Goal: Task Accomplishment & Management: Complete application form

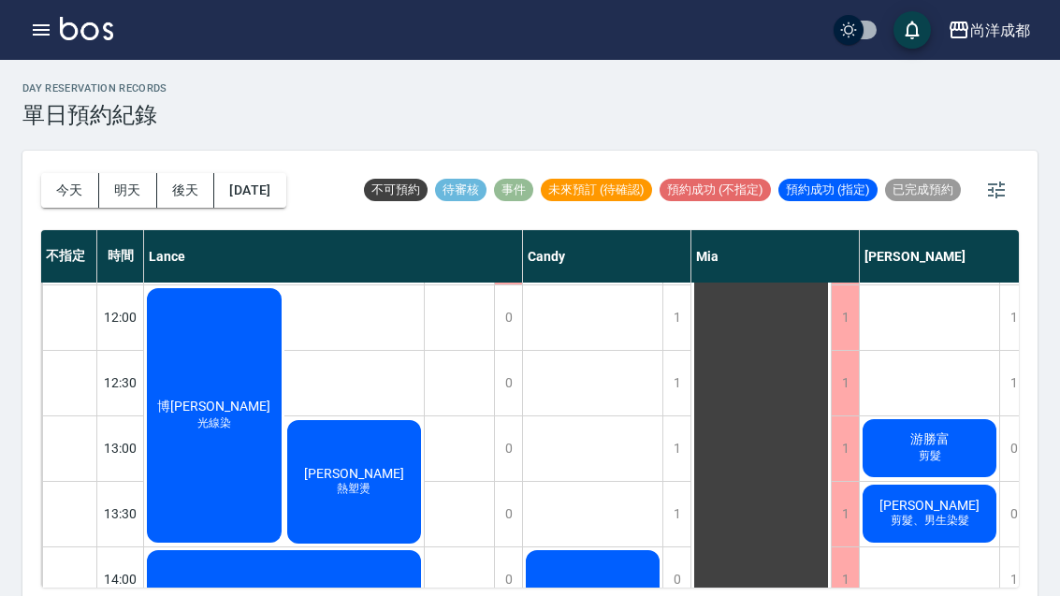
scroll to position [288, 16]
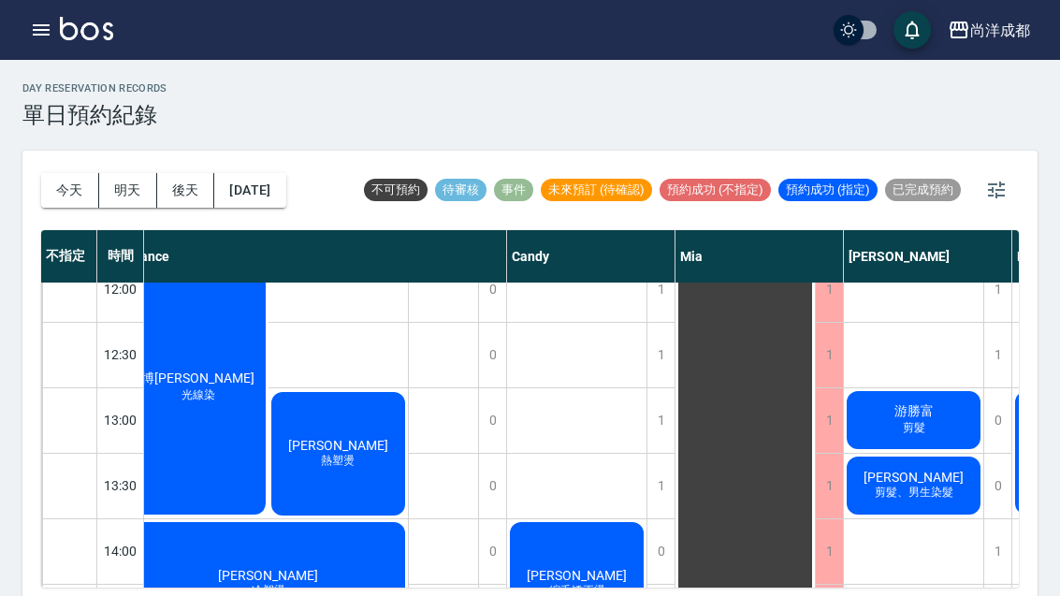
click at [905, 405] on span "游勝富" at bounding box center [913, 411] width 47 height 17
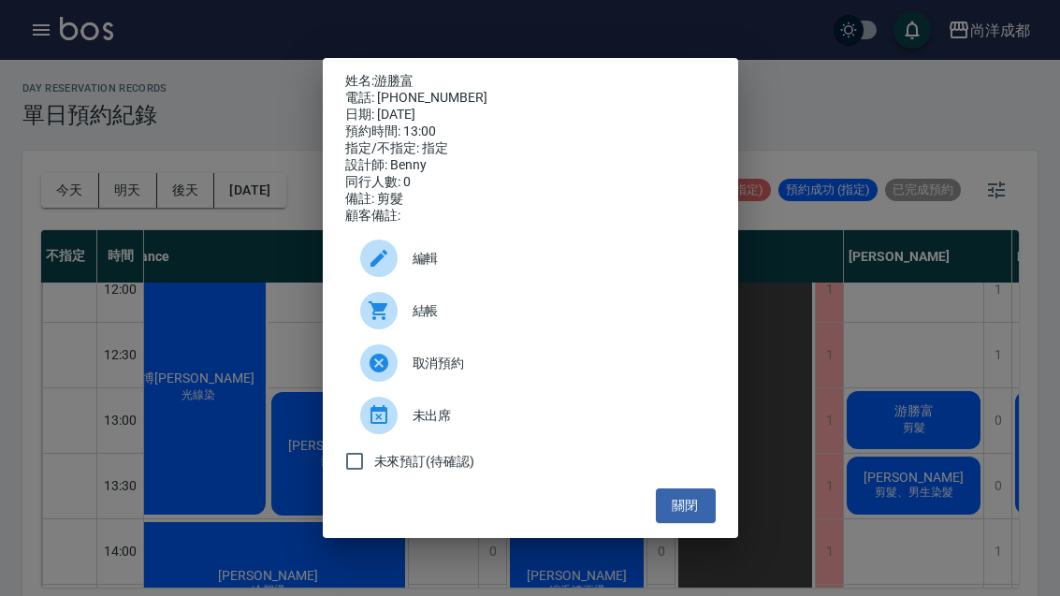
click at [658, 523] on button "關閉" at bounding box center [686, 505] width 60 height 35
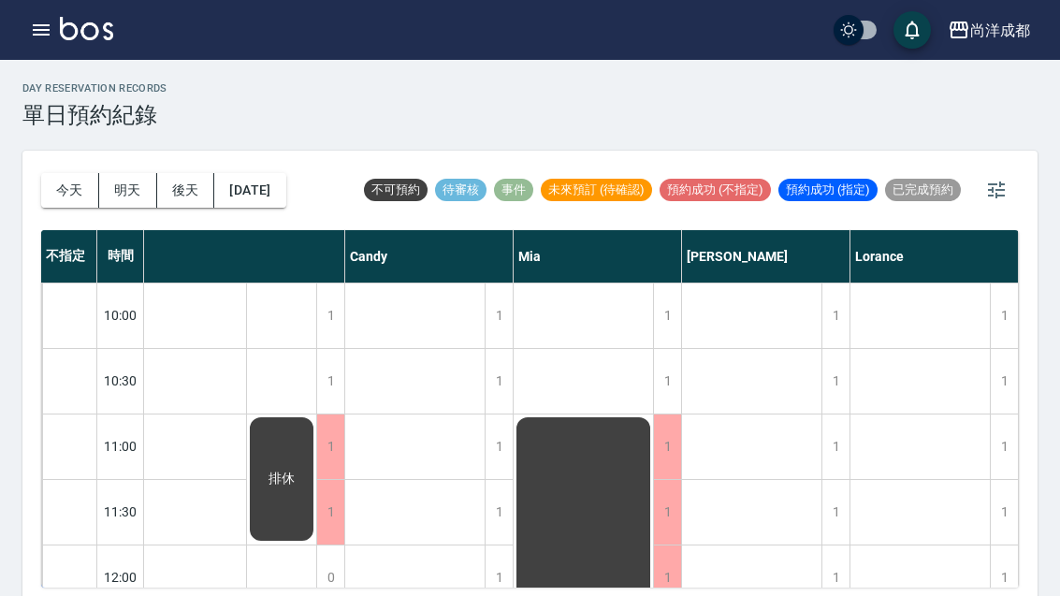
scroll to position [0, 178]
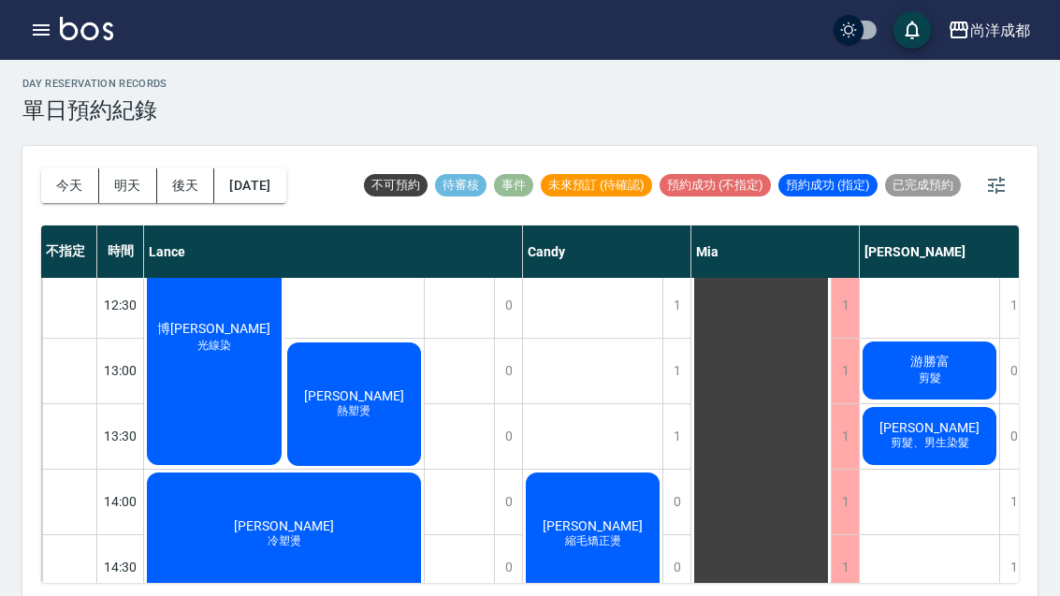
click at [63, 177] on button "今天" at bounding box center [70, 185] width 58 height 35
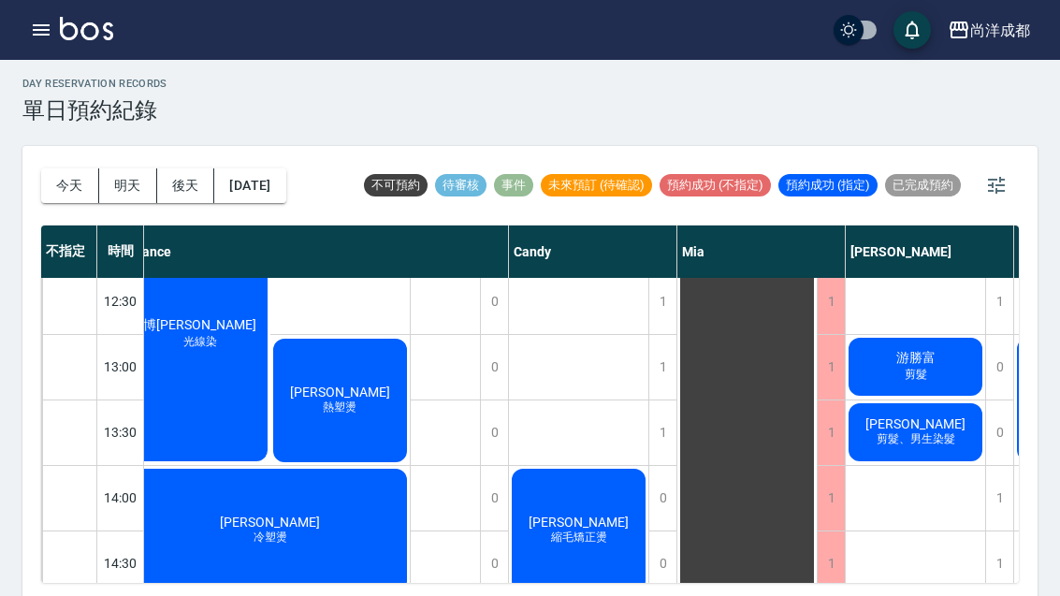
scroll to position [337, 10]
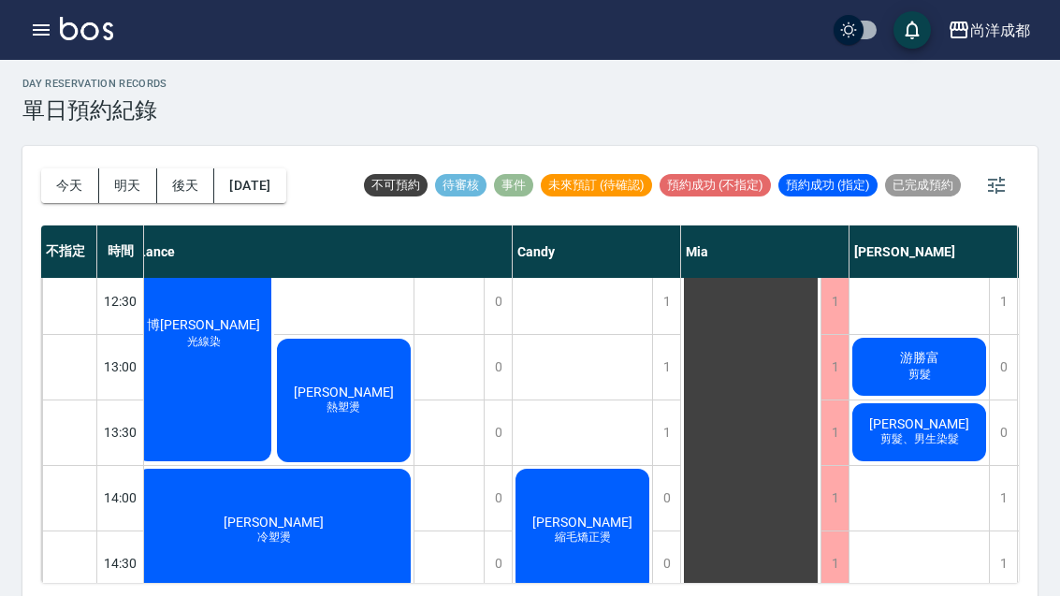
click at [578, 508] on div "王榆喬 縮毛矯正燙" at bounding box center [582, 530] width 139 height 129
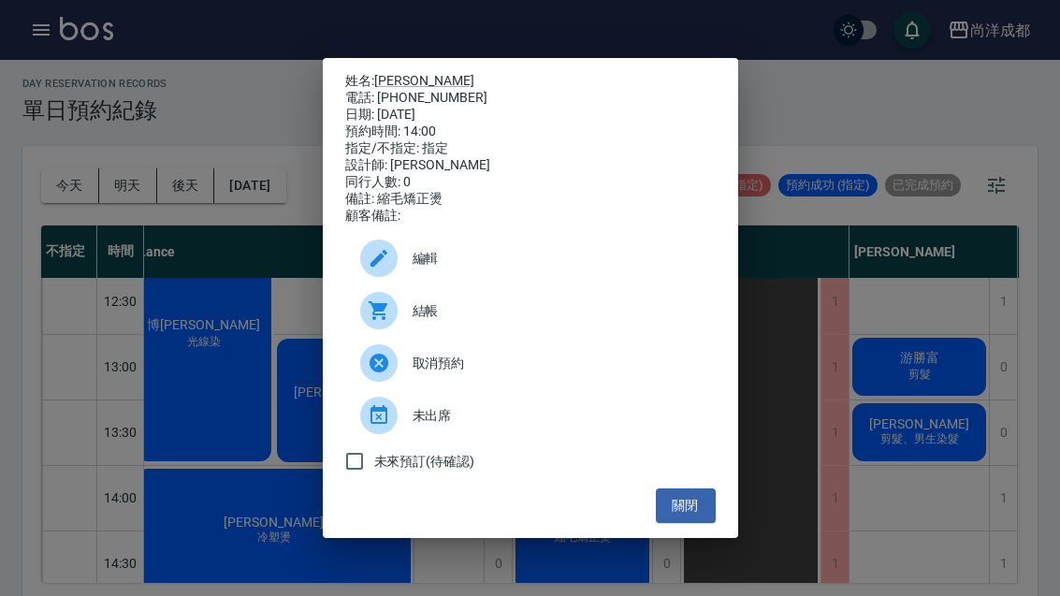
click at [675, 591] on div "姓名: 王榆喬 電話: 0978988304 日期: 2025/09/09 預約時間: 14:00 指定/不指定: 指定 設計師: Candy 同行人數: 0…" at bounding box center [530, 298] width 1060 height 596
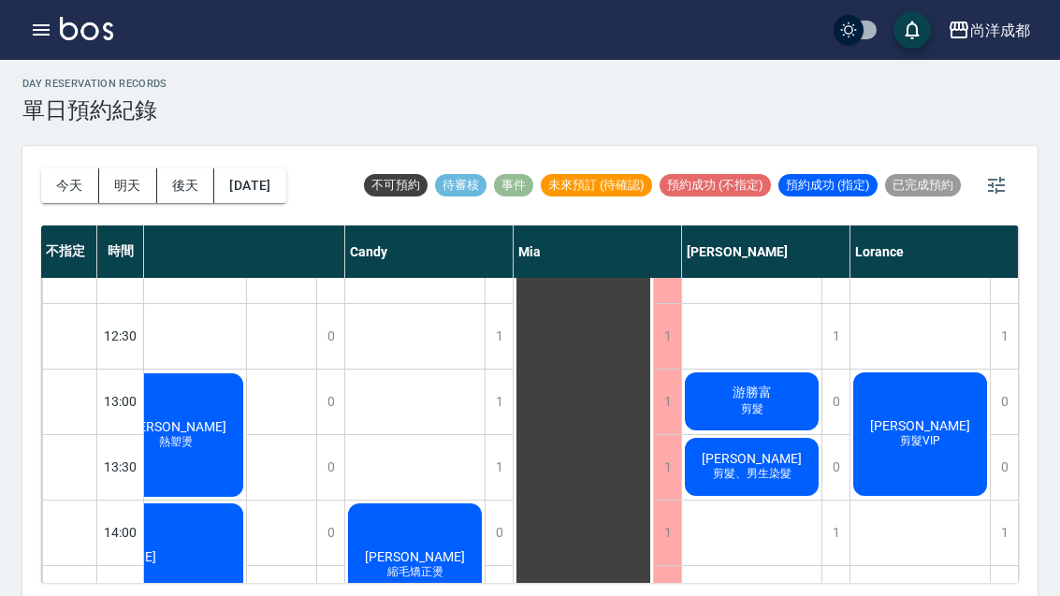
scroll to position [308, 178]
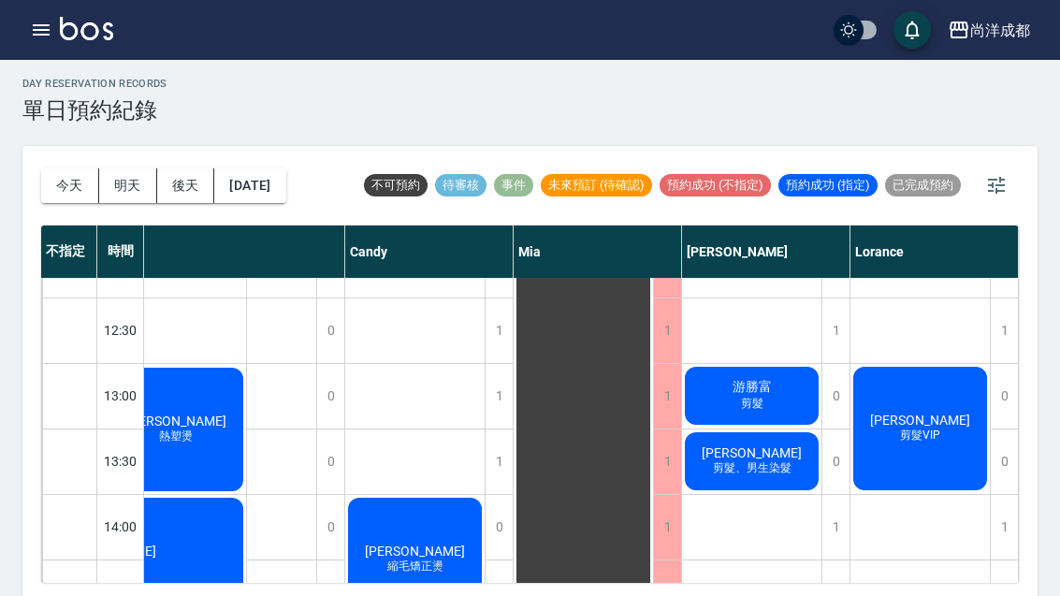
click at [933, 435] on span "剪髮VIP" at bounding box center [920, 435] width 48 height 16
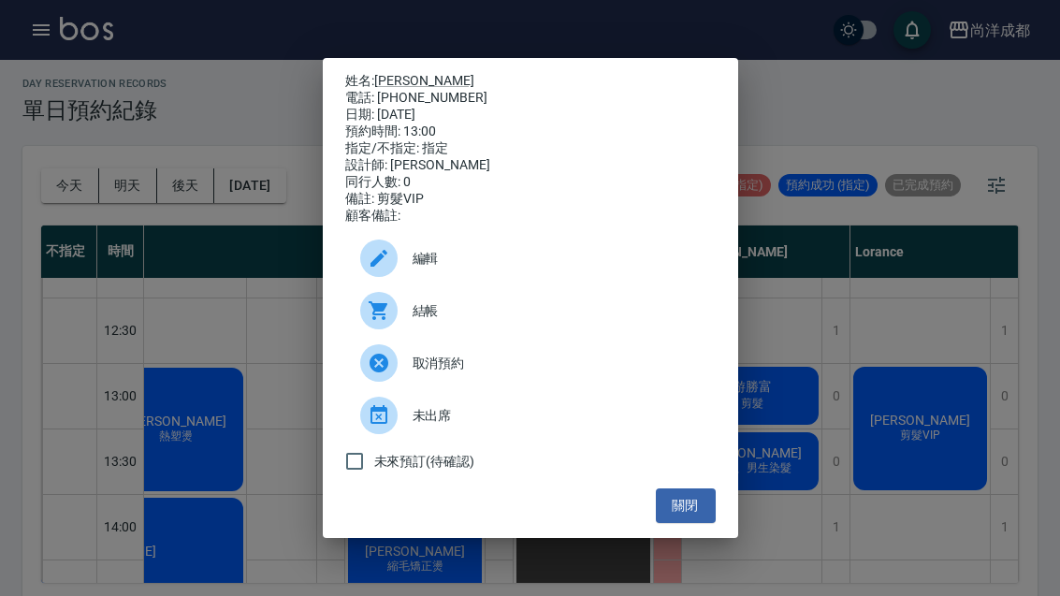
click at [685, 523] on button "關閉" at bounding box center [686, 505] width 60 height 35
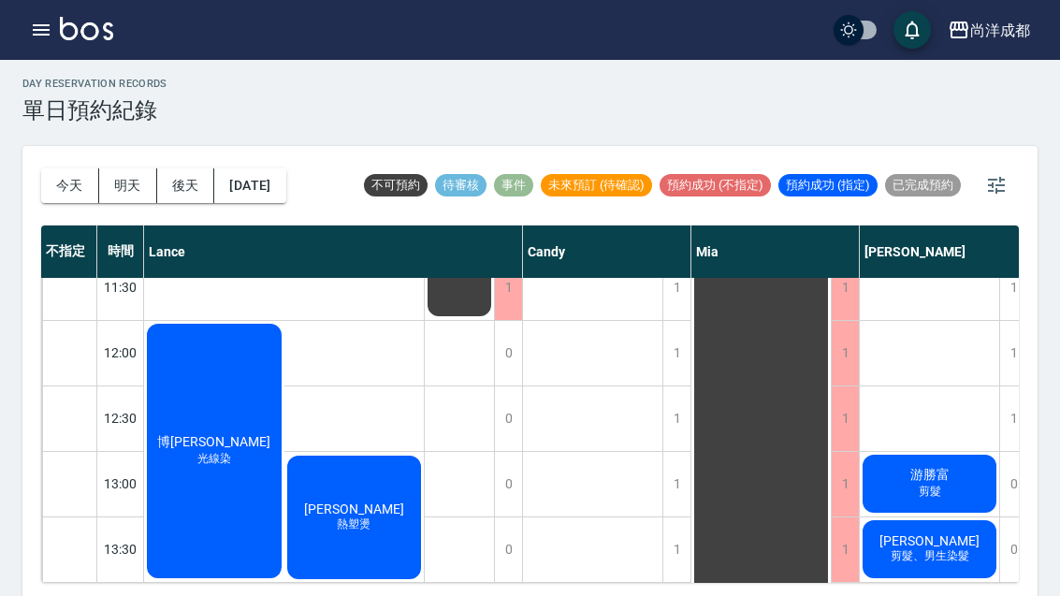
scroll to position [219, 0]
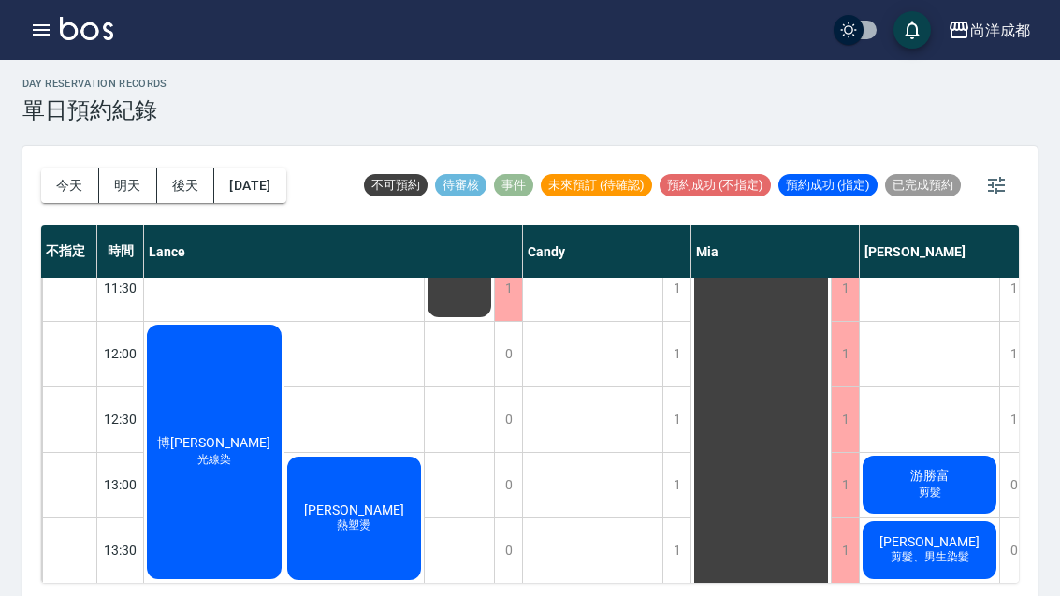
click at [232, 431] on div "博品瑄 光線染" at bounding box center [214, 452] width 140 height 260
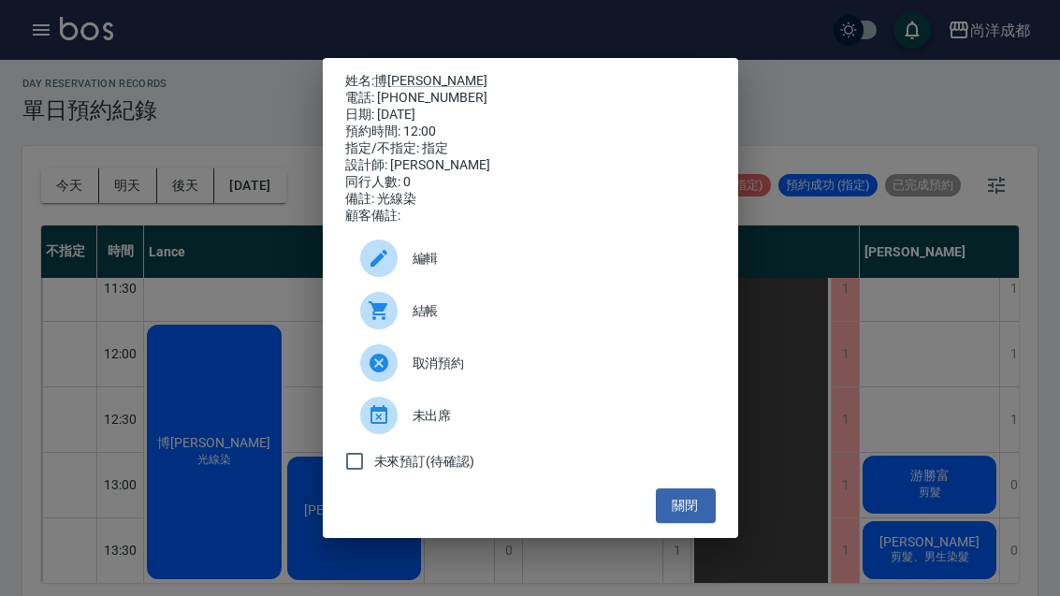
click at [925, 309] on div "姓名: 博品瑄 電話: 0981909184 日期: 2025/09/09 預約時間: 12:00 指定/不指定: 指定 設計師: Lance 同行人數: 0…" at bounding box center [530, 298] width 1060 height 596
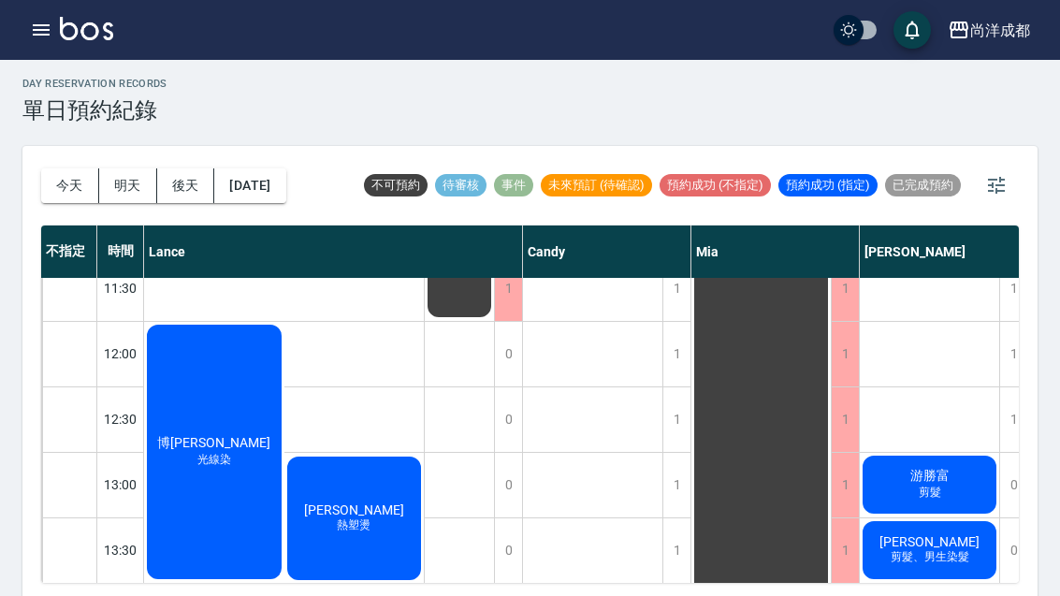
click at [369, 517] on span "林宛詩" at bounding box center [354, 509] width 108 height 15
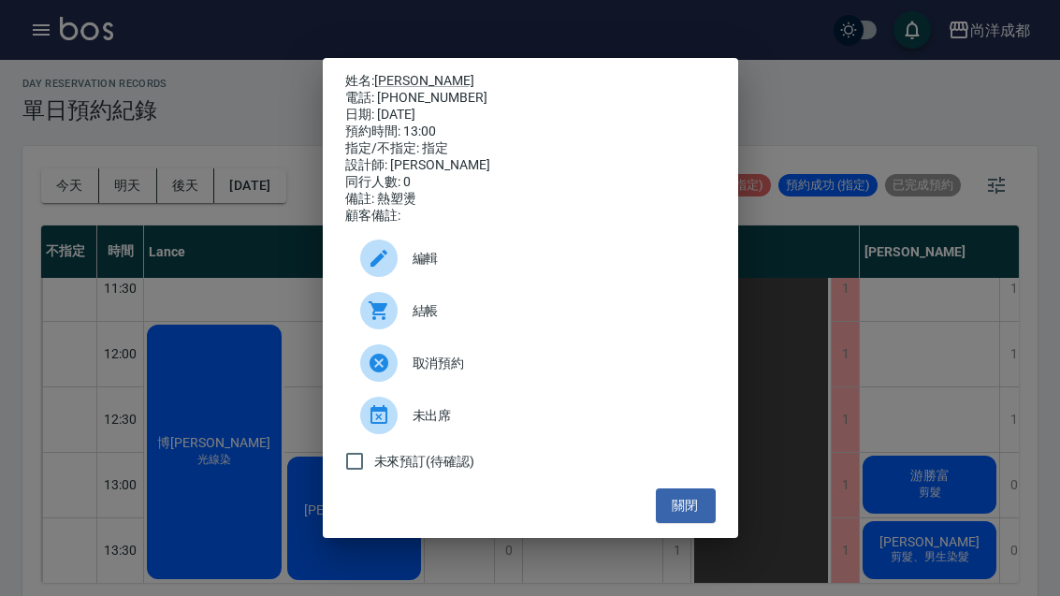
click at [665, 523] on button "關閉" at bounding box center [686, 505] width 60 height 35
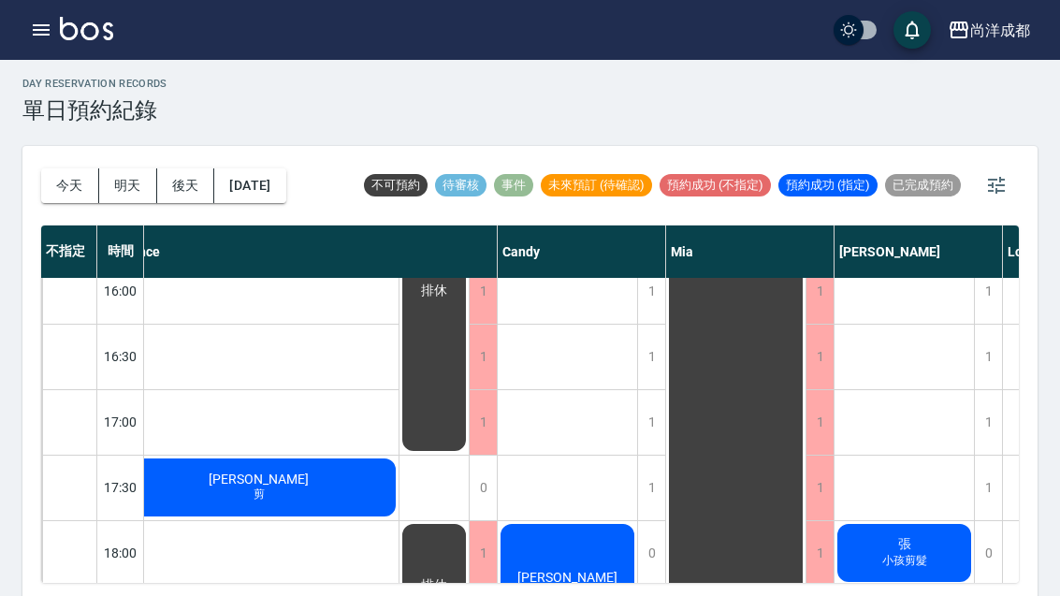
scroll to position [804, 25]
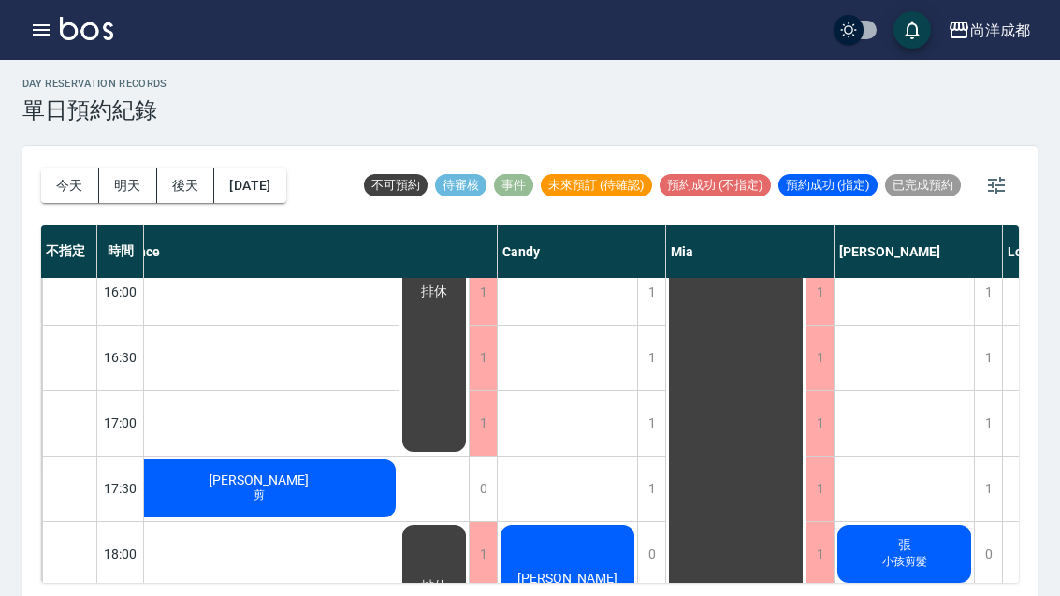
click at [60, 181] on button "今天" at bounding box center [70, 185] width 58 height 35
click at [75, 191] on button "今天" at bounding box center [70, 185] width 58 height 35
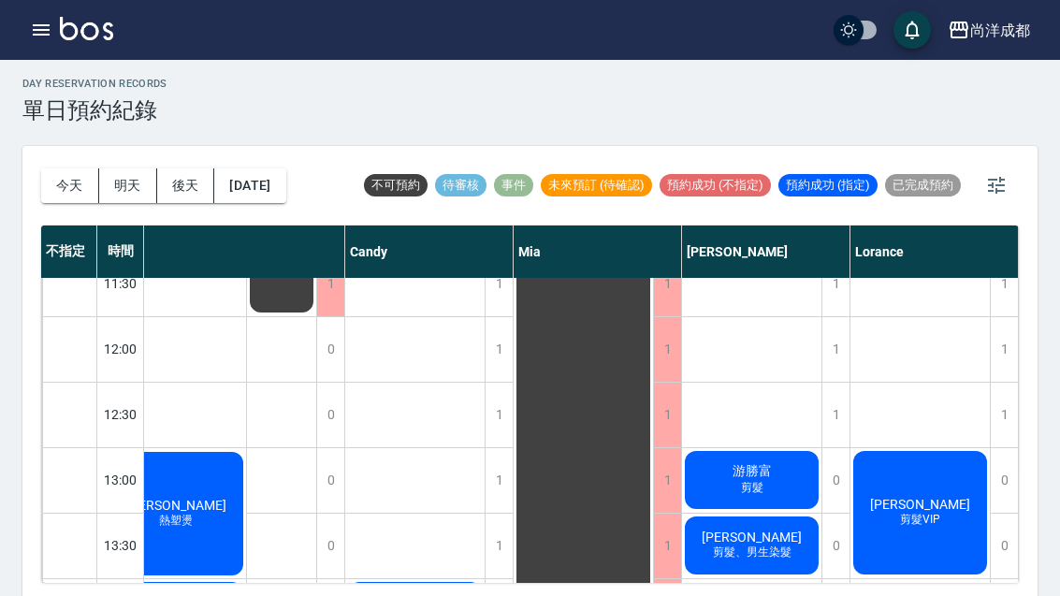
scroll to position [224, 178]
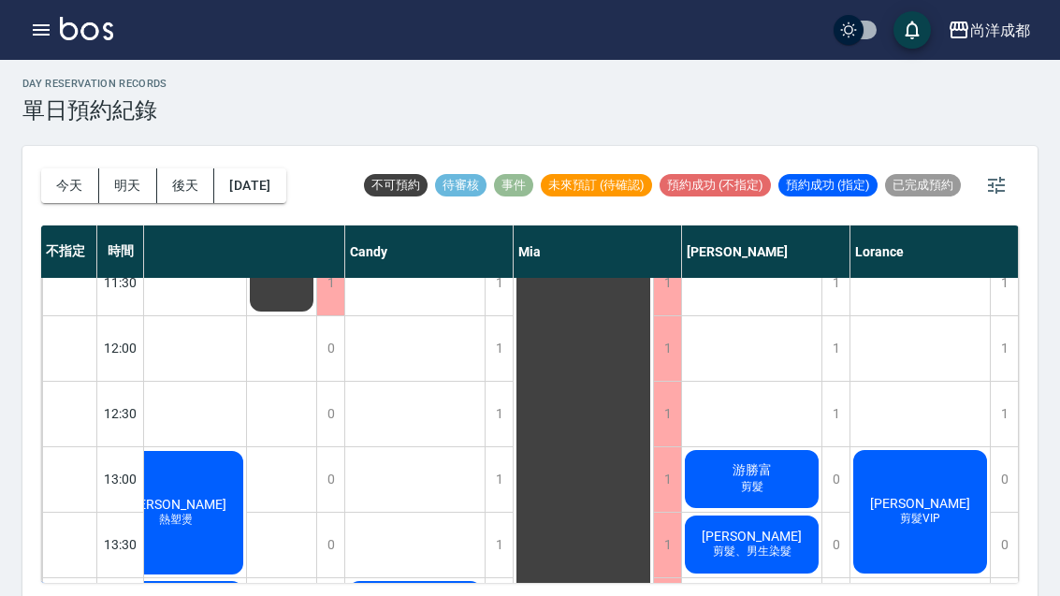
click at [729, 547] on span "剪髮、男生染髮" at bounding box center [752, 551] width 86 height 16
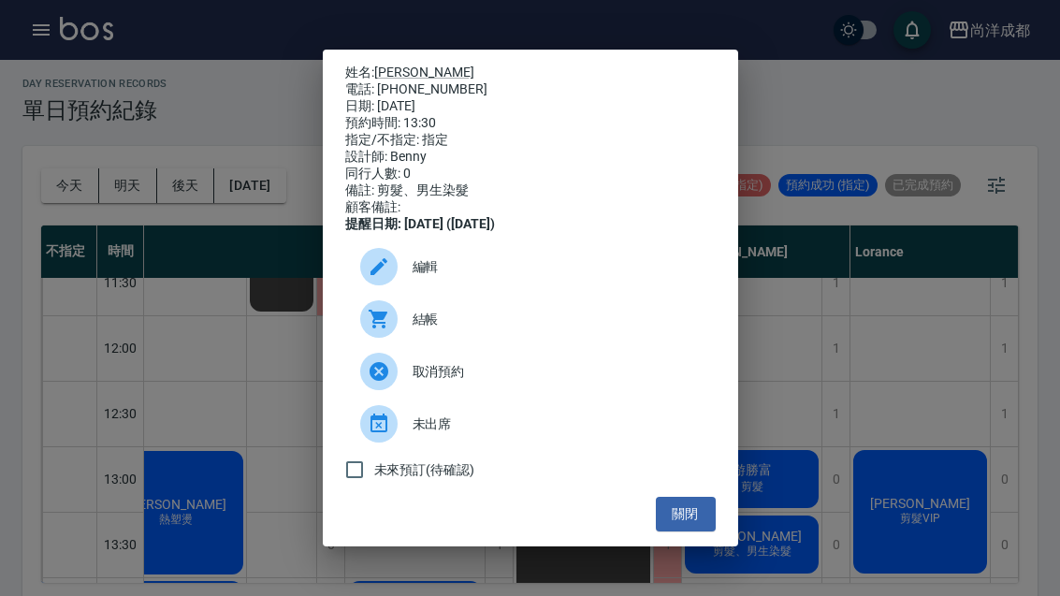
click at [400, 80] on link "邱柏瀚" at bounding box center [424, 72] width 100 height 15
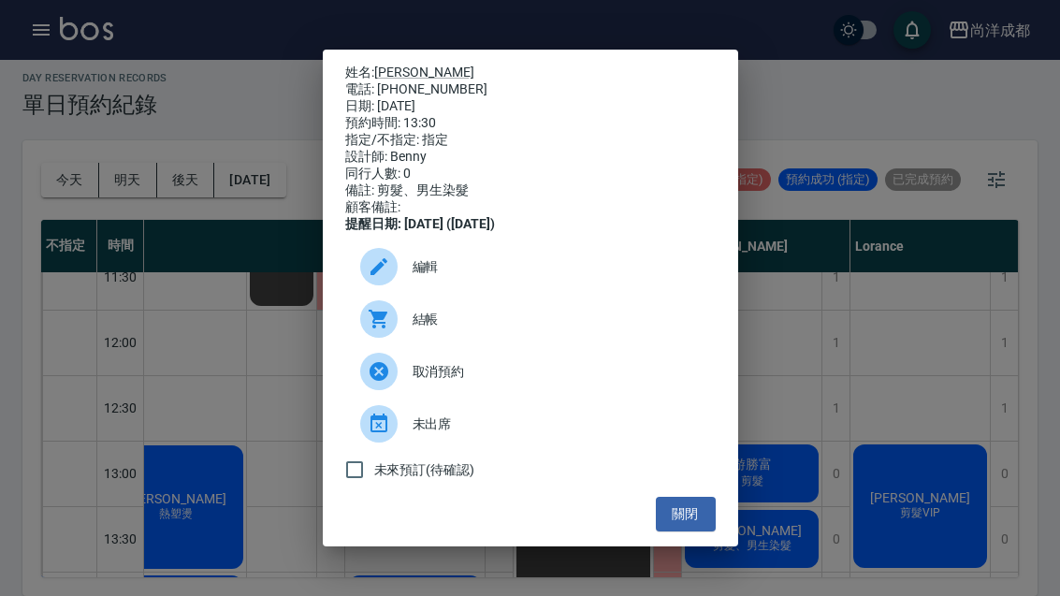
click at [689, 531] on button "關閉" at bounding box center [686, 514] width 60 height 35
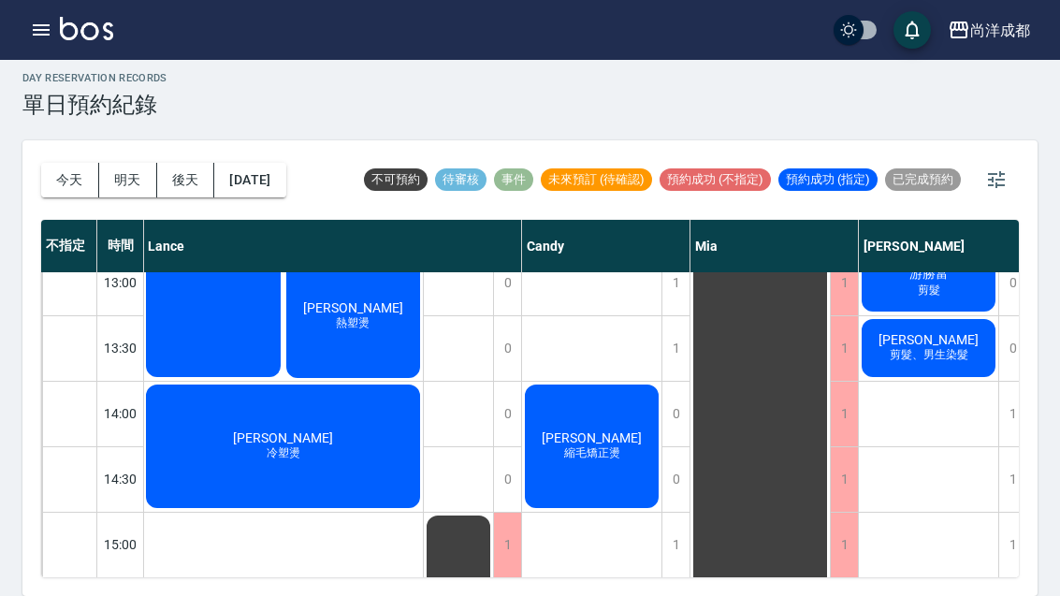
scroll to position [417, 2]
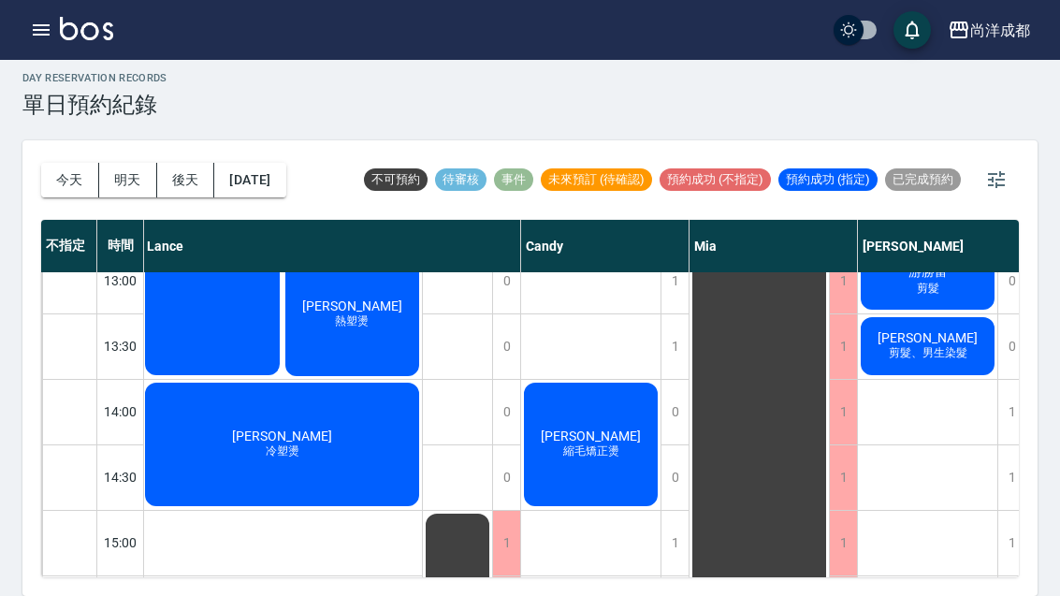
click at [290, 443] on span "冷塑燙" at bounding box center [282, 451] width 41 height 16
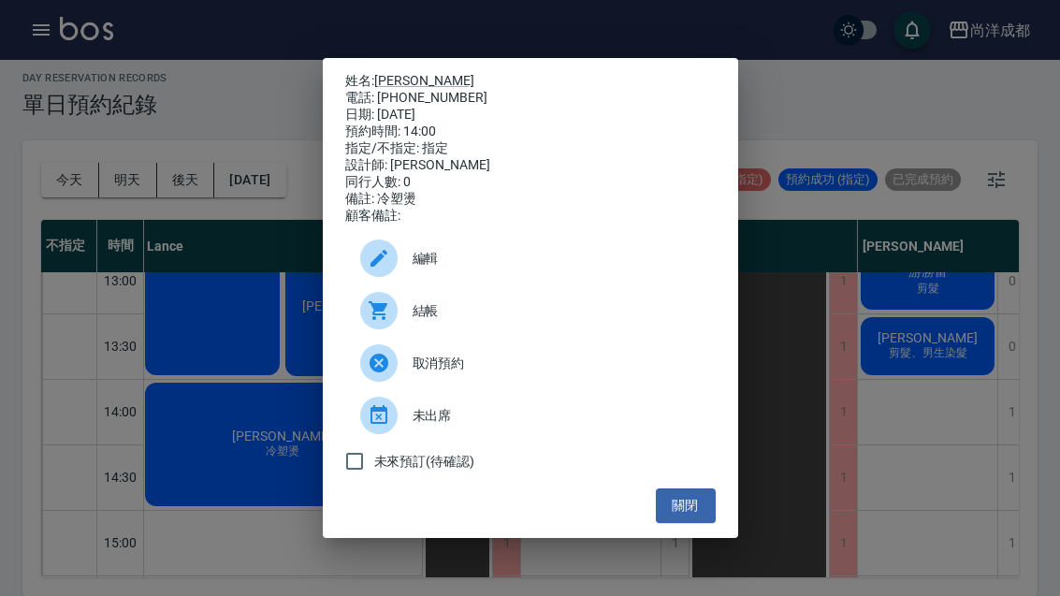
click at [684, 523] on button "關閉" at bounding box center [686, 505] width 60 height 35
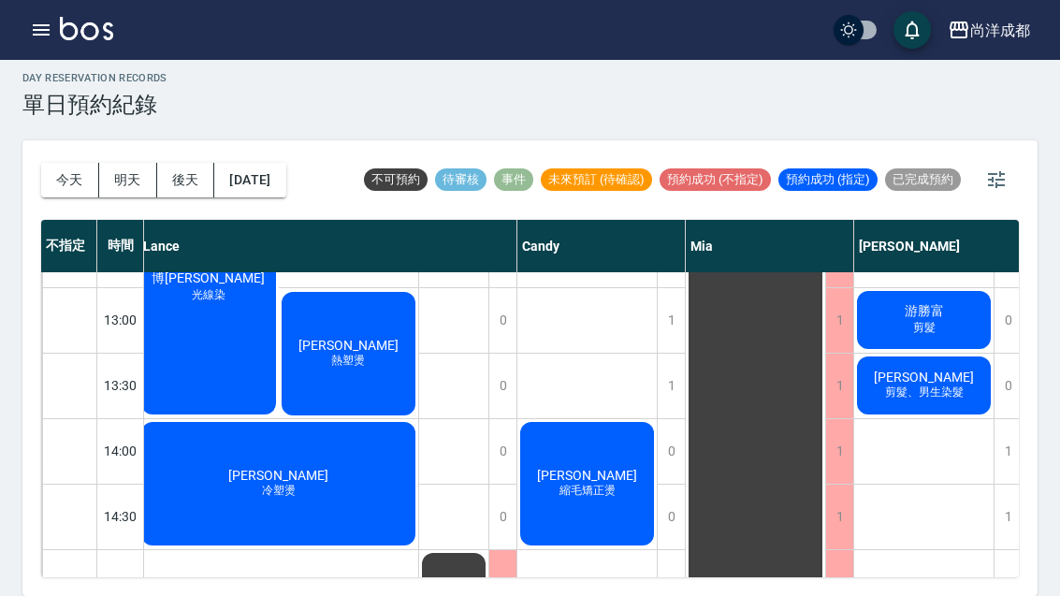
scroll to position [378, 7]
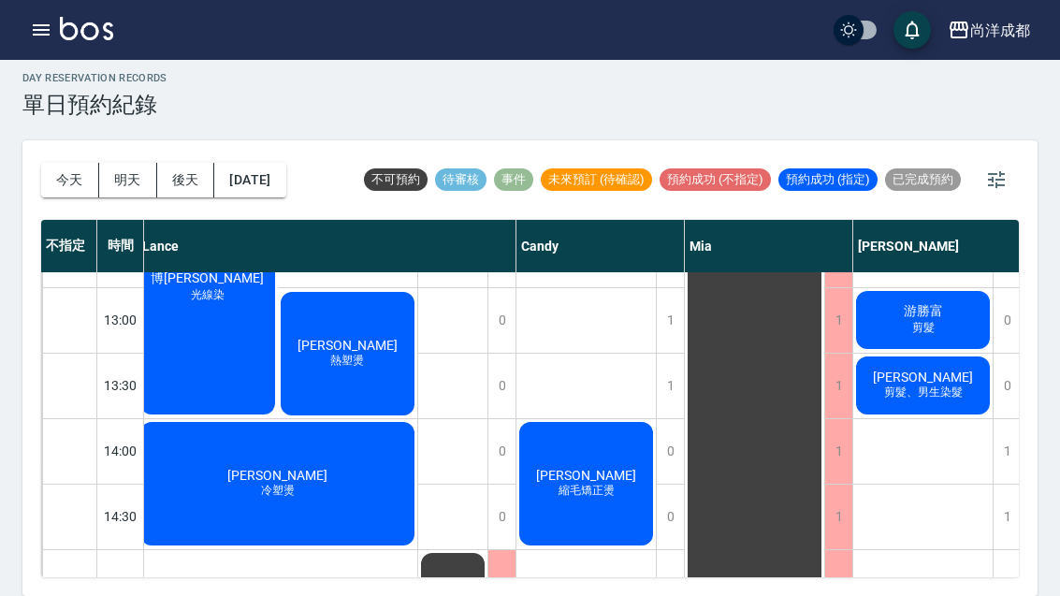
click at [918, 384] on span "剪髮、男生染髮" at bounding box center [923, 392] width 86 height 16
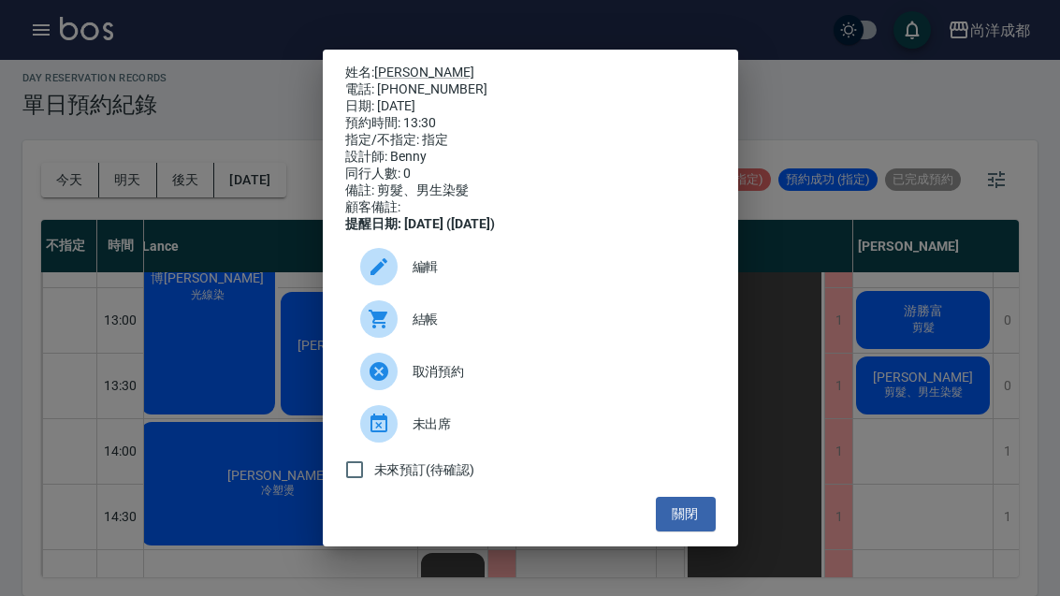
click at [400, 65] on link "邱柏瀚" at bounding box center [424, 72] width 100 height 15
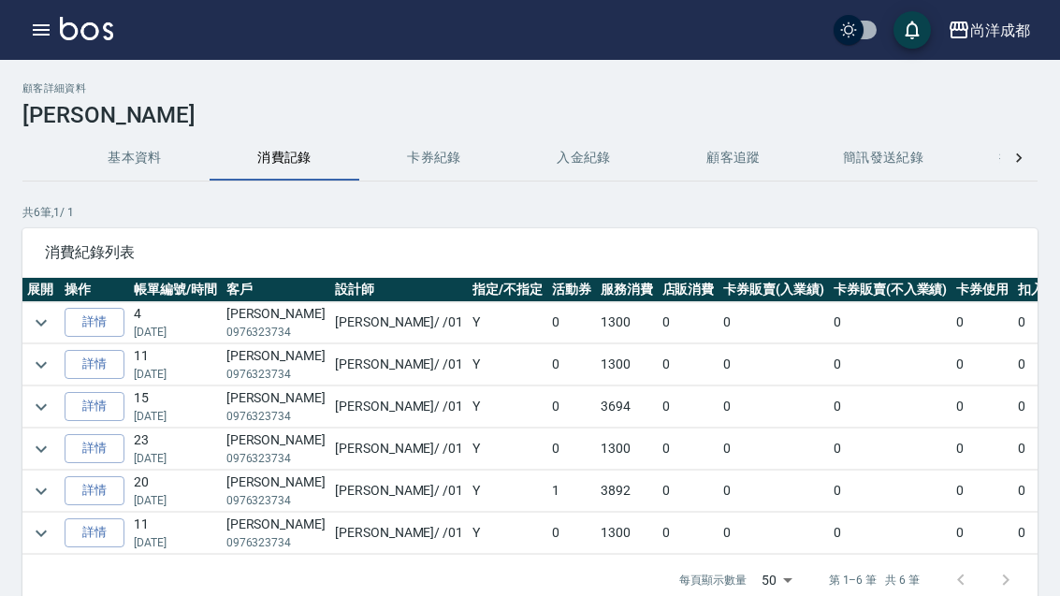
click at [94, 406] on link "詳情" at bounding box center [95, 406] width 60 height 29
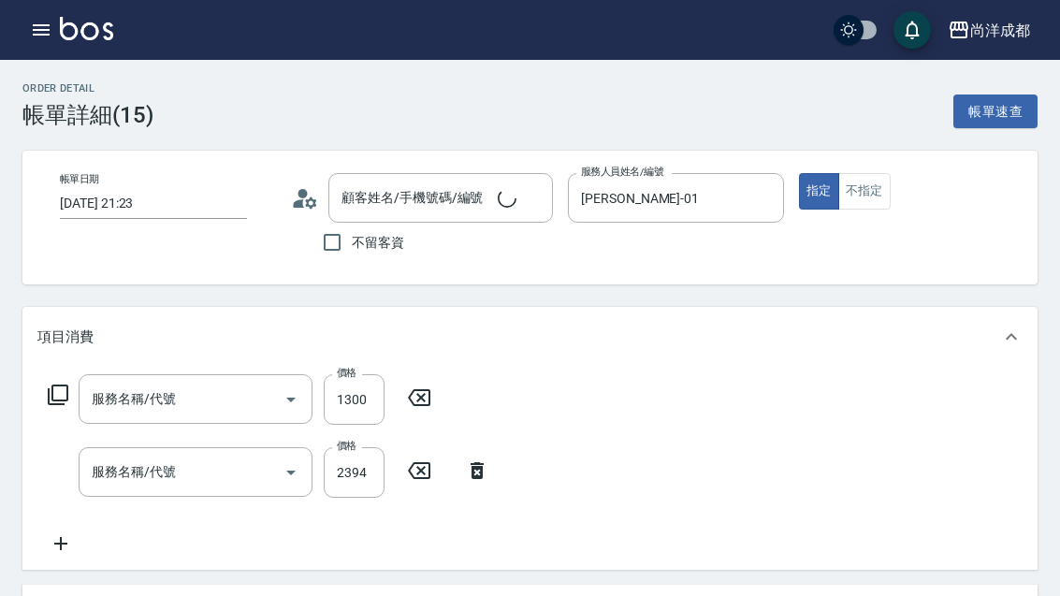
type input "2025/04/30 21:23"
type input "邱柏瀚/0976323734/"
type input "Benny-01"
type input "360"
type input "剪髮(401)"
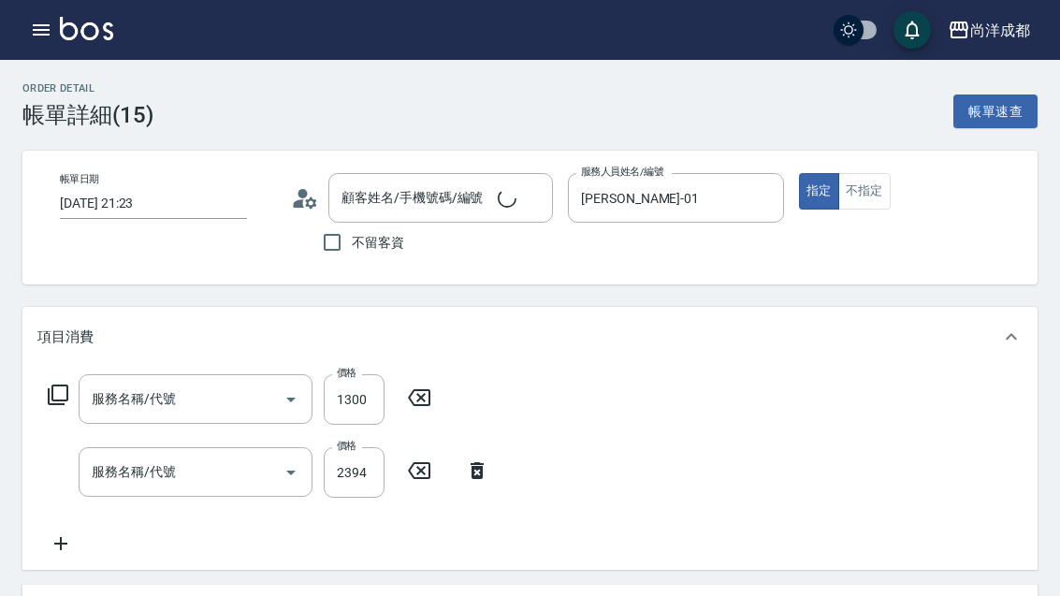
type input "染髮(501)"
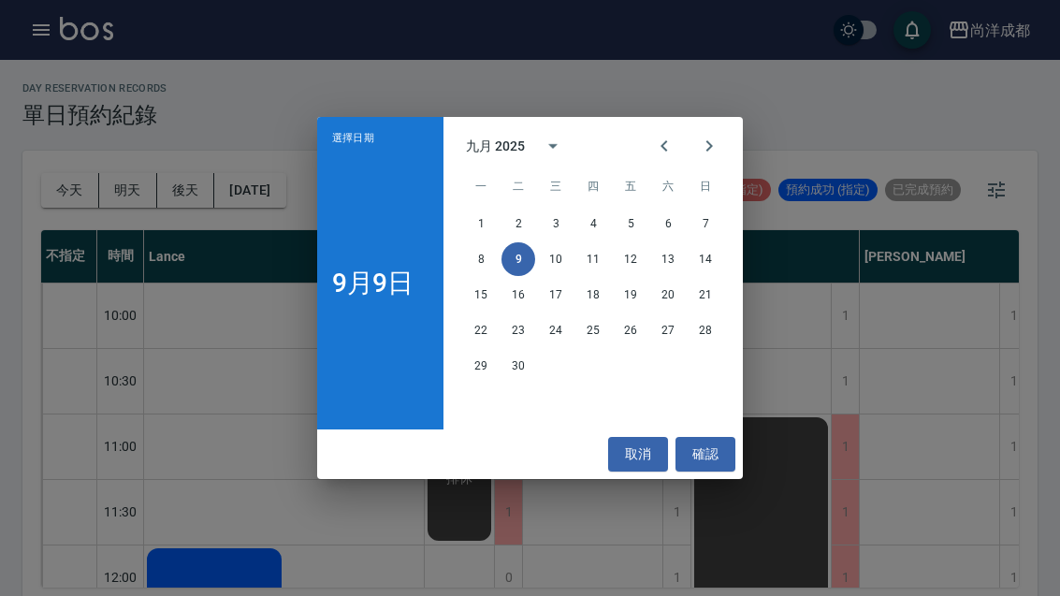
scroll to position [0, 178]
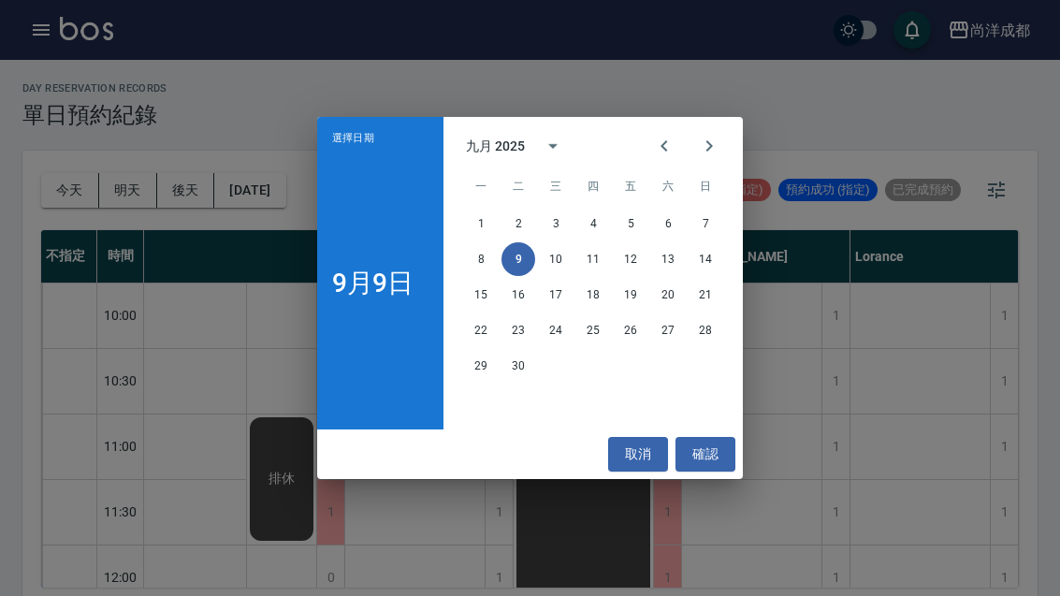
click at [479, 258] on button "8" at bounding box center [481, 259] width 34 height 34
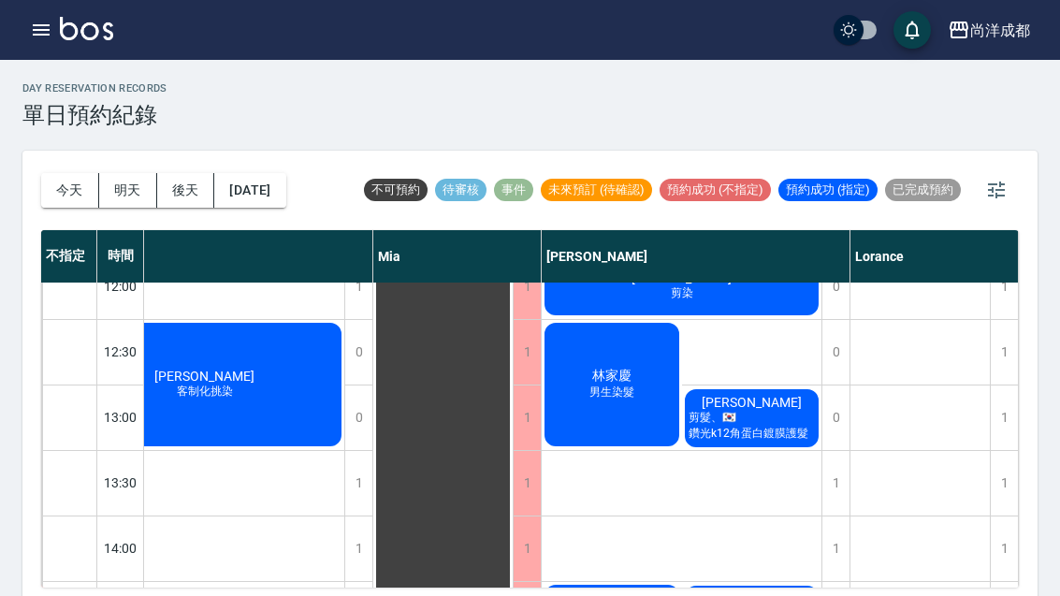
scroll to position [295, 248]
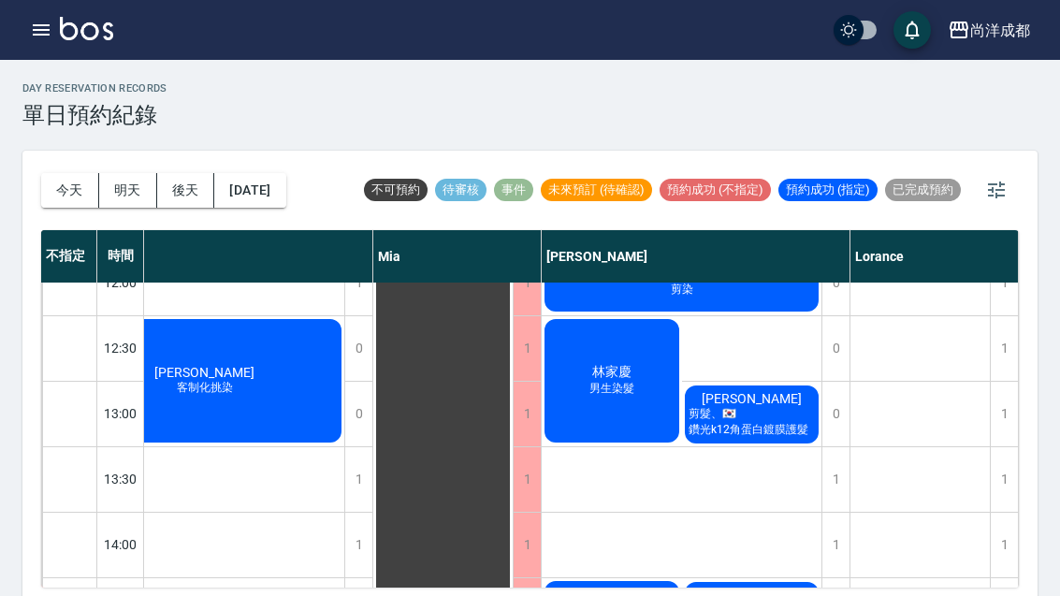
click at [763, 406] on span "[PERSON_NAME]" at bounding box center [752, 398] width 108 height 15
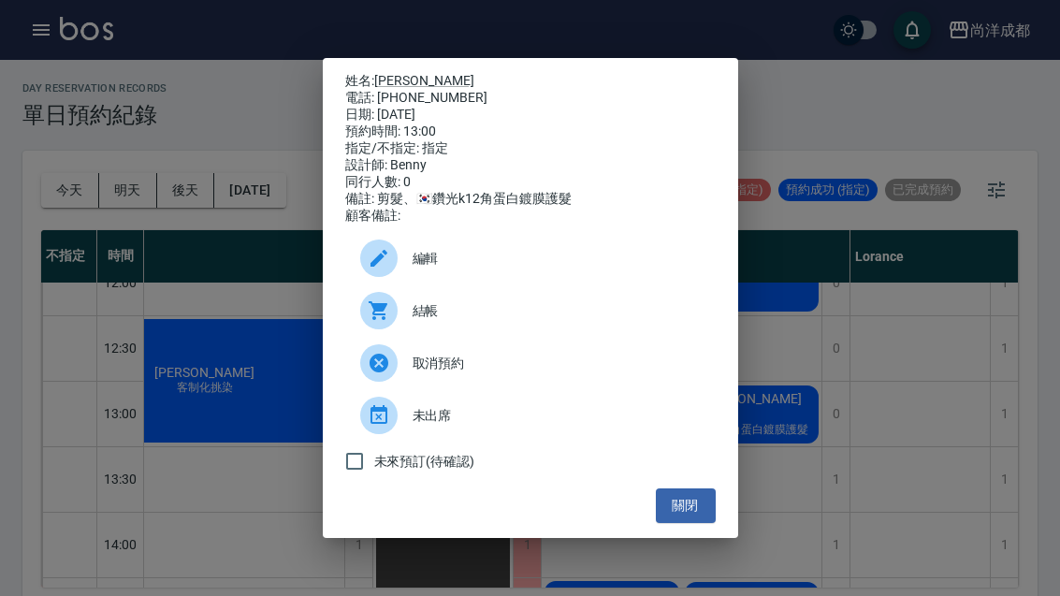
click at [405, 73] on link "[PERSON_NAME]" at bounding box center [424, 80] width 100 height 15
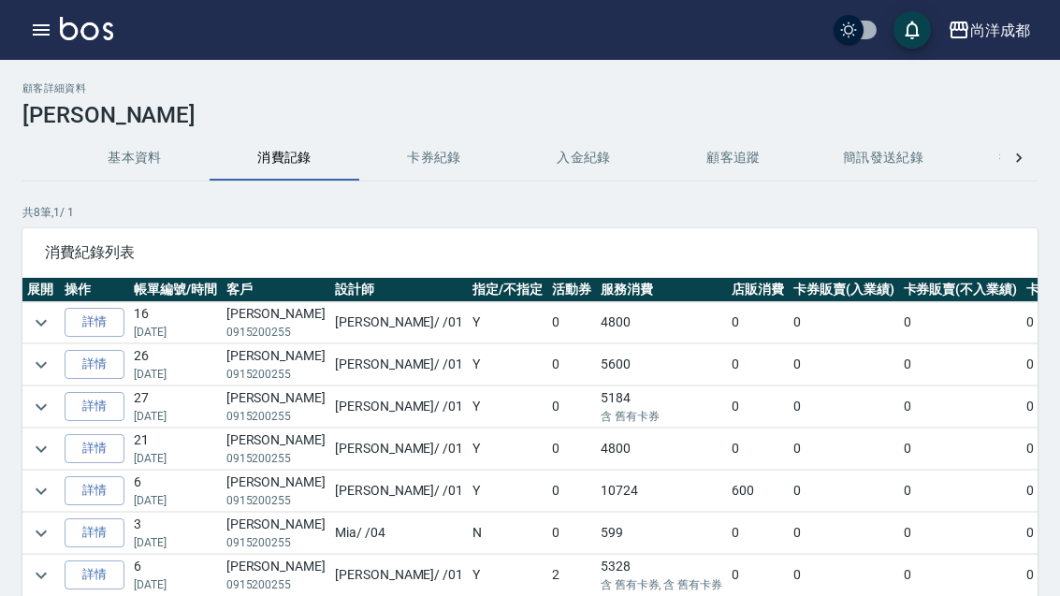
click at [103, 367] on link "詳情" at bounding box center [95, 364] width 60 height 29
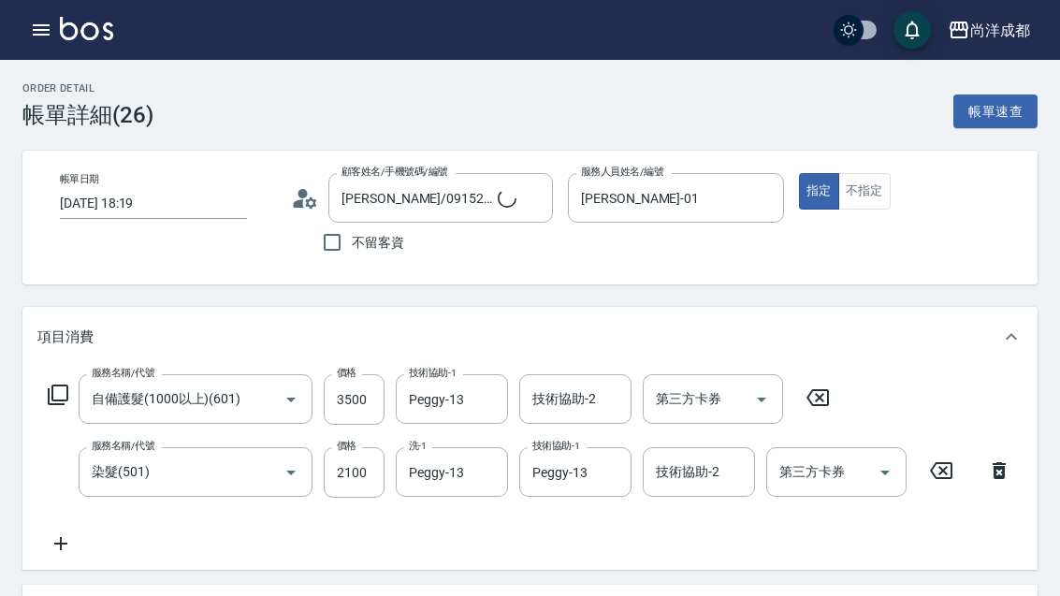
type input "2025/07/20 18:19"
type input "陳佳琳/0915200255/"
type input "[PERSON_NAME]-01"
type input "210"
type input "自備護髮(1000以上)(601)"
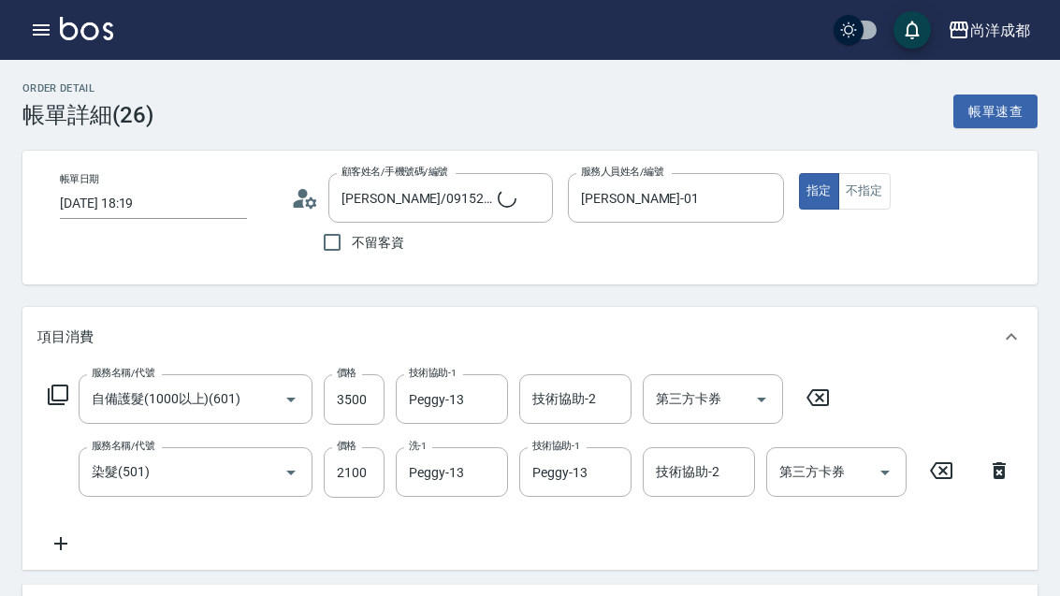
type input "染髮(501)"
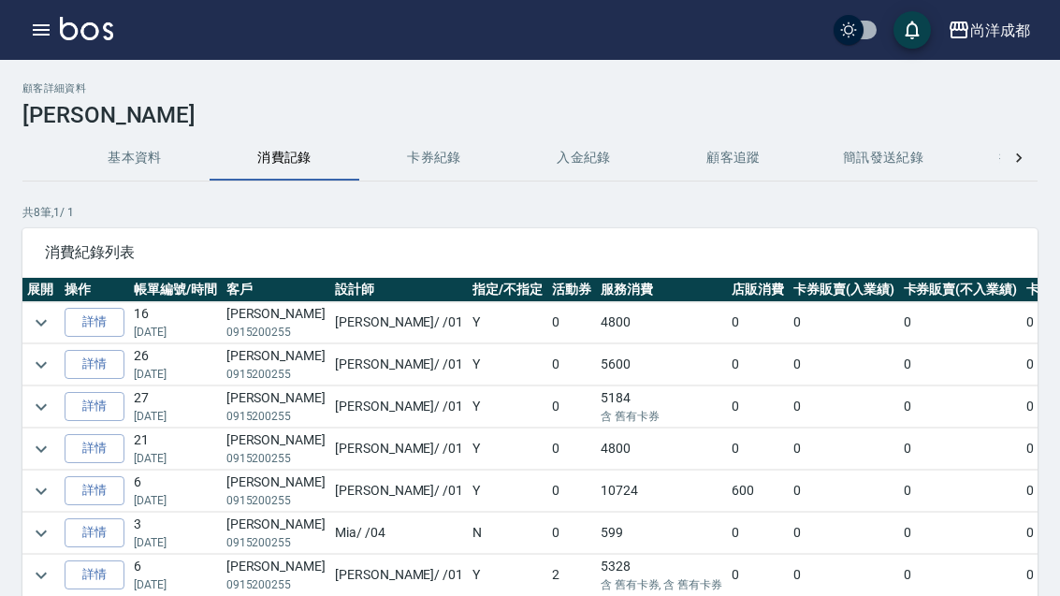
click at [104, 411] on link "詳情" at bounding box center [95, 406] width 60 height 29
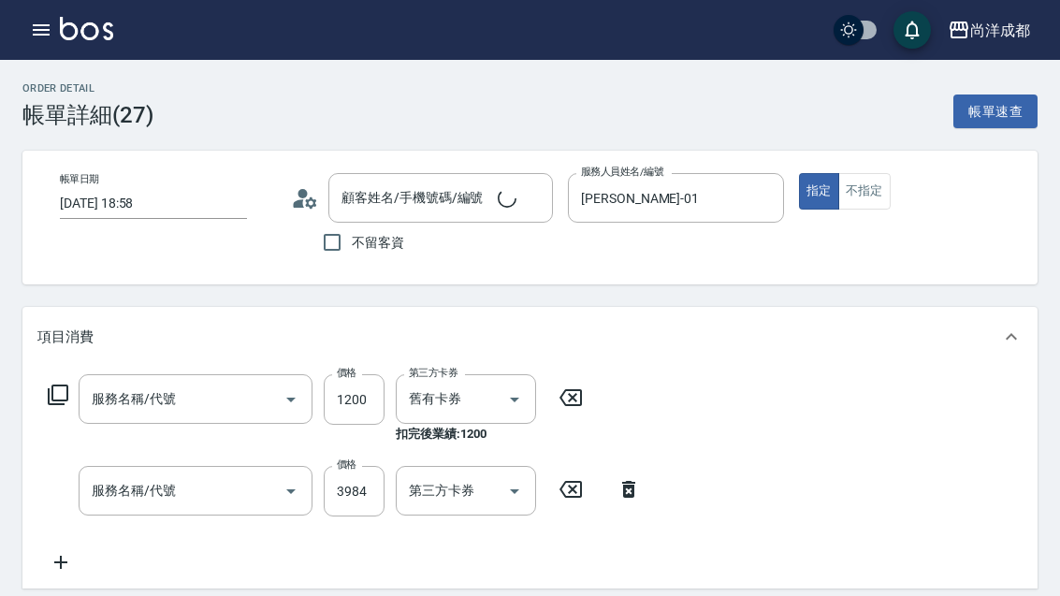
type input "2025/06/21 18:58"
type input "[PERSON_NAME]-01"
type input "390"
type input "自備護髮(1000以上)(601)"
type input "燙髮(301)"
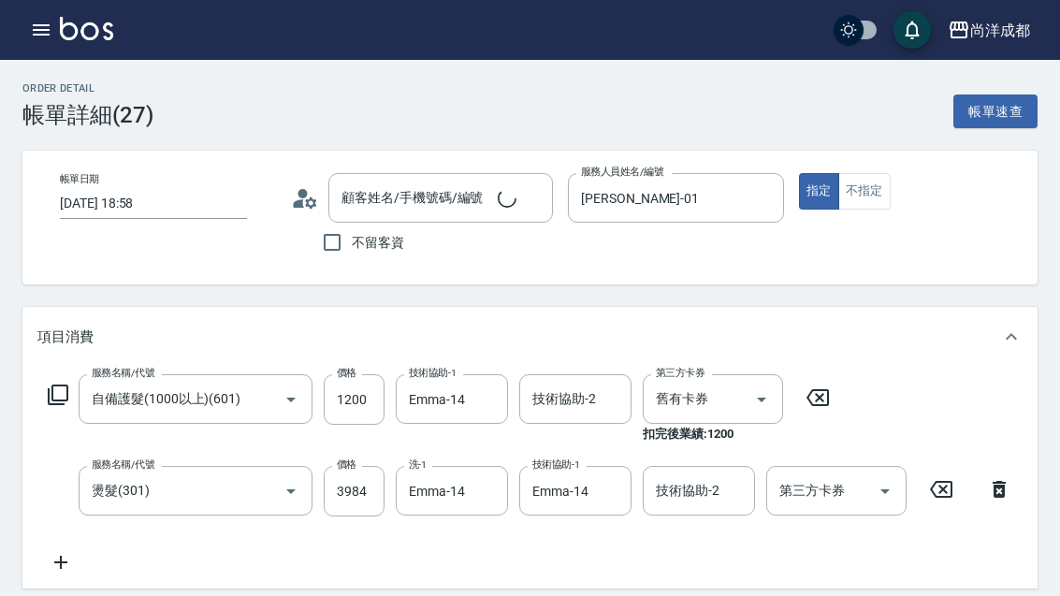
type input "陳佳琳/0915200255/"
click at [441, 495] on input "Emma-14" at bounding box center [437, 490] width 67 height 33
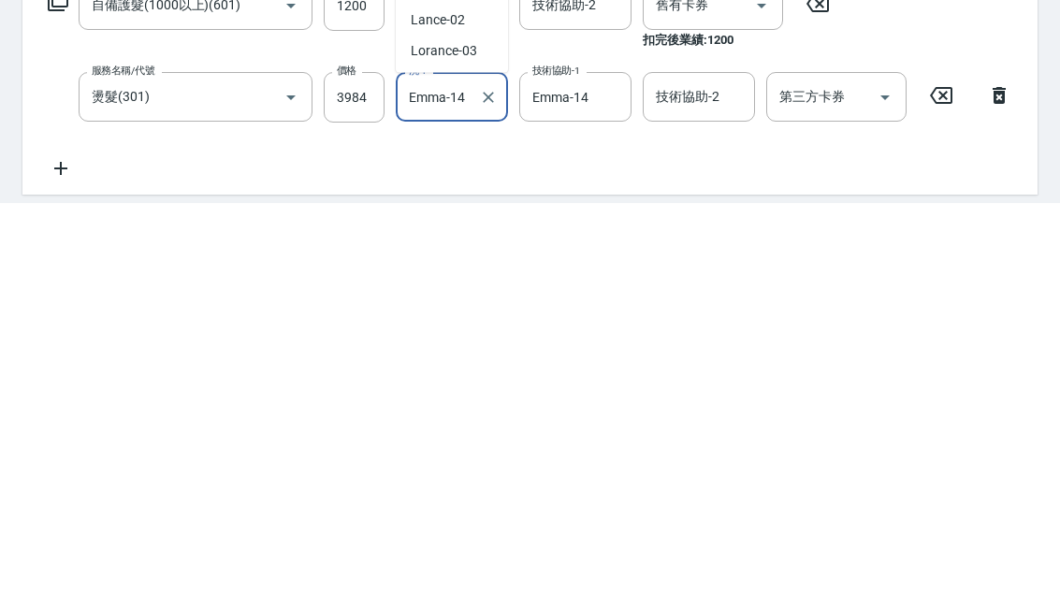
scroll to position [217, 0]
click at [359, 466] on input "3984" at bounding box center [354, 491] width 61 height 51
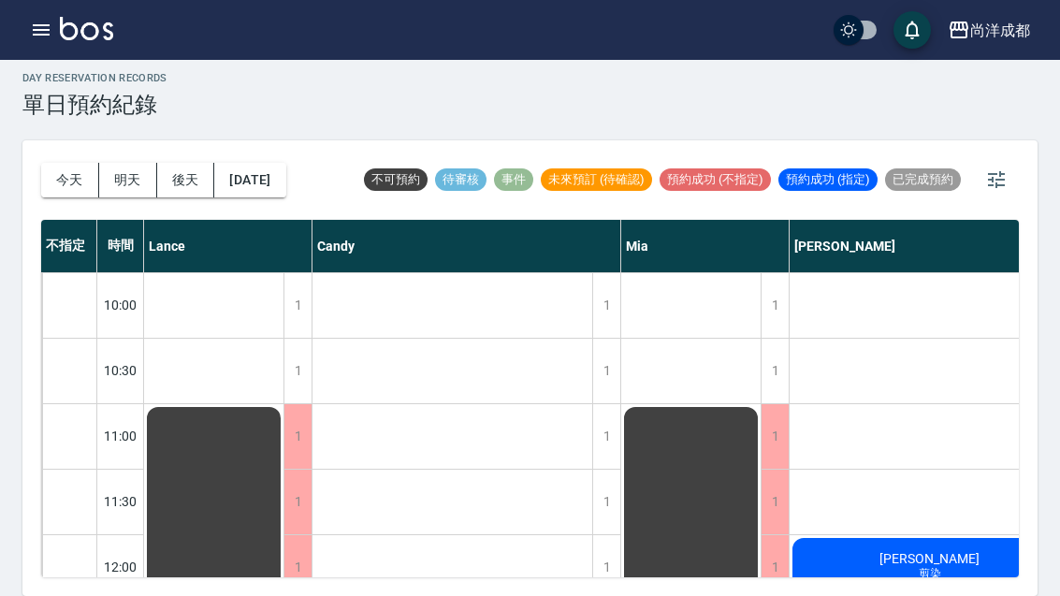
scroll to position [0, 9]
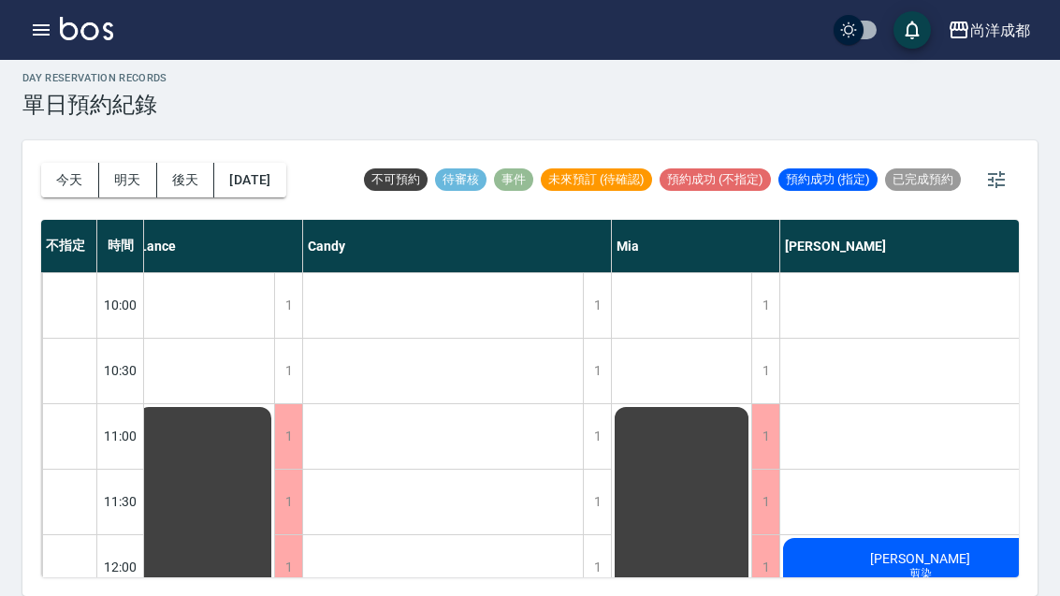
click at [118, 163] on button "明天" at bounding box center [128, 180] width 58 height 35
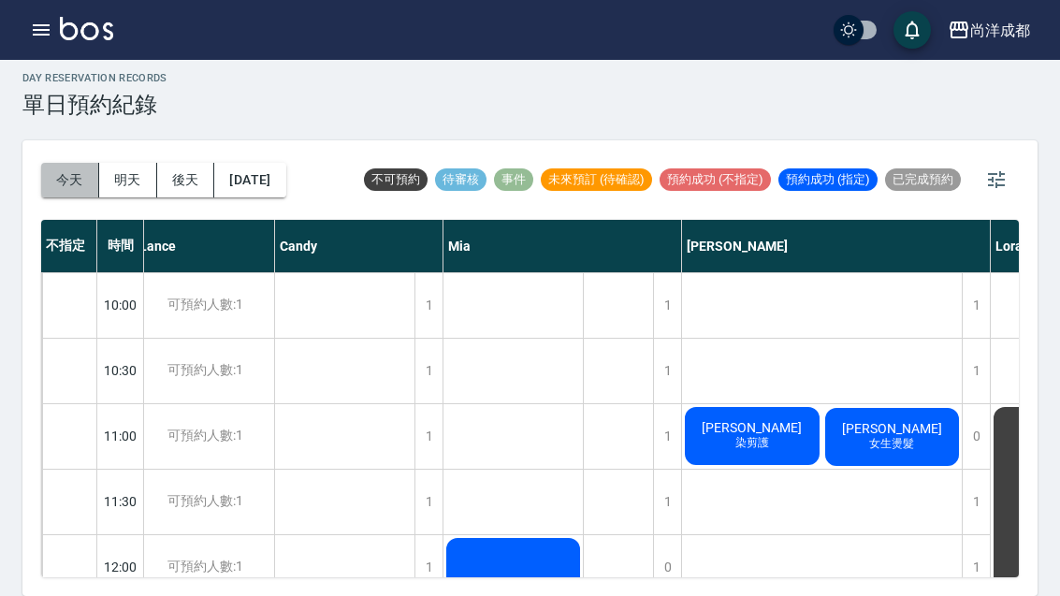
click at [58, 163] on button "今天" at bounding box center [70, 180] width 58 height 35
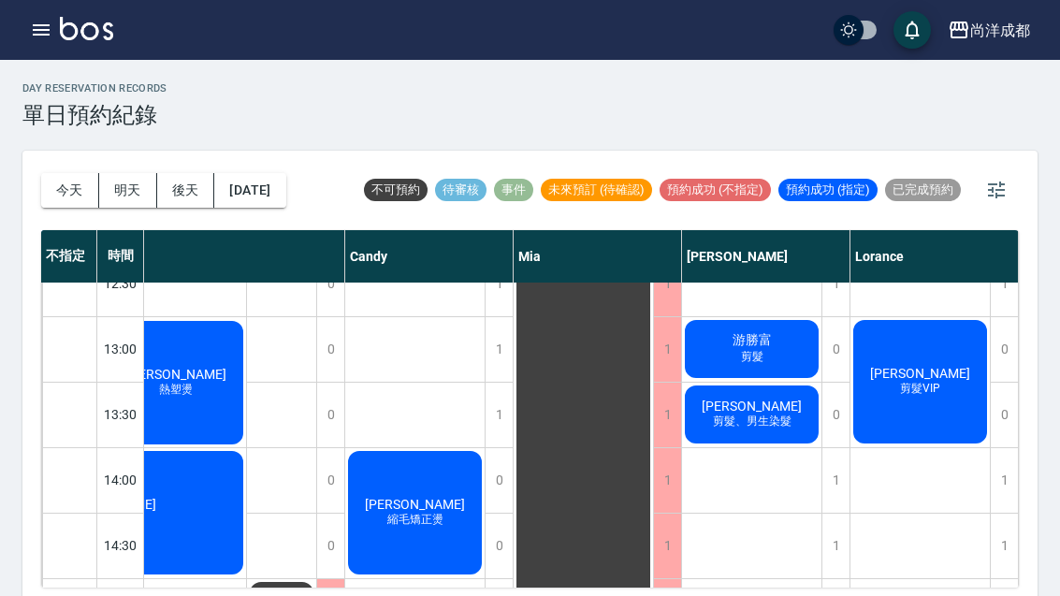
scroll to position [360, 178]
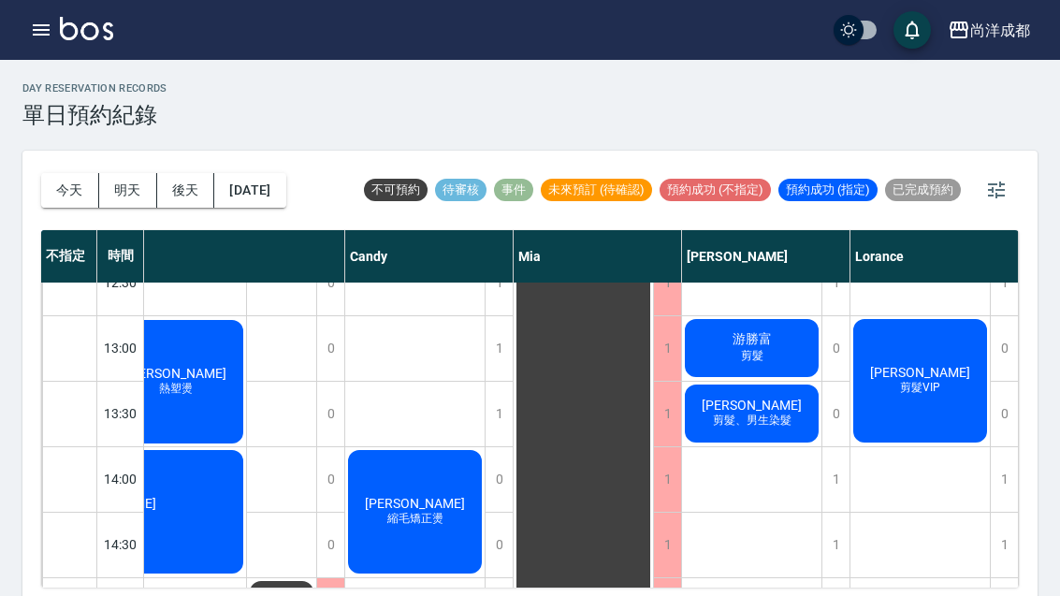
click at [743, 420] on span "剪髮、男生染髮" at bounding box center [752, 420] width 86 height 16
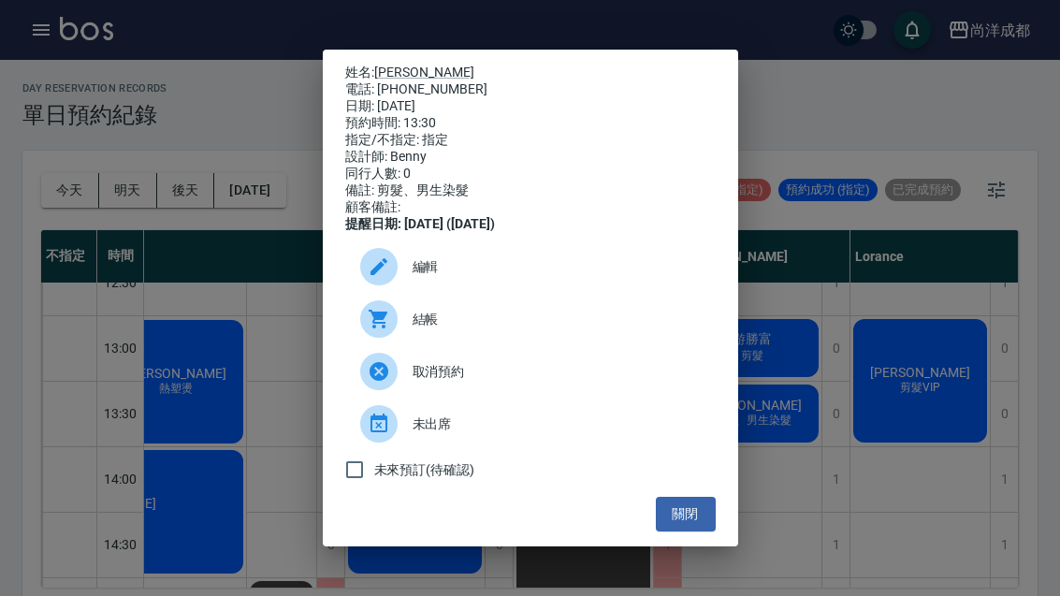
click at [395, 65] on link "[PERSON_NAME]" at bounding box center [424, 72] width 100 height 15
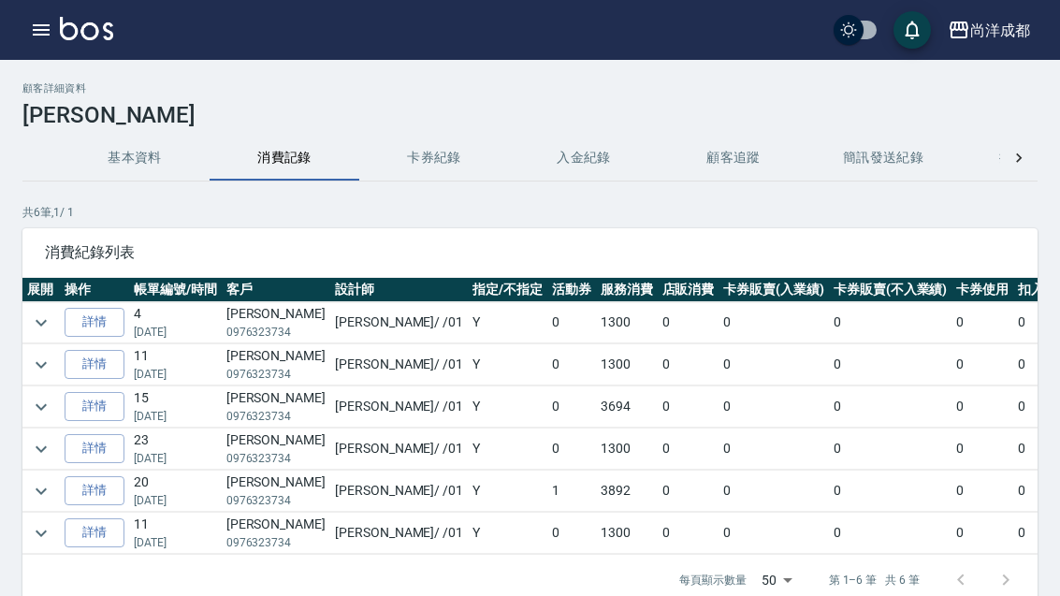
click at [89, 494] on link "詳情" at bounding box center [95, 490] width 60 height 29
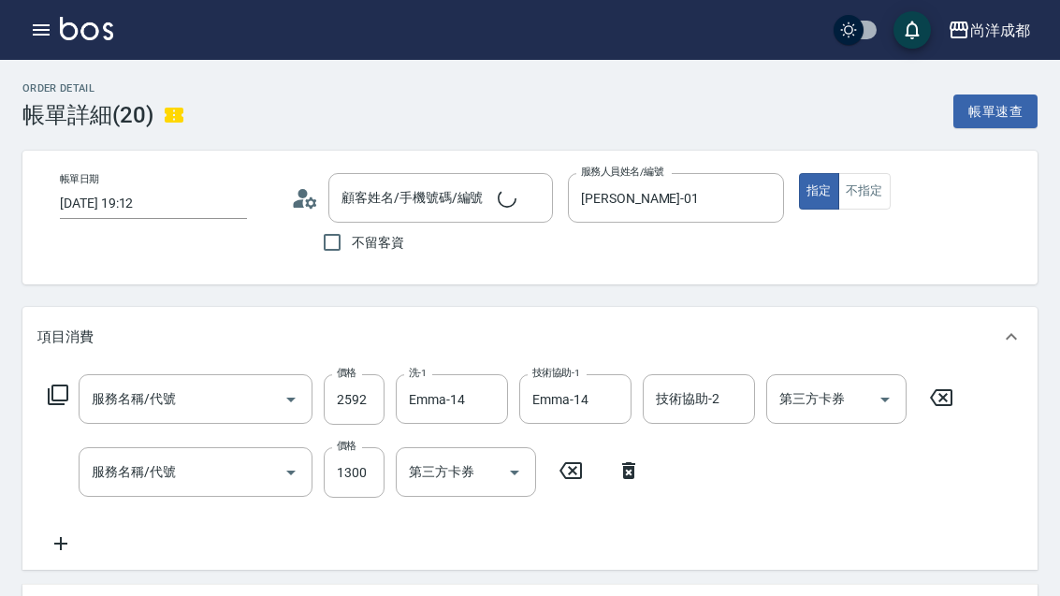
type input "2025/01/17 19:12"
type input "邱柏瀚/0976323734/"
type input "[PERSON_NAME]-01"
type input "380"
type input "染髮(501)"
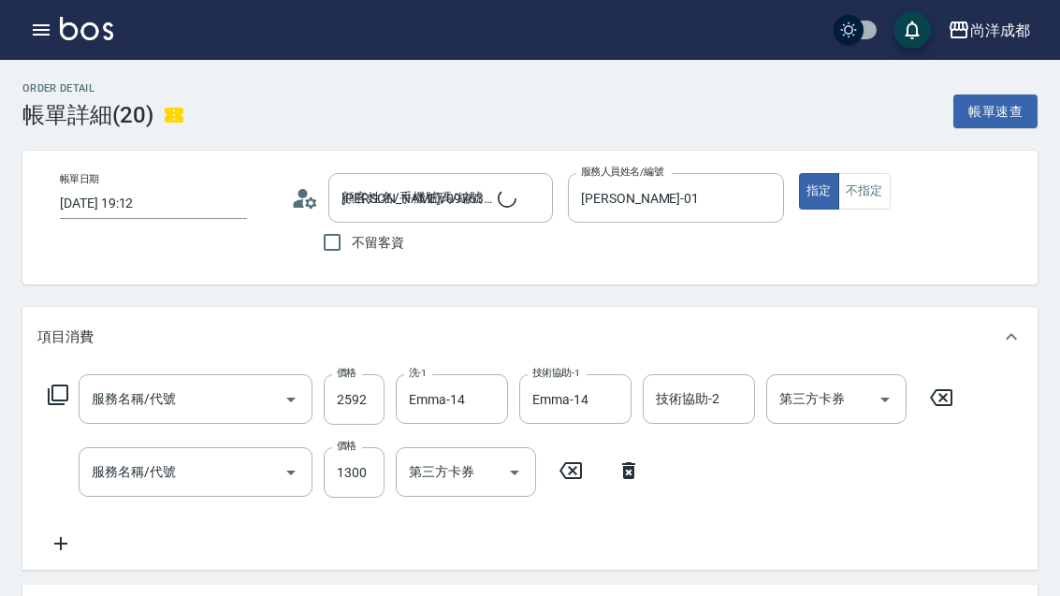
type input "剪髮(401)"
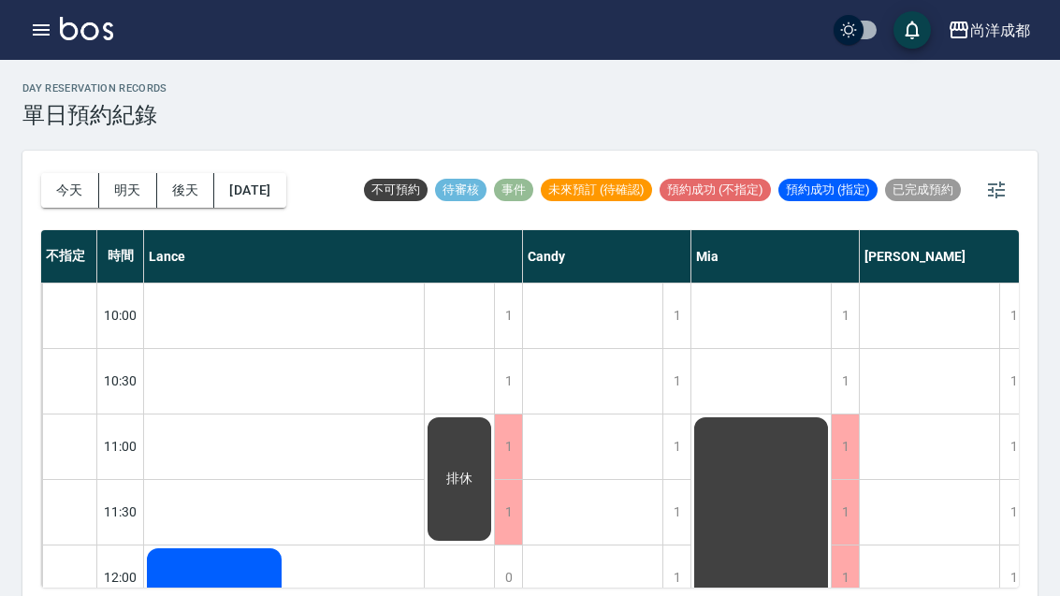
scroll to position [360, 178]
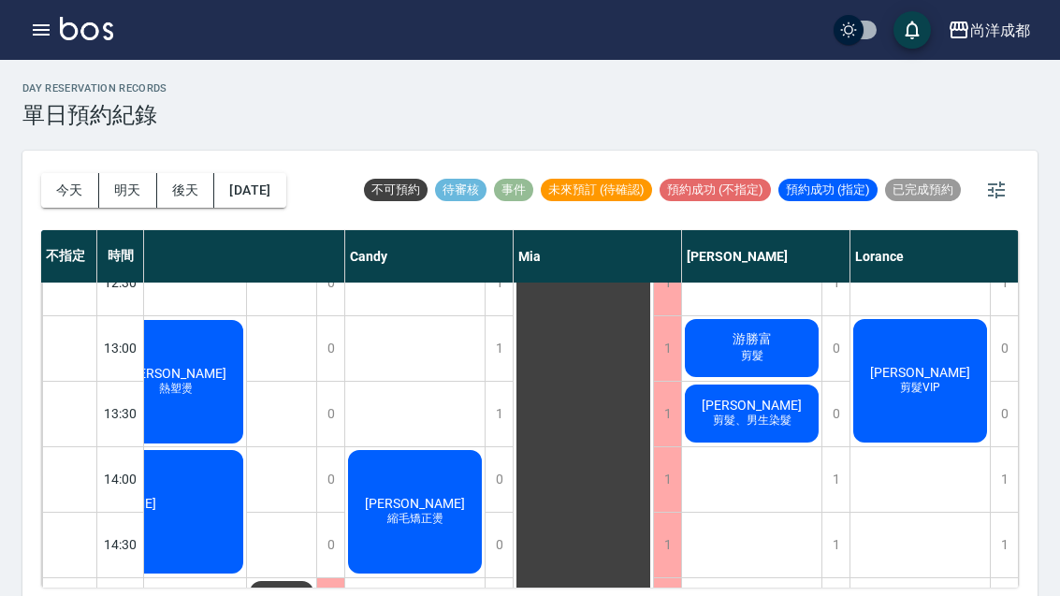
click at [264, 200] on button "[DATE]" at bounding box center [249, 190] width 71 height 35
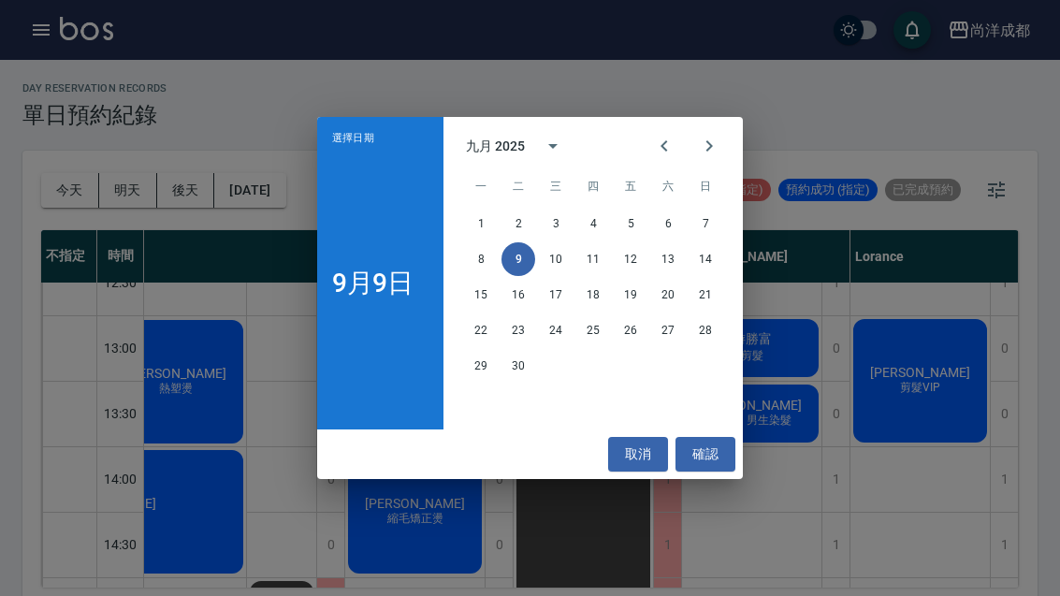
click at [666, 266] on button "13" at bounding box center [668, 259] width 34 height 34
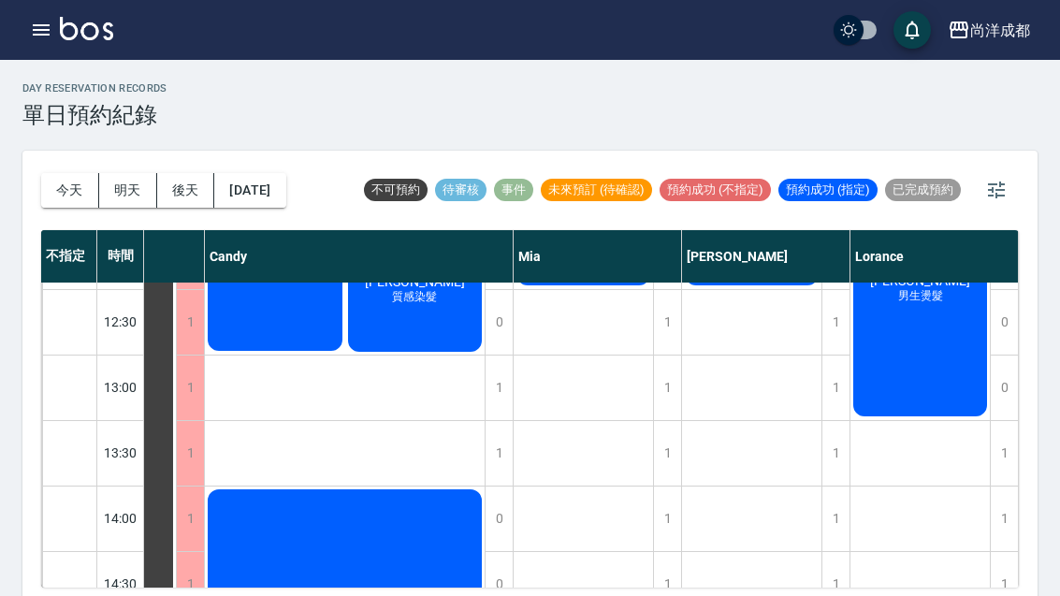
scroll to position [383, 99]
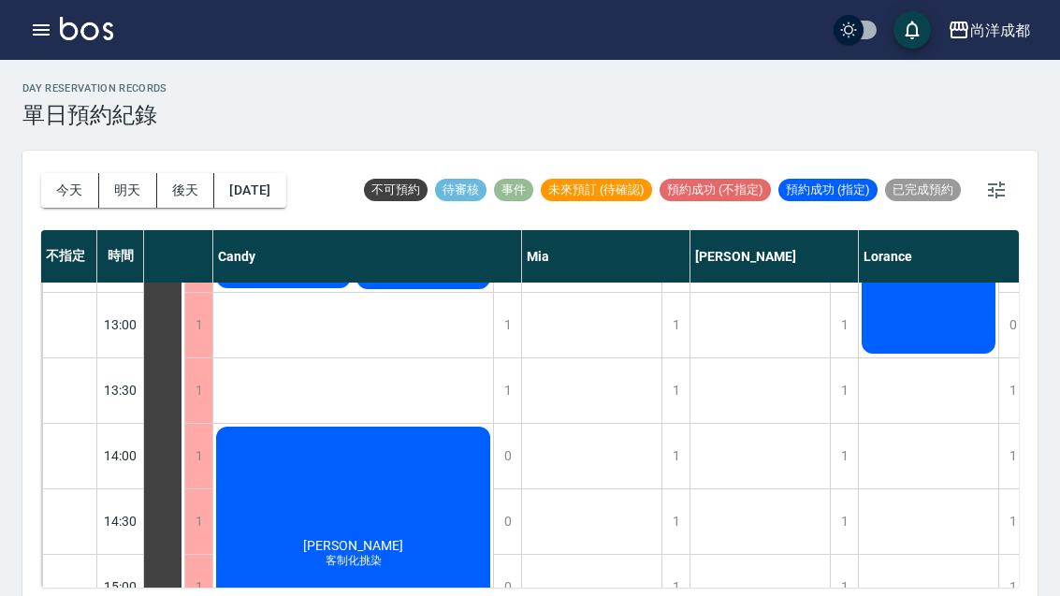
click at [840, 469] on div "1" at bounding box center [844, 456] width 28 height 65
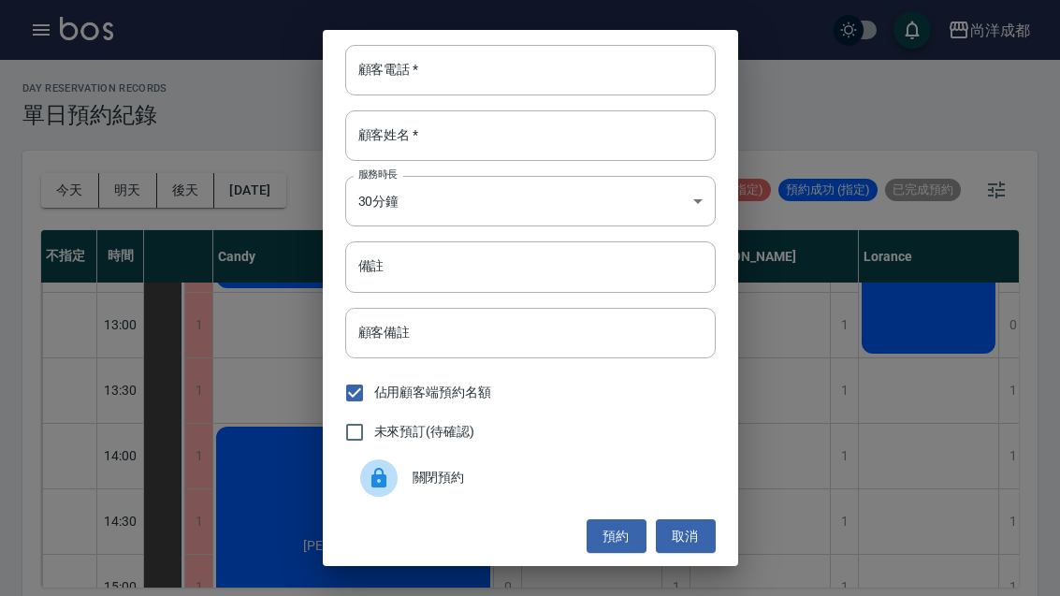
click at [485, 63] on input "顧客電話   *" at bounding box center [530, 70] width 370 height 51
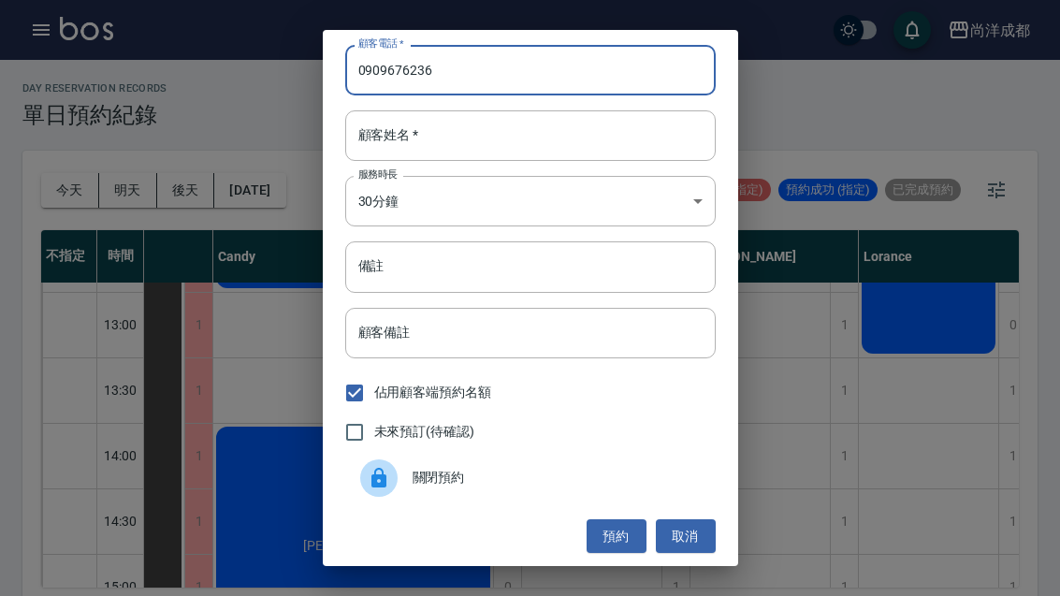
type input "0909676236"
click at [499, 143] on input "顧客姓名   *" at bounding box center [530, 135] width 370 height 51
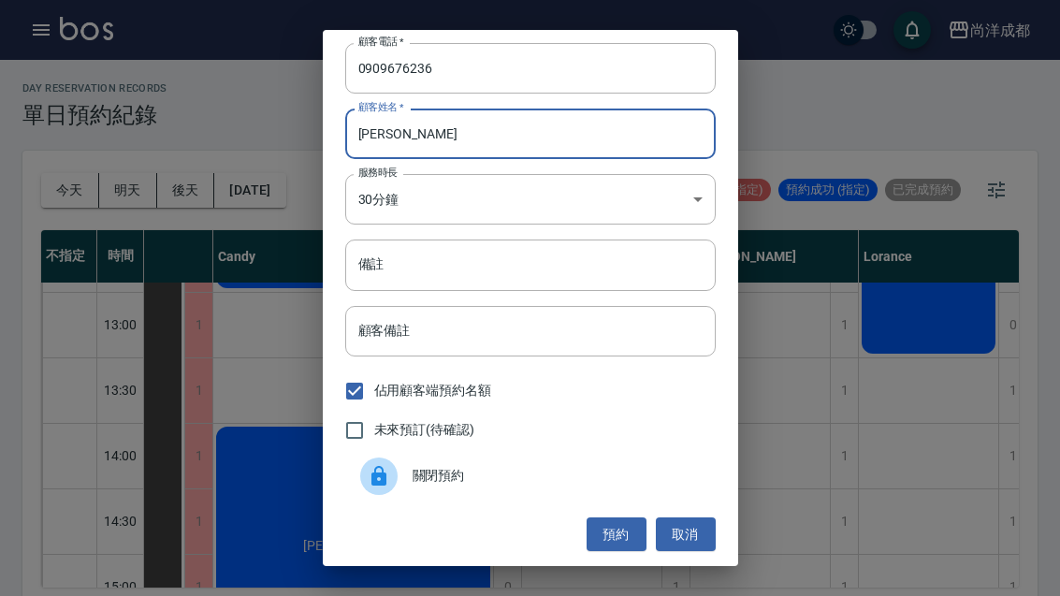
scroll to position [2, 0]
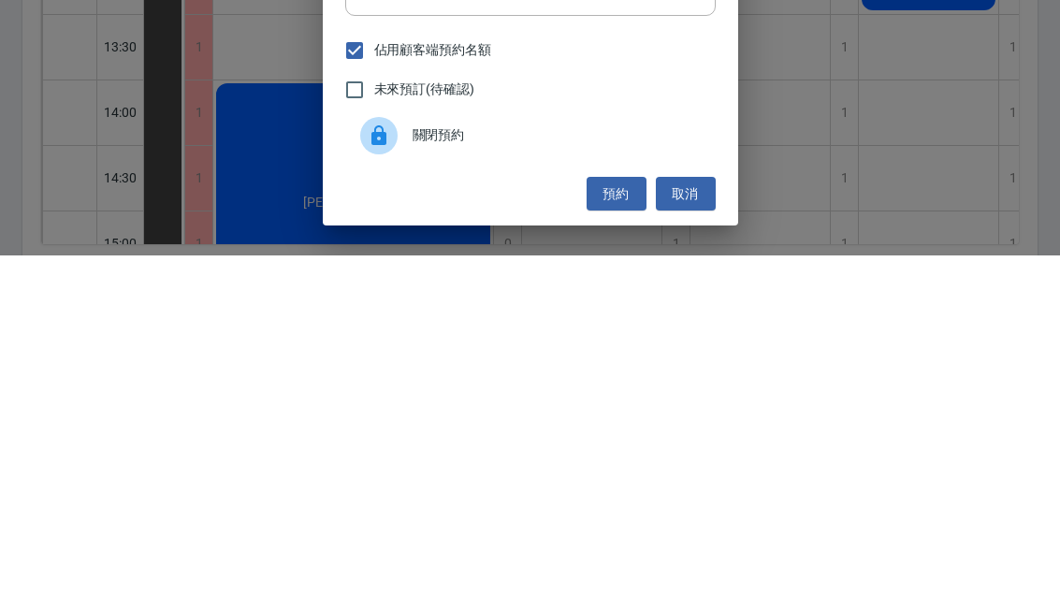
type input "[PERSON_NAME]"
click at [611, 517] on button "預約" at bounding box center [616, 534] width 60 height 35
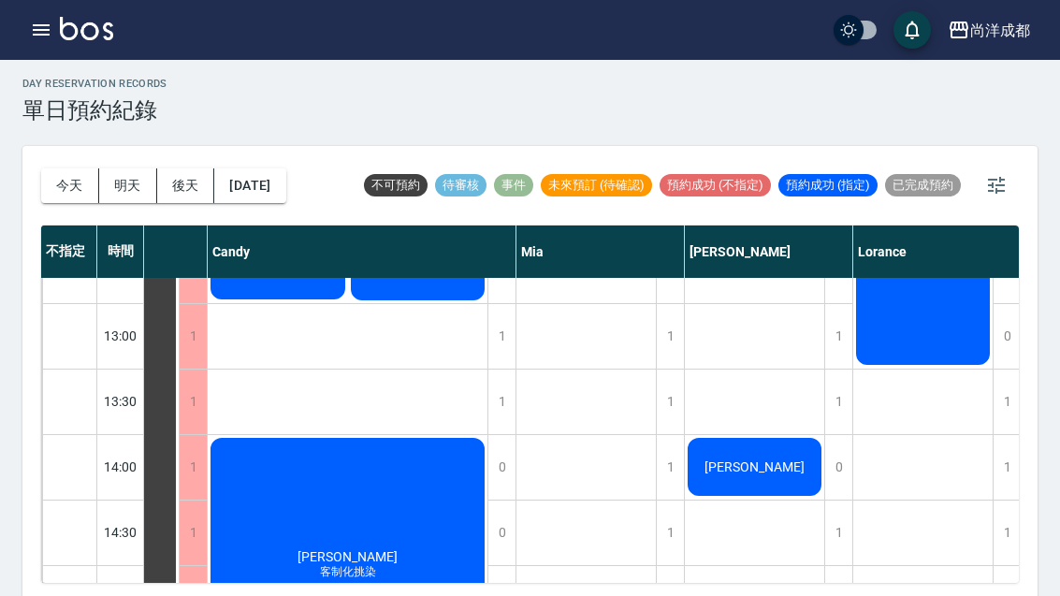
scroll to position [368, 106]
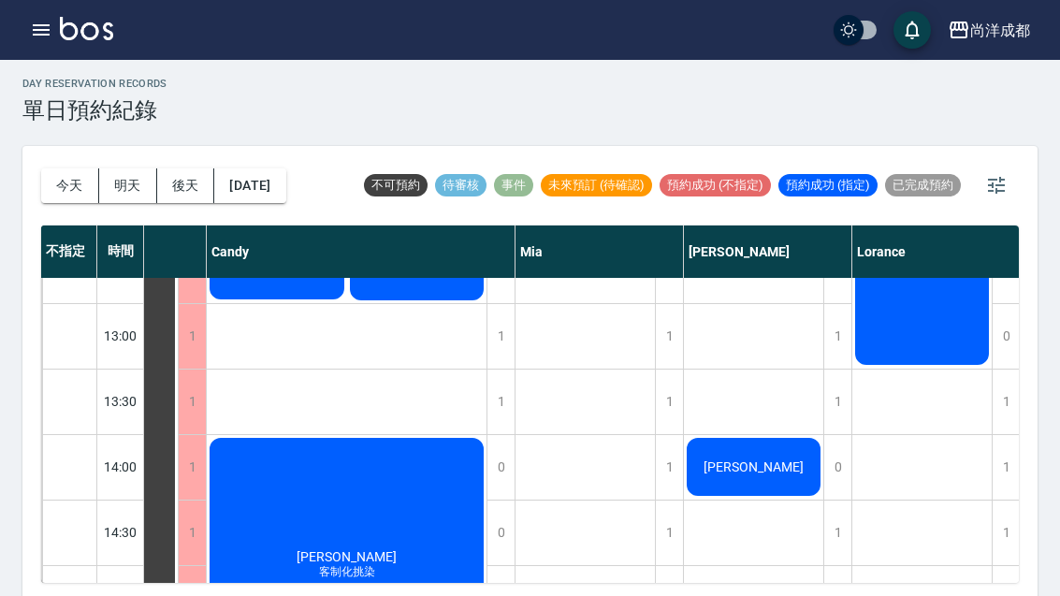
click at [765, 461] on span "[PERSON_NAME]" at bounding box center [754, 466] width 108 height 15
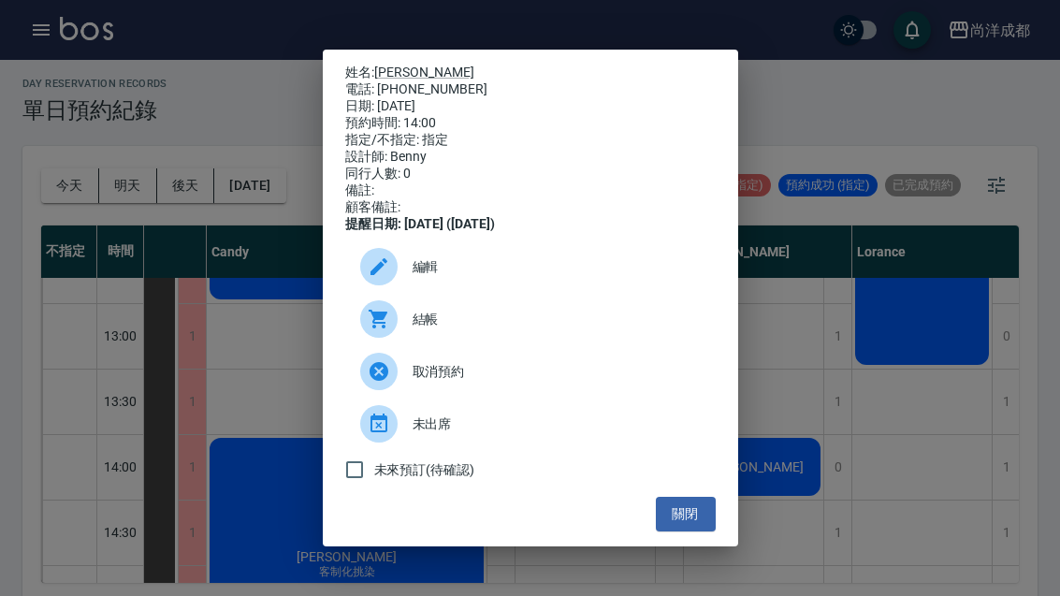
click at [427, 277] on span "編輯" at bounding box center [556, 267] width 288 height 20
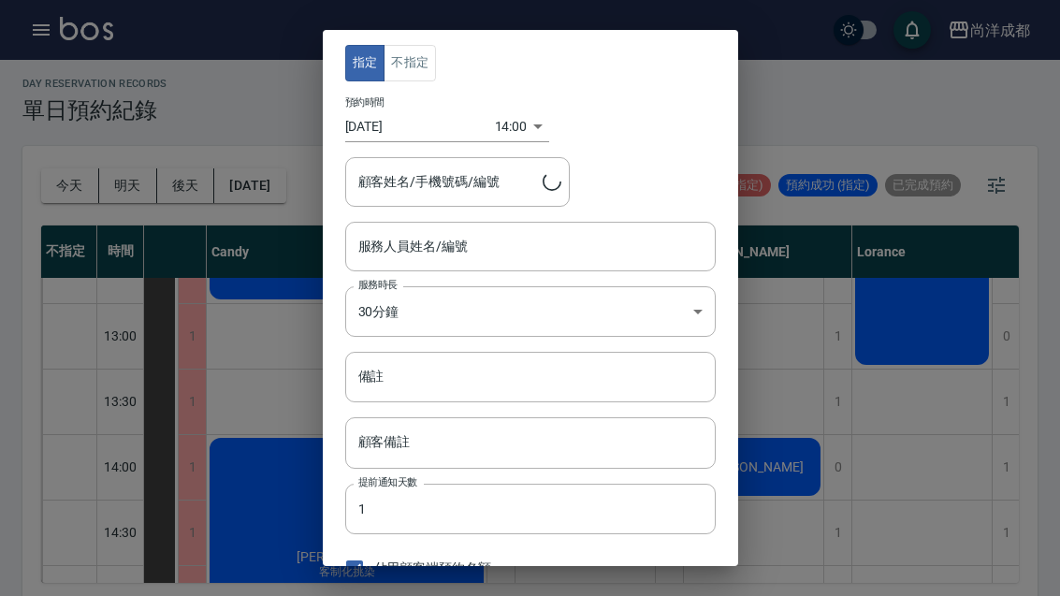
type input "[PERSON_NAME]-01"
type input "[PERSON_NAME]/0909676236/"
click at [484, 381] on input "備註" at bounding box center [530, 377] width 370 height 51
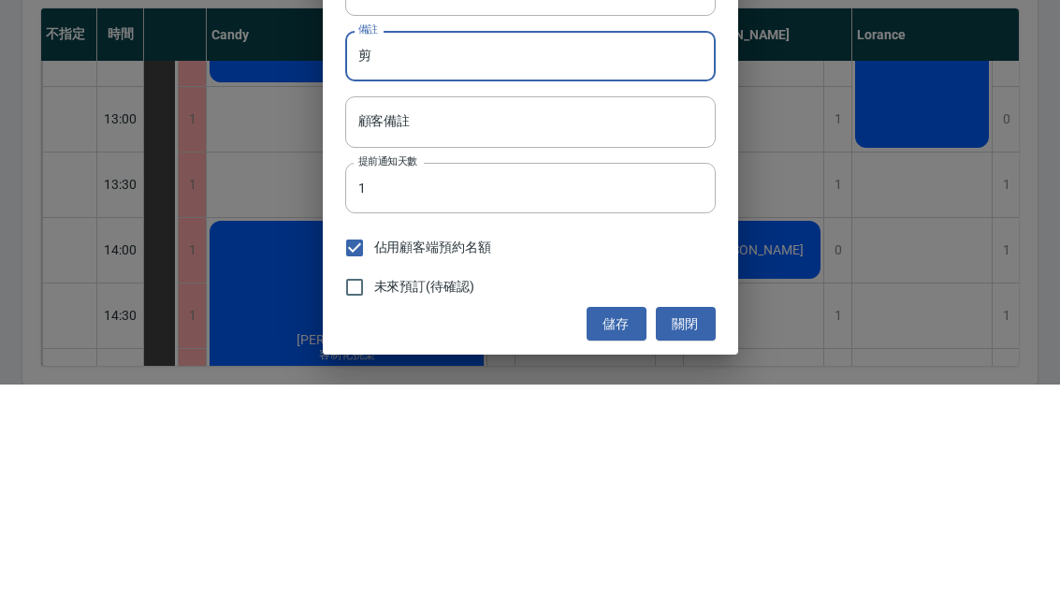
scroll to position [65, 0]
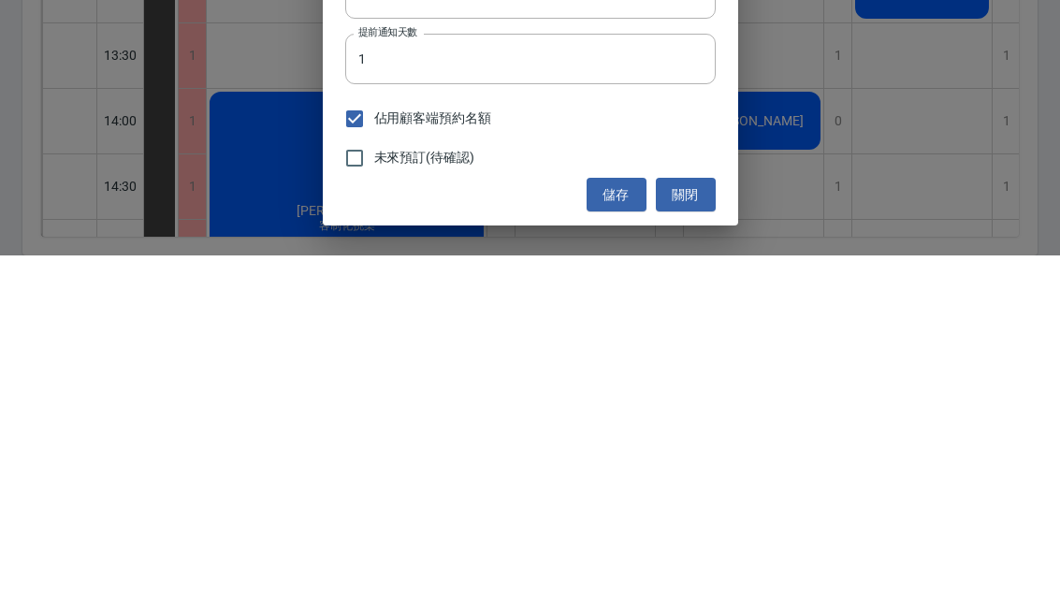
type input "剪"
click at [617, 518] on button "儲存" at bounding box center [616, 535] width 60 height 35
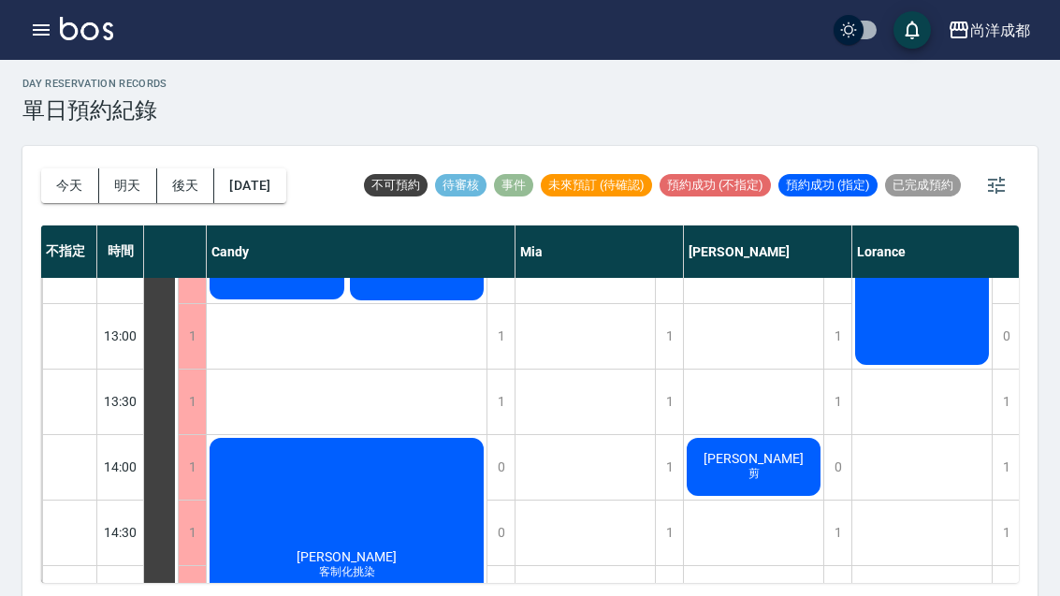
click at [278, 187] on button "[DATE]" at bounding box center [249, 185] width 71 height 35
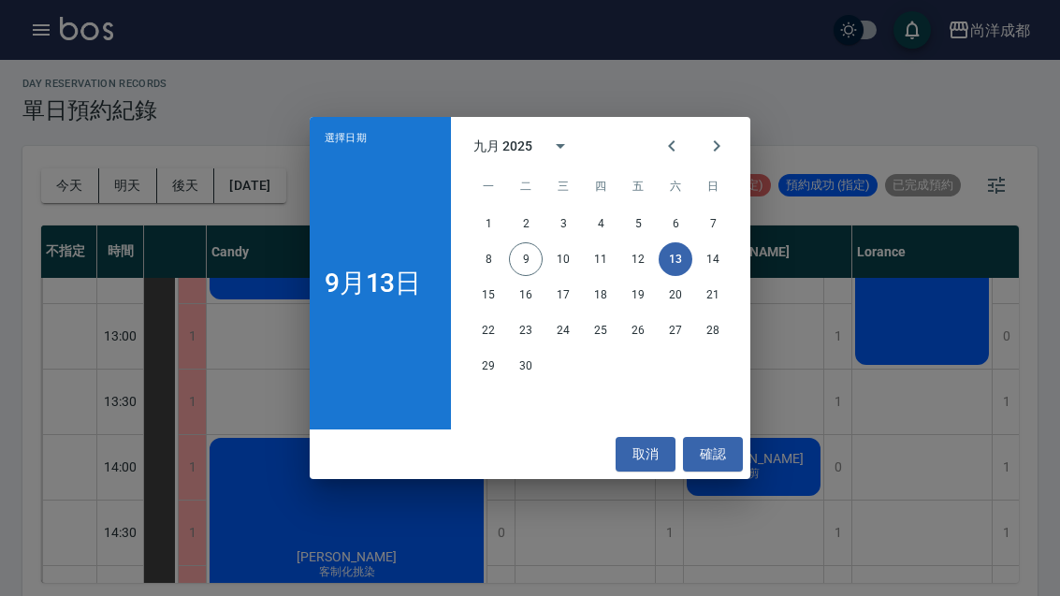
click at [567, 276] on button "10" at bounding box center [563, 259] width 34 height 34
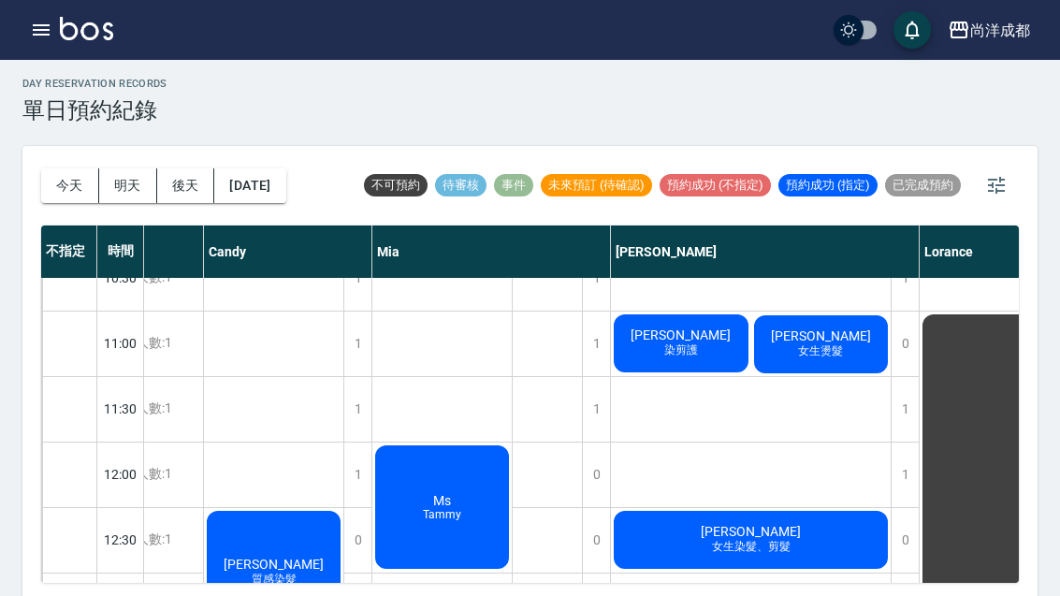
scroll to position [98, 82]
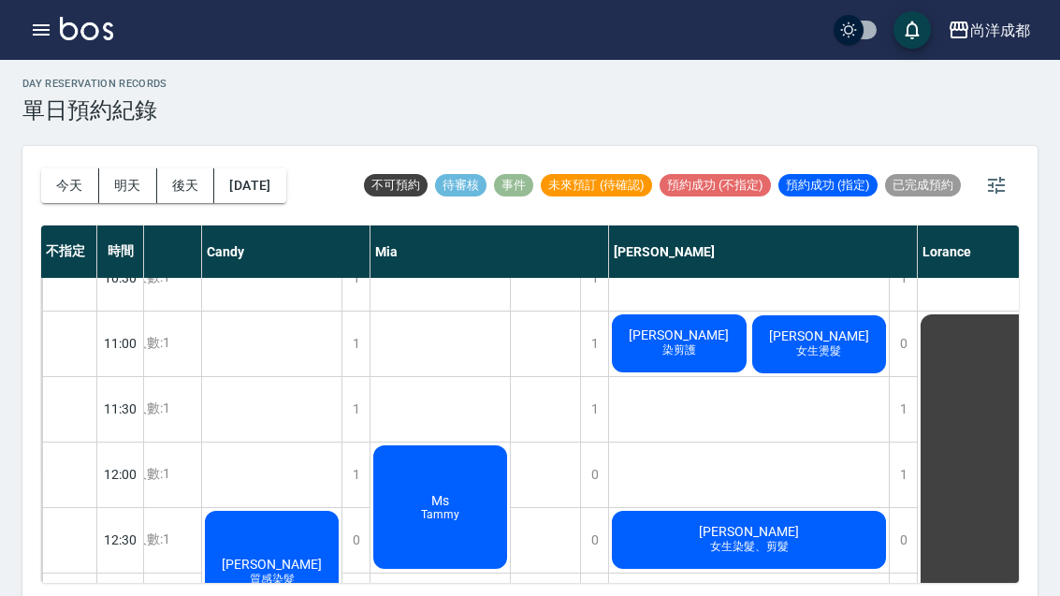
click at [281, 193] on button "[DATE]" at bounding box center [249, 185] width 71 height 35
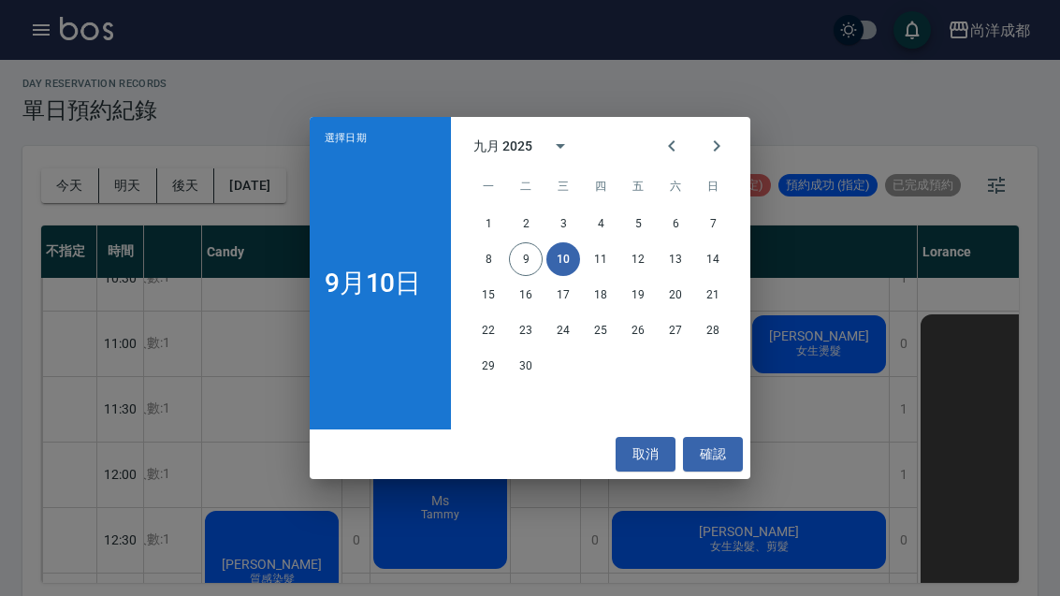
click at [719, 152] on icon "Next month" at bounding box center [717, 145] width 7 height 11
click at [634, 276] on button "10" at bounding box center [638, 259] width 34 height 34
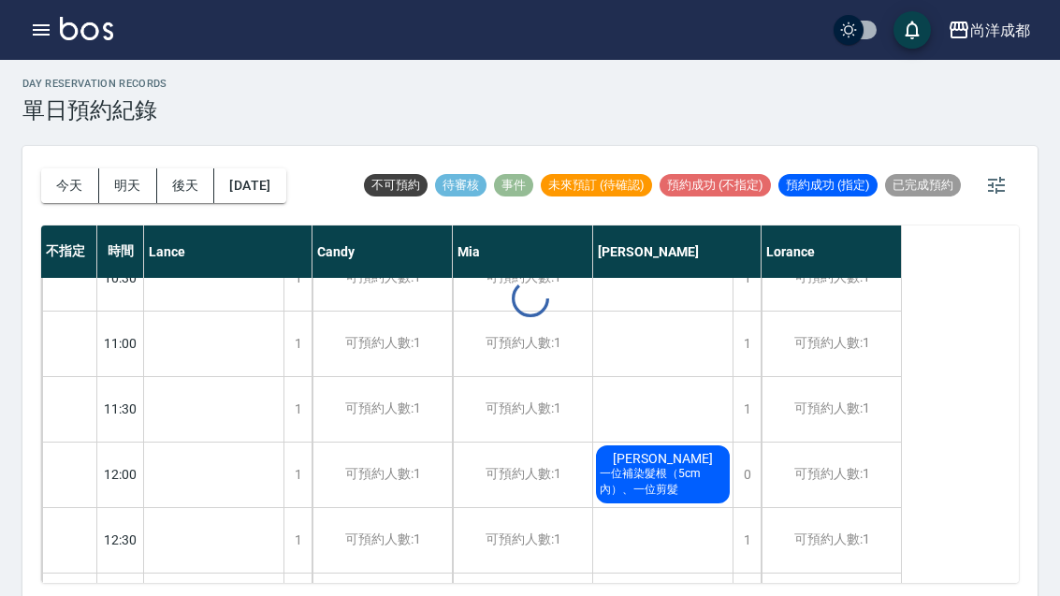
scroll to position [98, 0]
click at [274, 185] on button "[DATE]" at bounding box center [249, 185] width 71 height 35
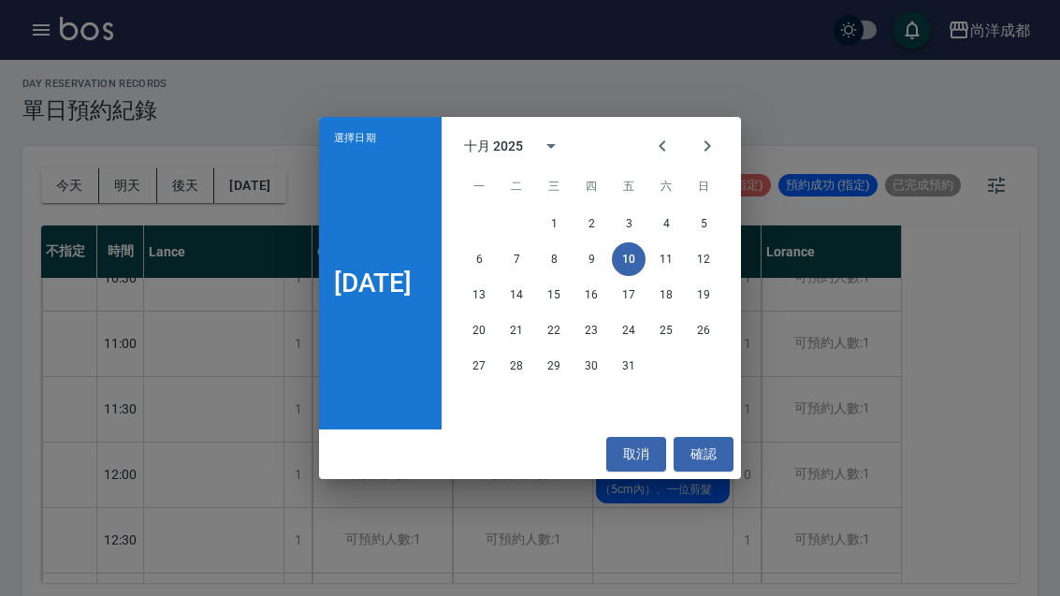
click at [672, 157] on icon "Previous month" at bounding box center [662, 146] width 22 height 22
click at [496, 311] on button "15" at bounding box center [479, 295] width 34 height 34
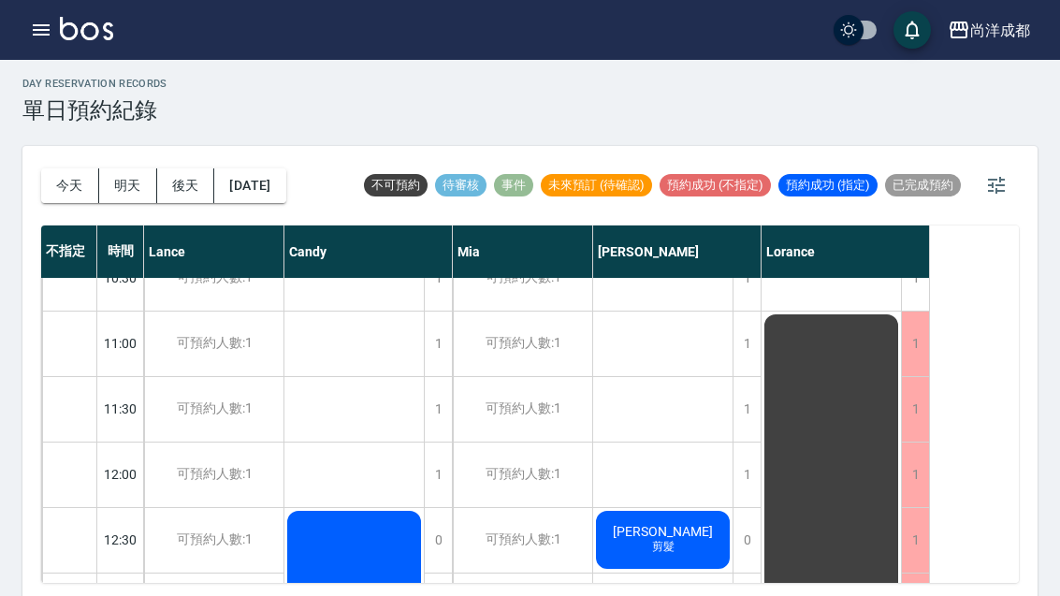
click at [72, 190] on button "今天" at bounding box center [70, 185] width 58 height 35
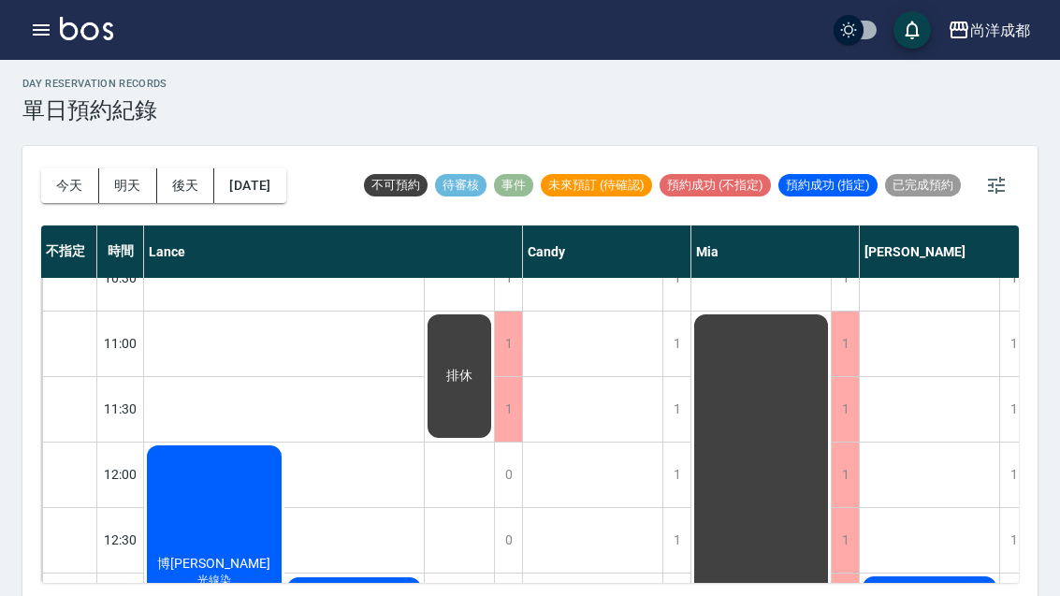
click at [56, 183] on button "今天" at bounding box center [70, 185] width 58 height 35
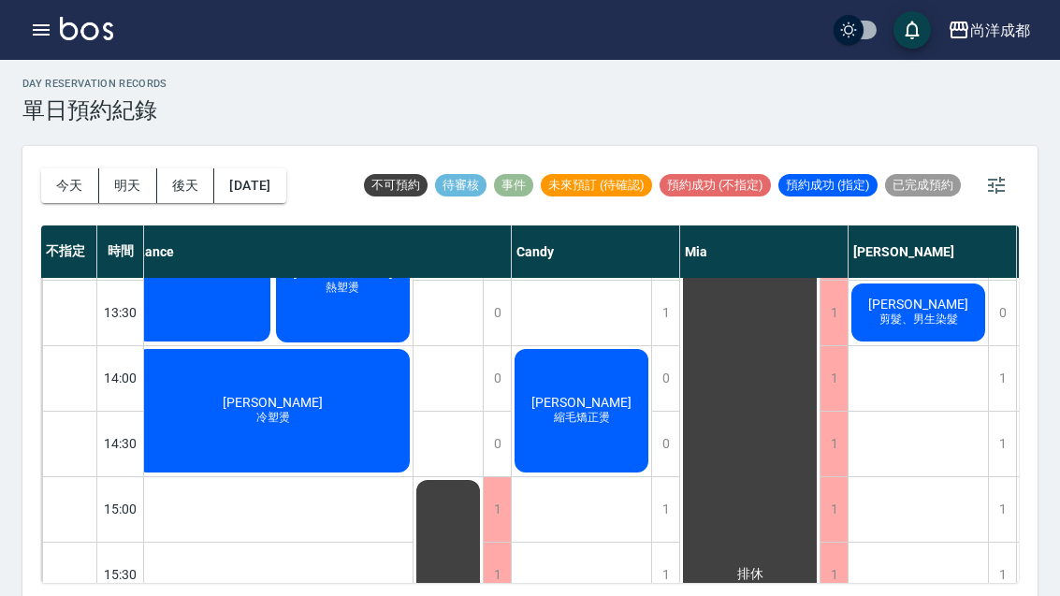
scroll to position [456, 11]
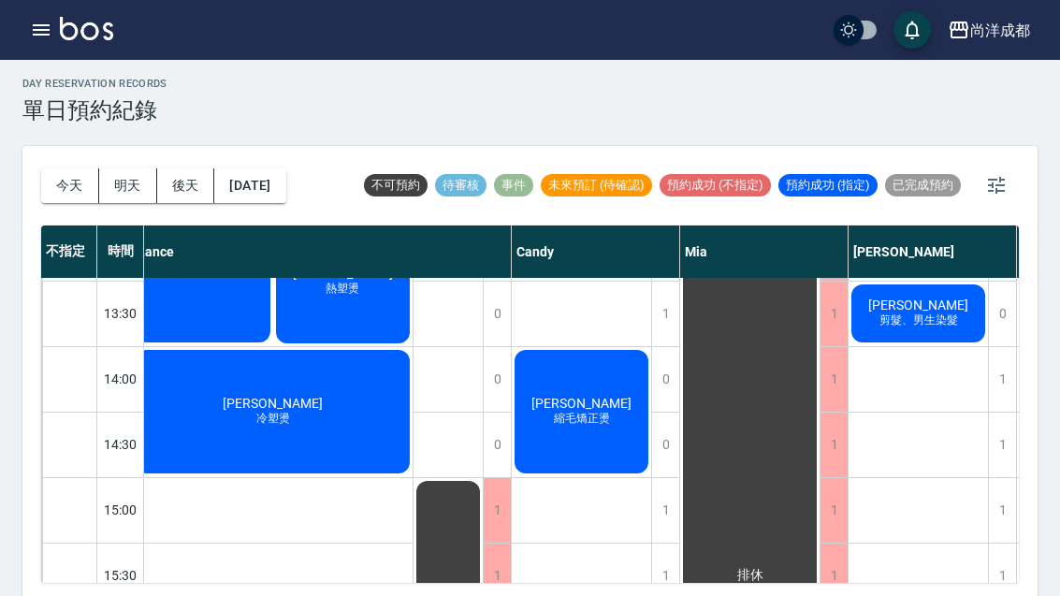
click at [129, 190] on button "明天" at bounding box center [128, 185] width 58 height 35
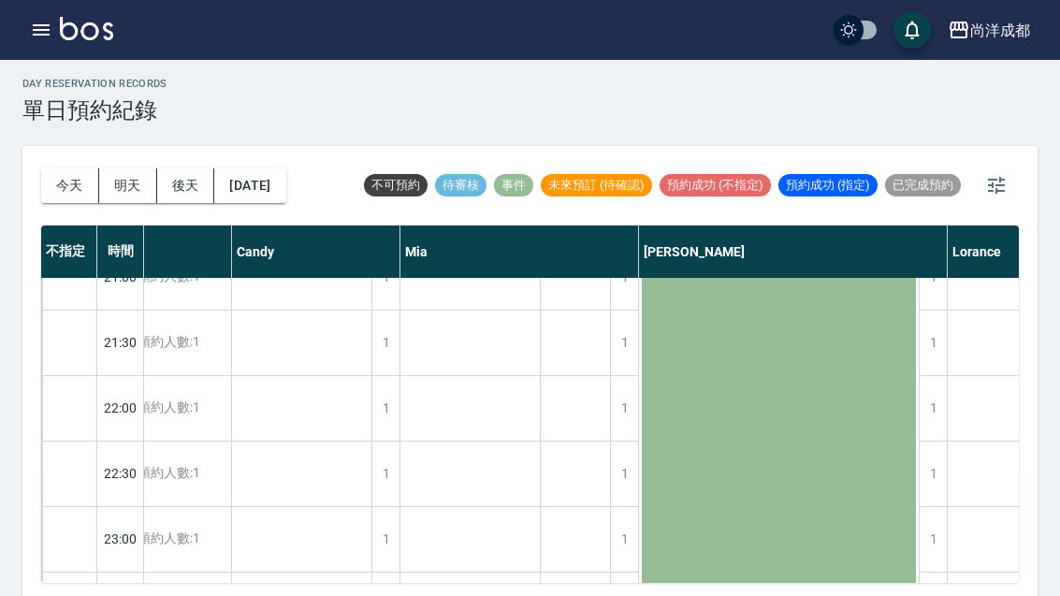
scroll to position [1474, 54]
click at [125, 188] on button "明天" at bounding box center [128, 185] width 58 height 35
click at [185, 187] on button "後天" at bounding box center [186, 185] width 58 height 35
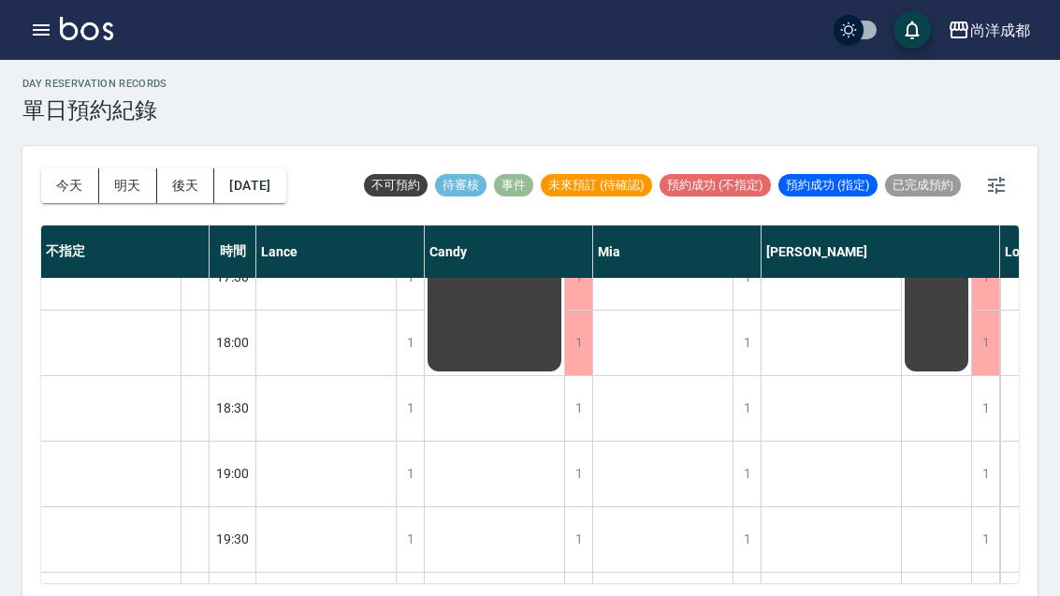
scroll to position [2325, 0]
click at [268, 181] on button "[DATE]" at bounding box center [249, 185] width 71 height 35
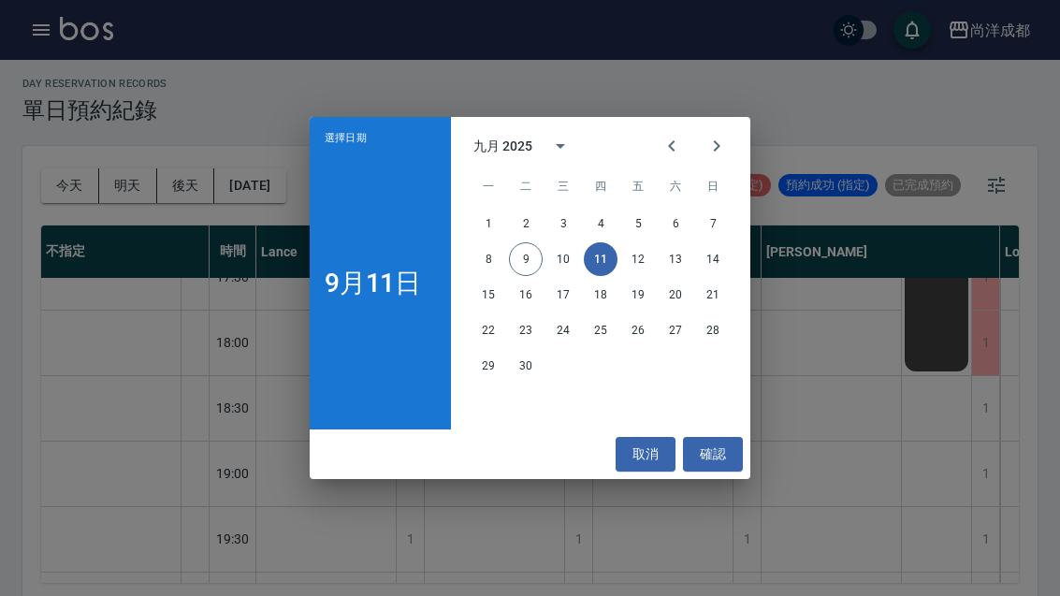
click at [602, 292] on button "18" at bounding box center [601, 295] width 34 height 34
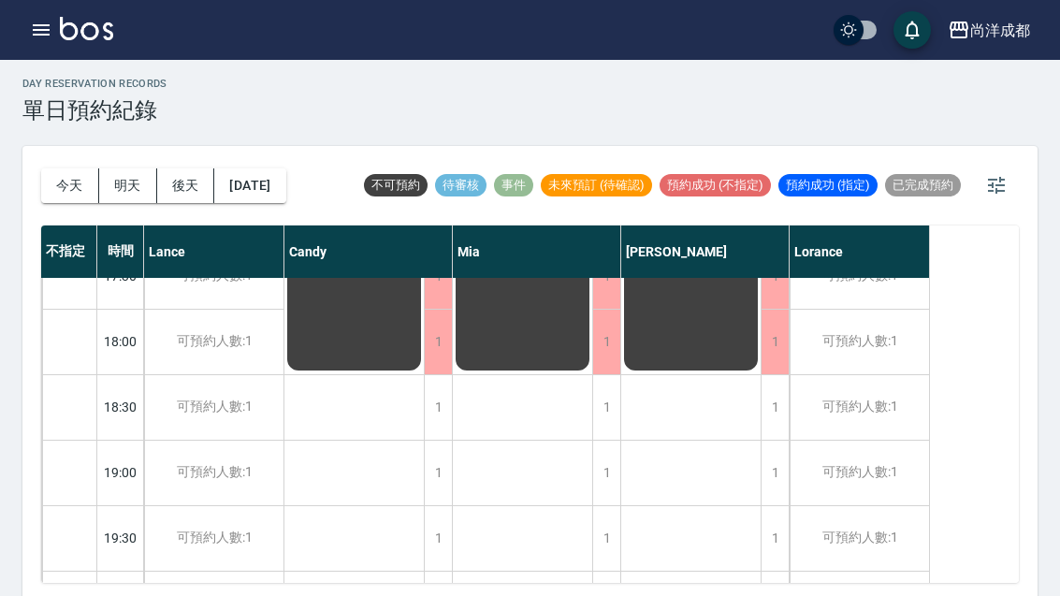
scroll to position [1016, 0]
click at [285, 185] on button "[DATE]" at bounding box center [249, 185] width 71 height 35
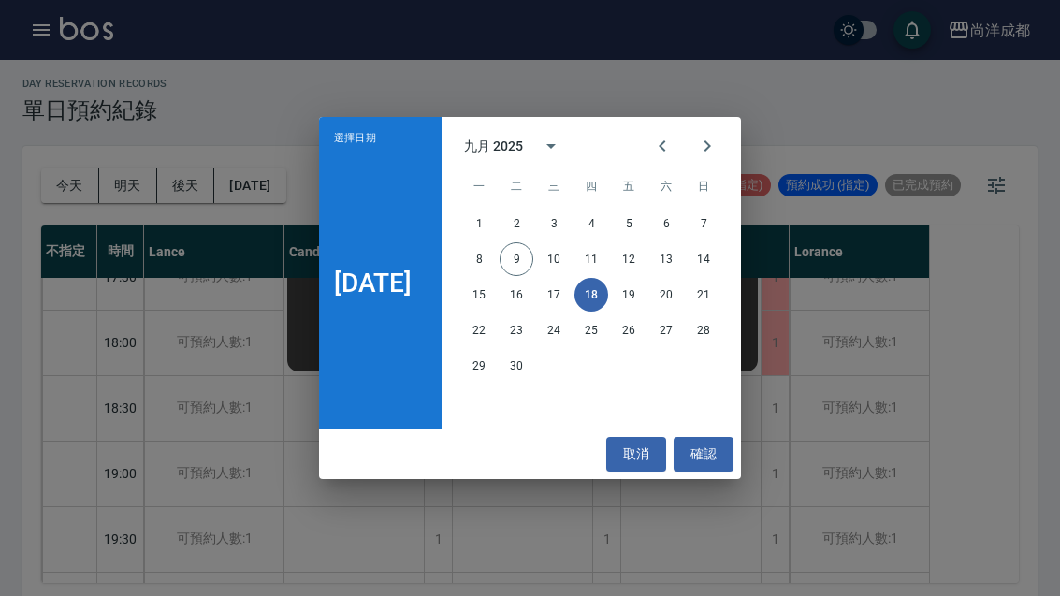
click at [570, 293] on button "17" at bounding box center [554, 295] width 34 height 34
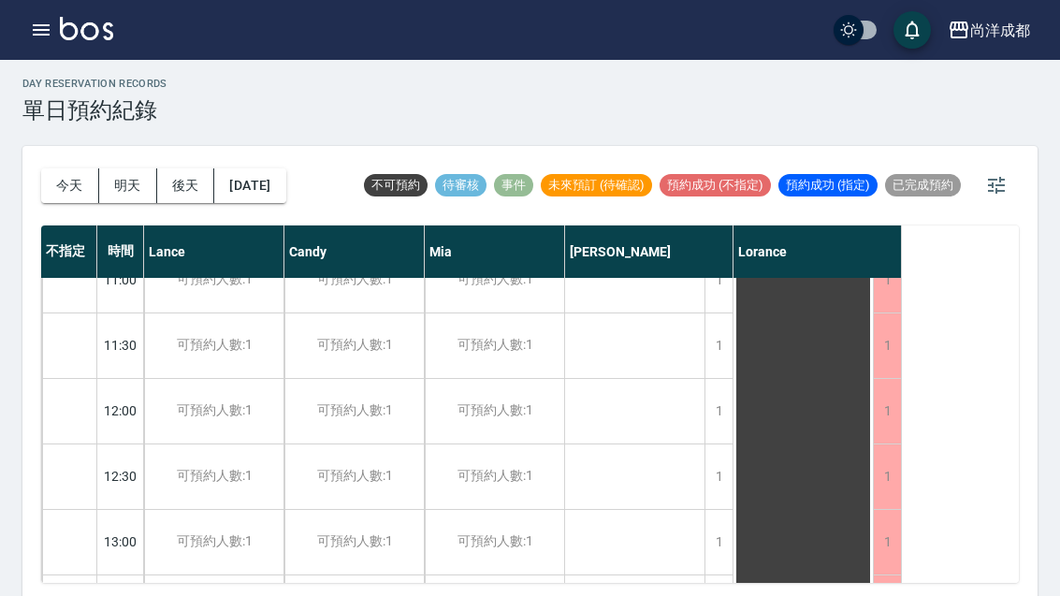
scroll to position [165, 0]
click at [277, 193] on button "[DATE]" at bounding box center [249, 185] width 71 height 35
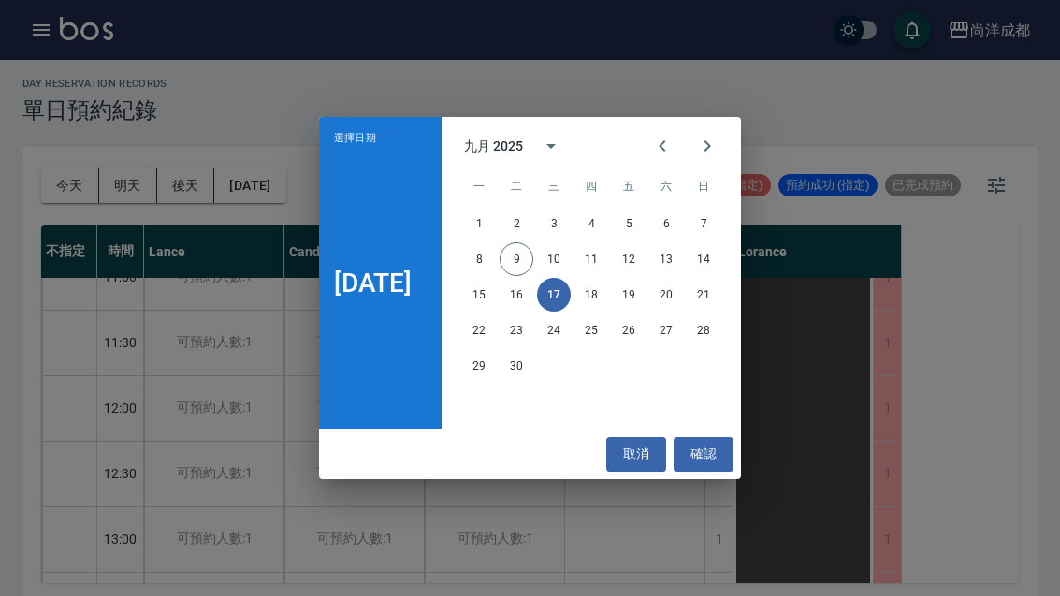
click at [629, 528] on div "選擇日期 [DATE] 九月 2025 一 二 三 四 五 六 日 1 2 3 4 5 6 7 8 9 10 11 12 13 14 15 16 17 18 …" at bounding box center [530, 298] width 1060 height 596
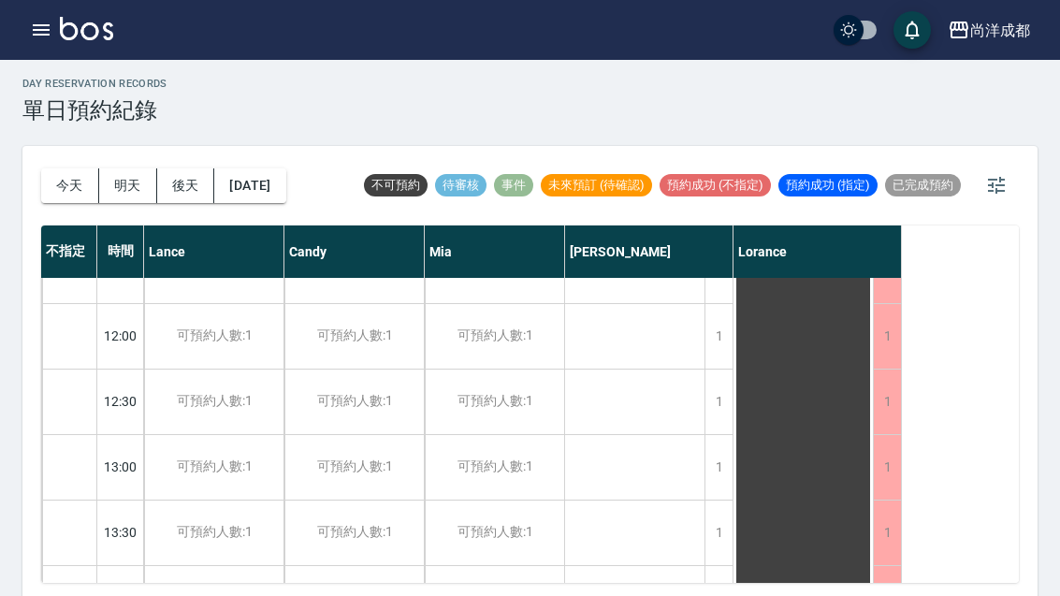
scroll to position [247, 0]
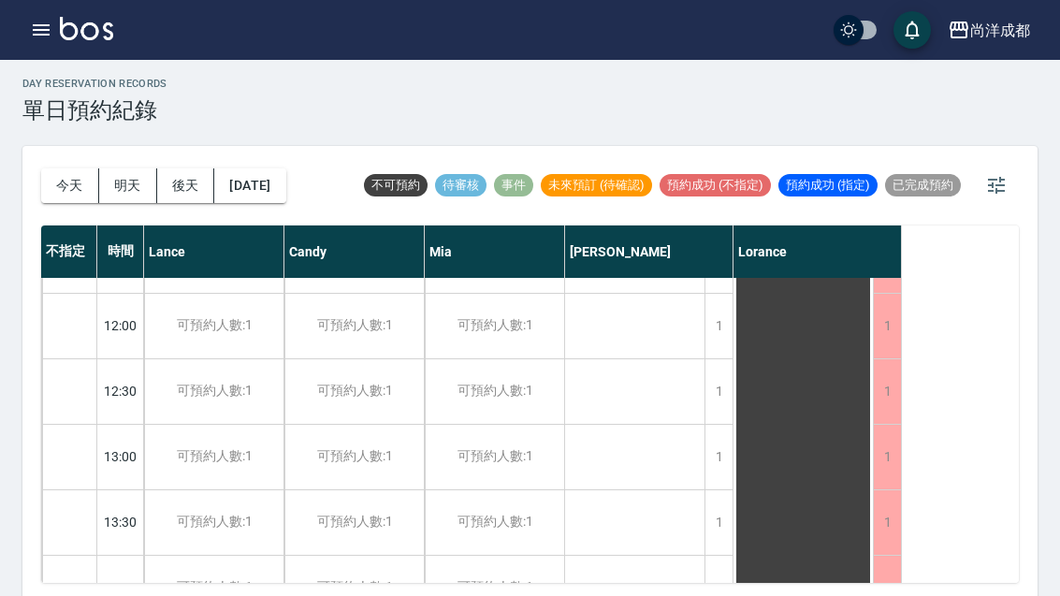
click at [710, 468] on div "1" at bounding box center [718, 457] width 28 height 65
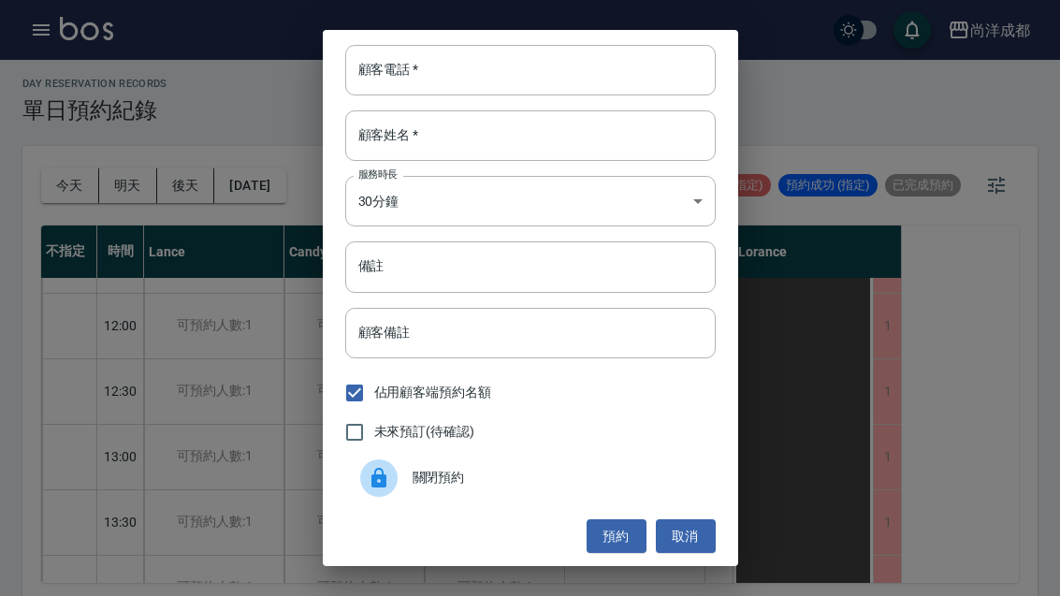
click at [493, 64] on input "顧客電話   *" at bounding box center [530, 70] width 370 height 51
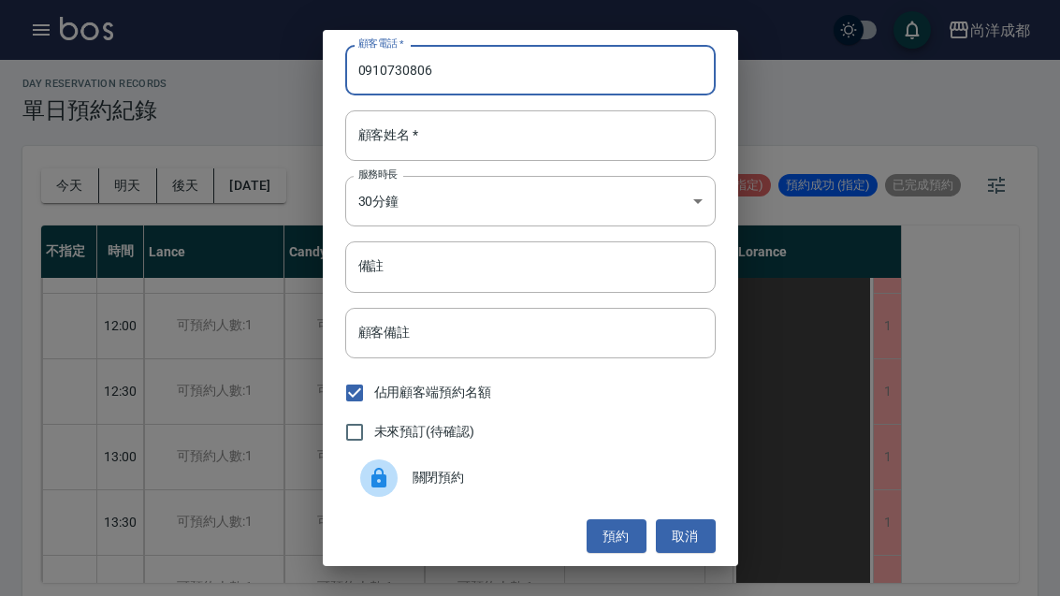
type input "0910730806"
click at [427, 141] on input "顧客姓名   *" at bounding box center [530, 135] width 370 height 51
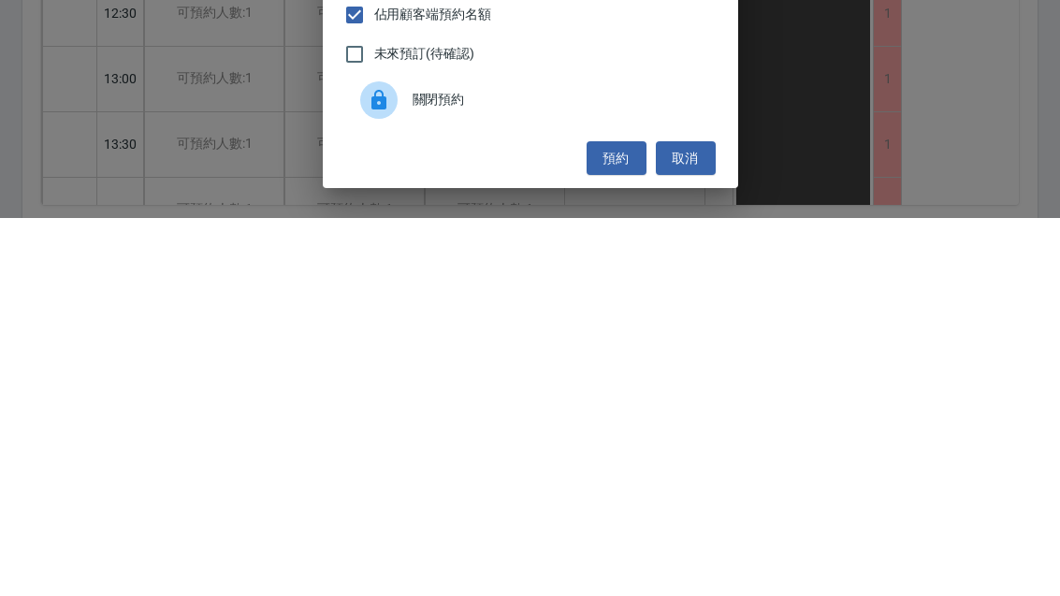
scroll to position [0, 0]
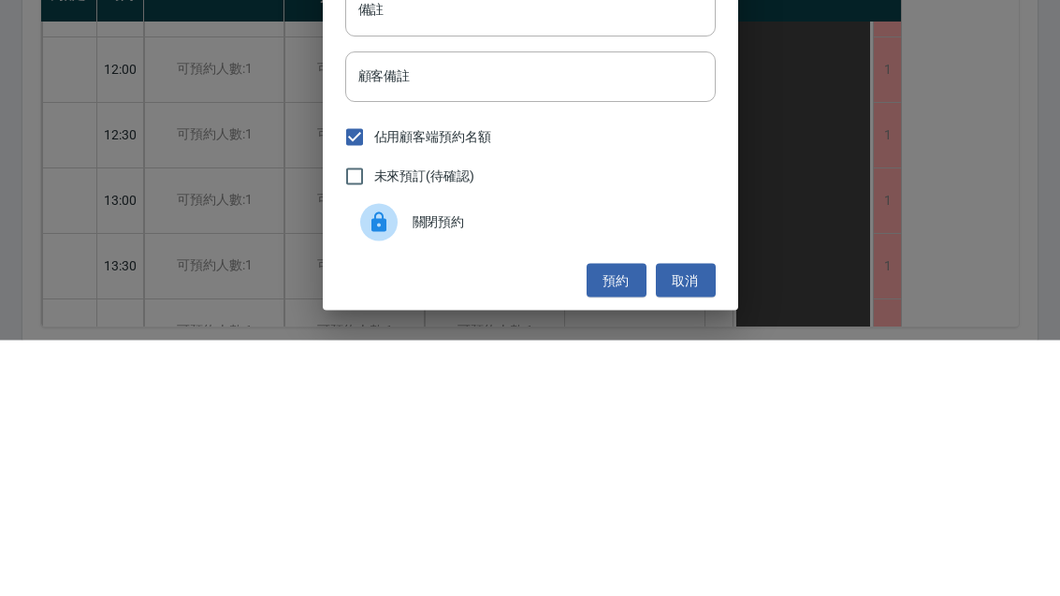
type input "李"
click at [418, 241] on input "備註" at bounding box center [530, 266] width 370 height 51
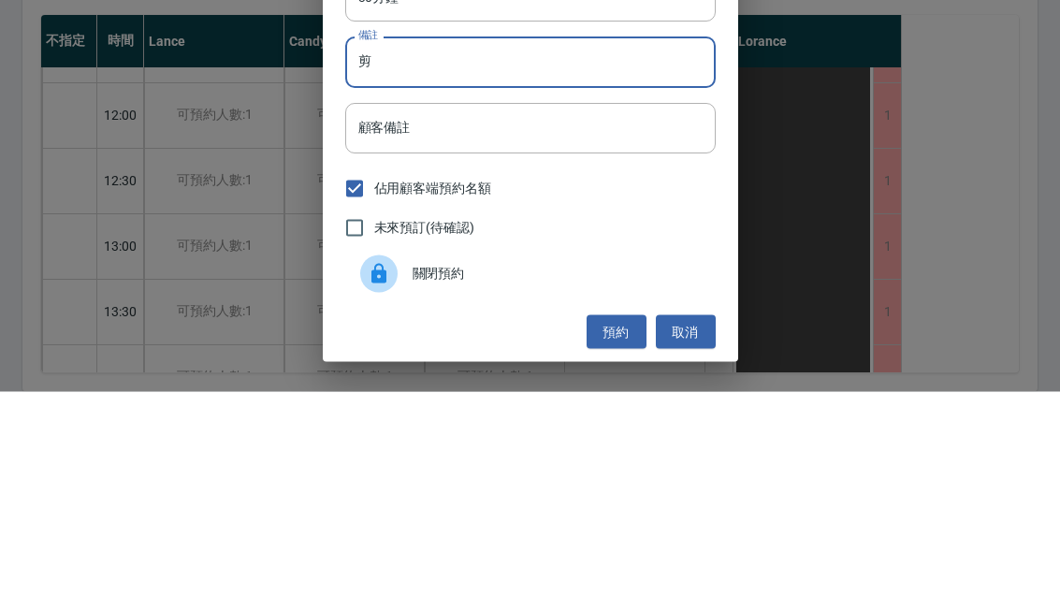
scroll to position [65, 0]
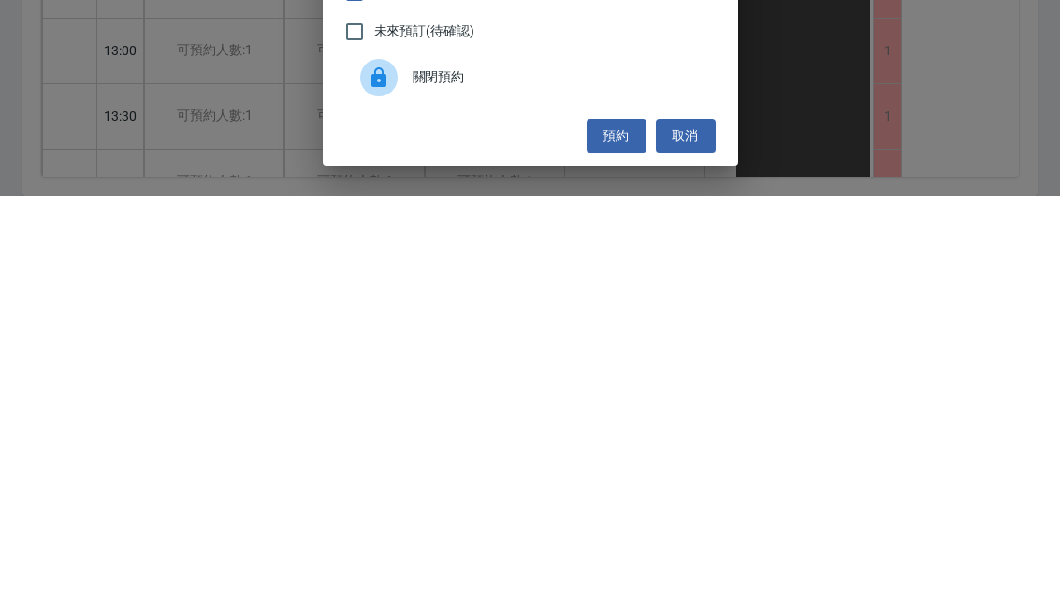
type input "剪"
click at [619, 519] on button "預約" at bounding box center [616, 536] width 60 height 35
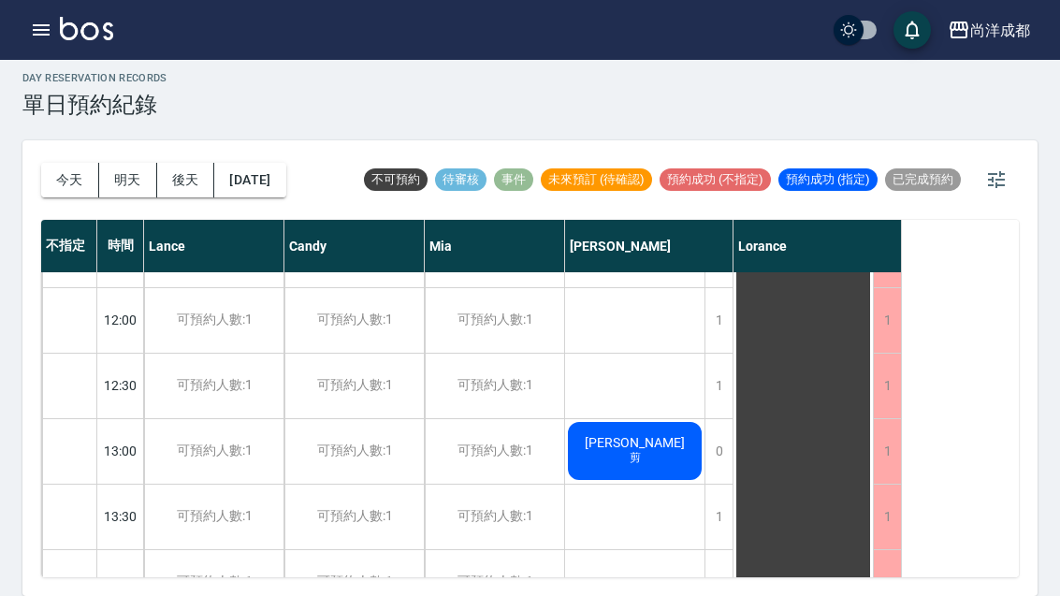
click at [282, 163] on button "[DATE]" at bounding box center [249, 180] width 71 height 35
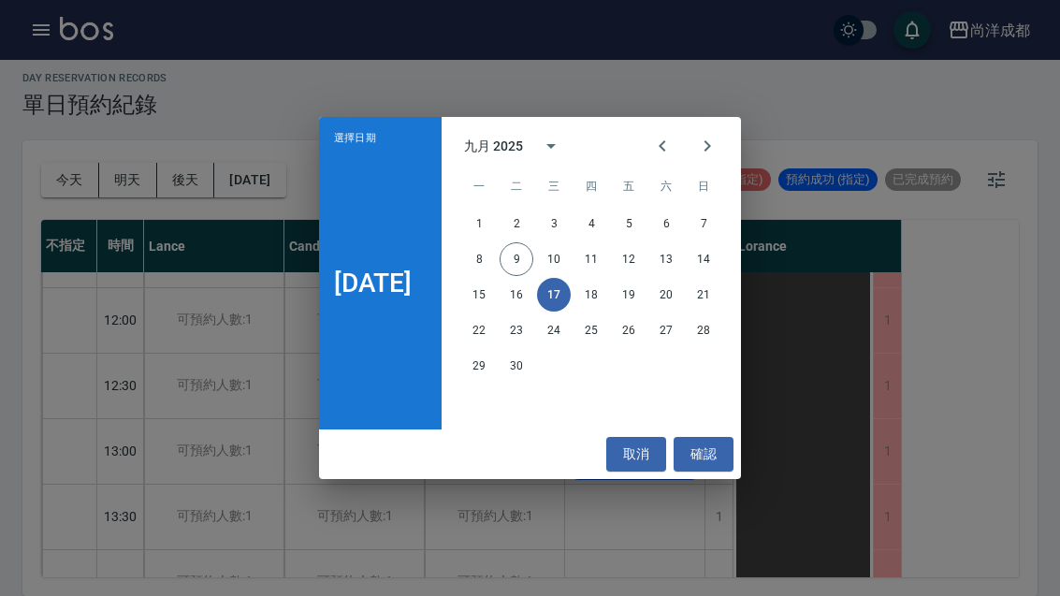
click at [953, 259] on div "選擇日期 [DATE] 九月 2025 一 二 三 四 五 六 日 1 2 3 4 5 6 7 8 9 10 11 12 13 14 15 16 17 18 …" at bounding box center [530, 298] width 1060 height 596
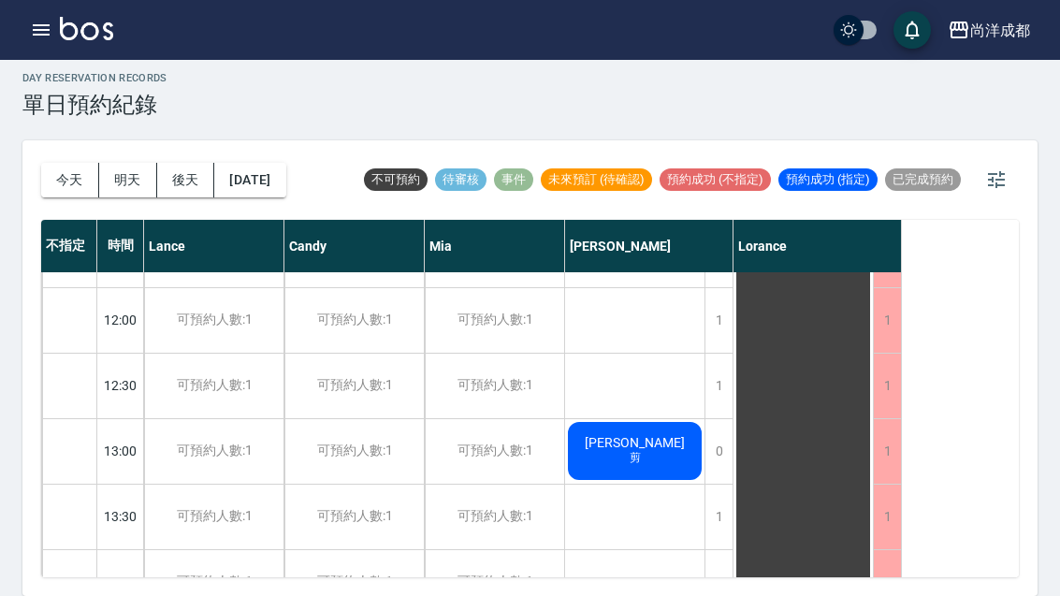
click at [58, 163] on button "今天" at bounding box center [70, 180] width 58 height 35
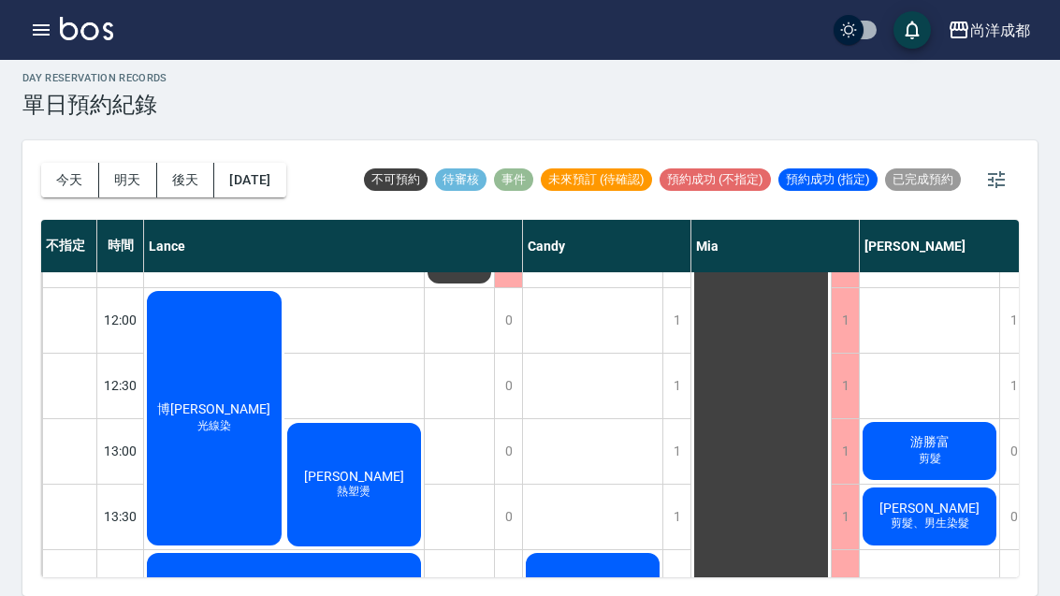
click at [117, 163] on button "明天" at bounding box center [128, 180] width 58 height 35
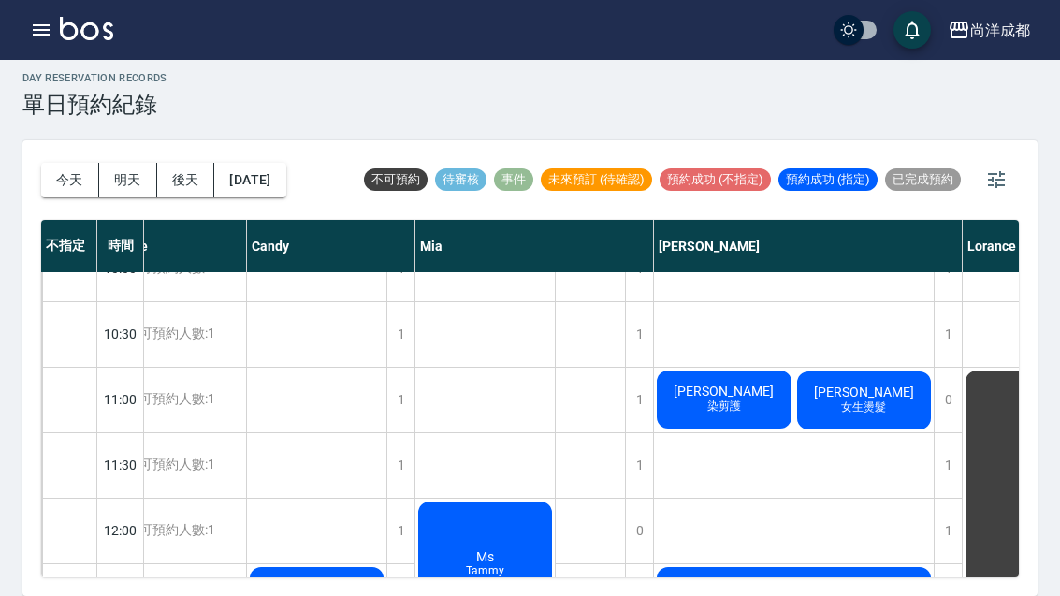
scroll to position [14, 37]
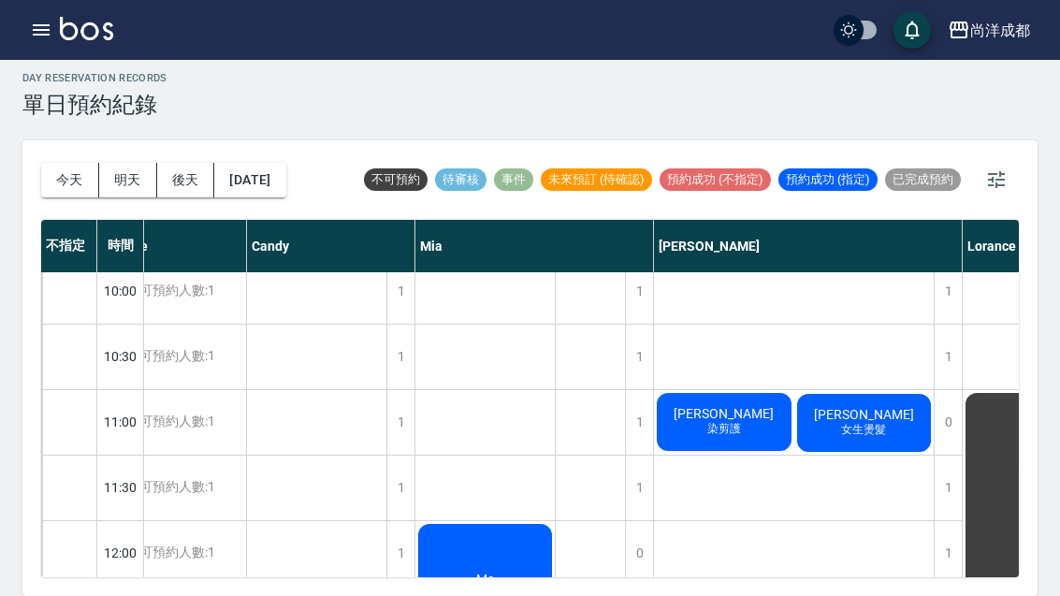
click at [162, 163] on button "後天" at bounding box center [186, 180] width 58 height 35
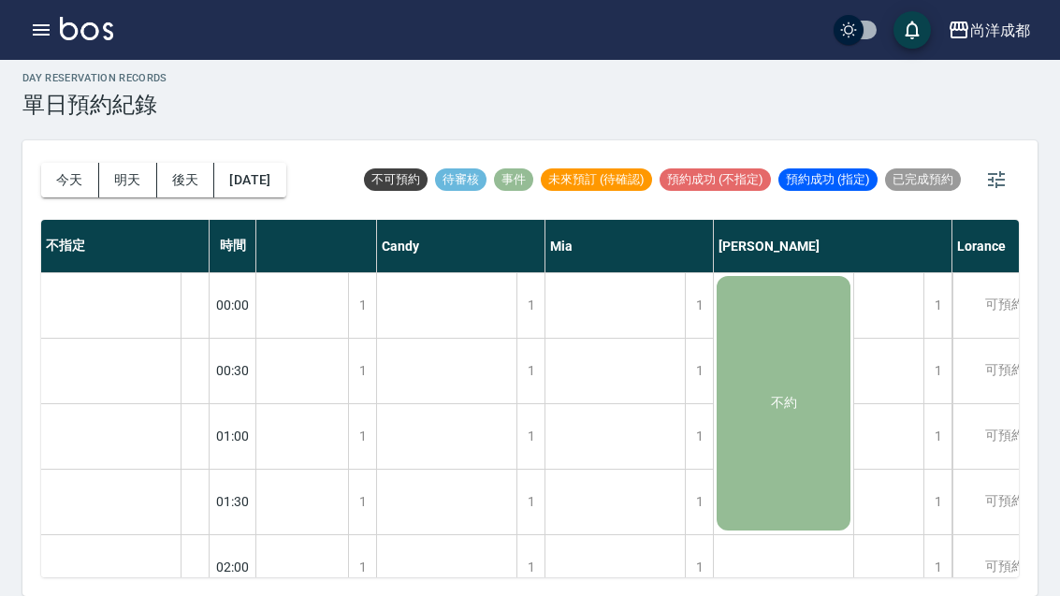
scroll to position [0, 49]
click at [54, 163] on button "今天" at bounding box center [70, 180] width 58 height 35
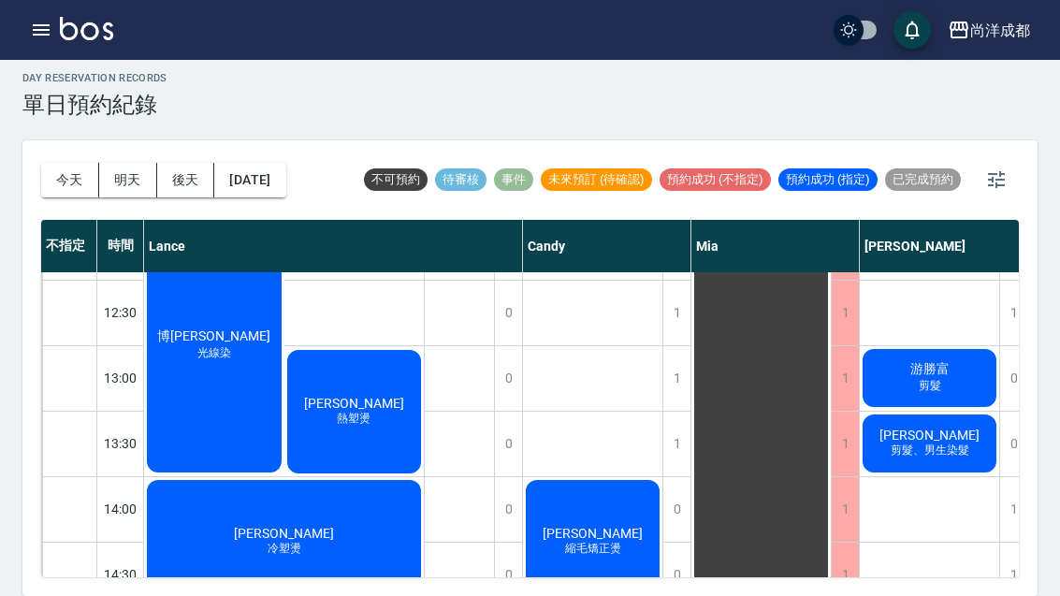
scroll to position [318, 0]
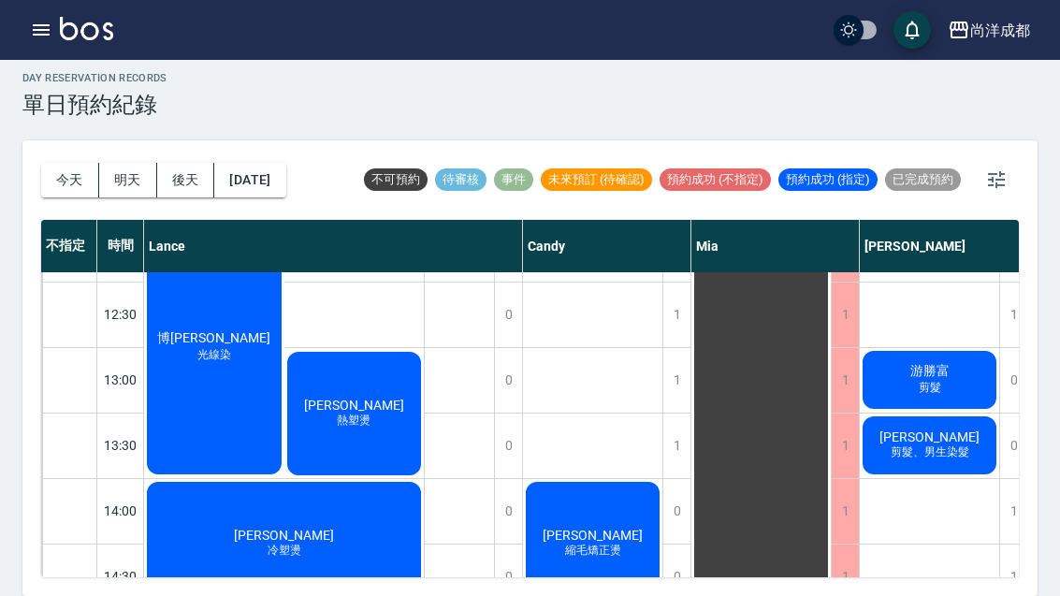
click at [66, 163] on button "今天" at bounding box center [70, 180] width 58 height 35
click at [122, 163] on button "明天" at bounding box center [128, 180] width 58 height 35
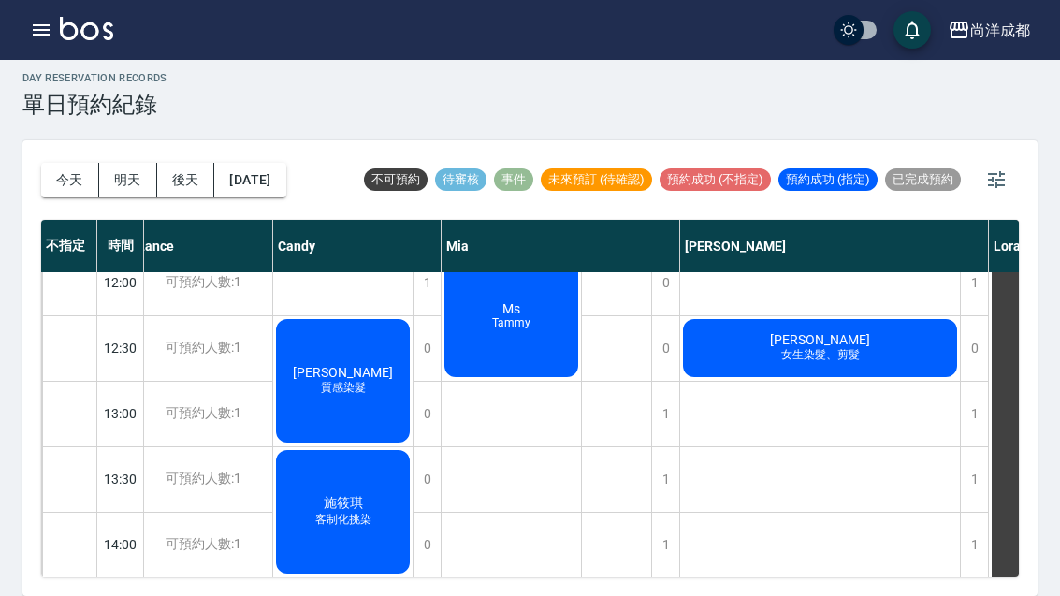
scroll to position [284, 12]
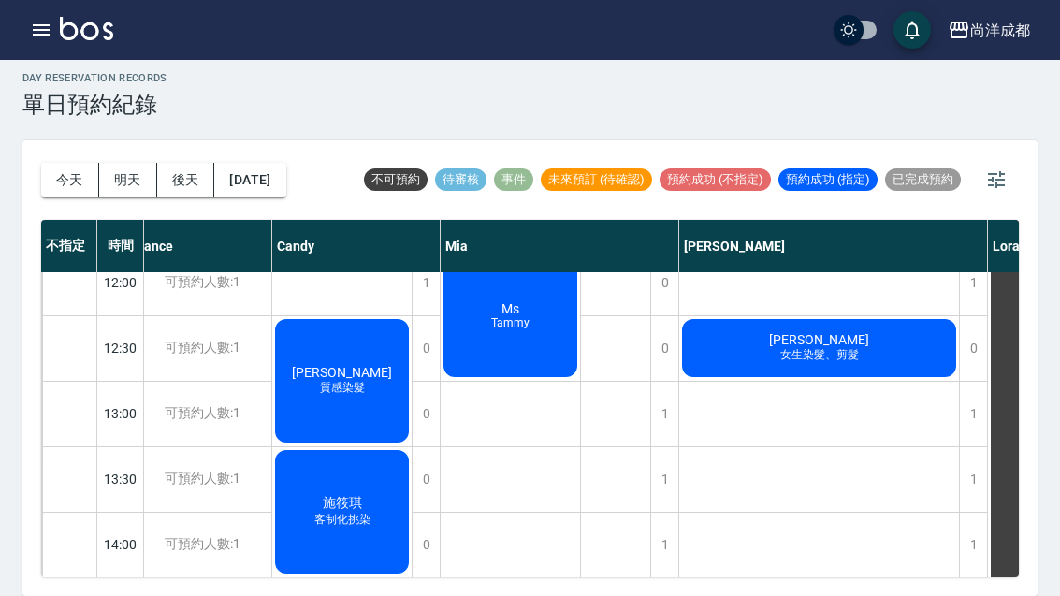
click at [987, 446] on div "1" at bounding box center [833, 478] width 309 height 65
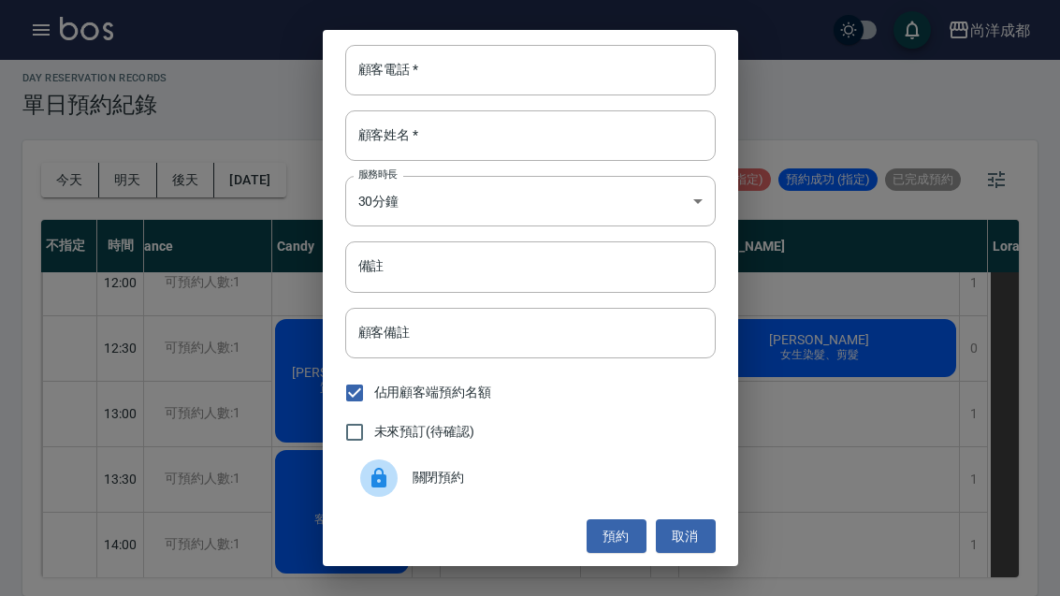
click at [464, 74] on input "顧客電話   *" at bounding box center [530, 70] width 370 height 51
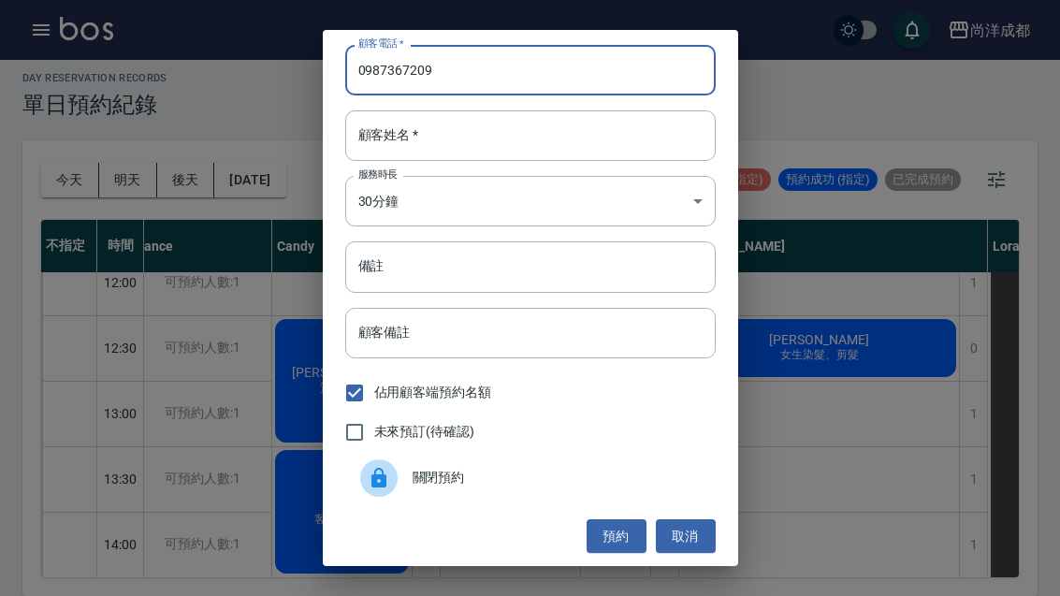
type input "0987367209"
click at [516, 138] on input "顧客姓名   *" at bounding box center [530, 135] width 370 height 51
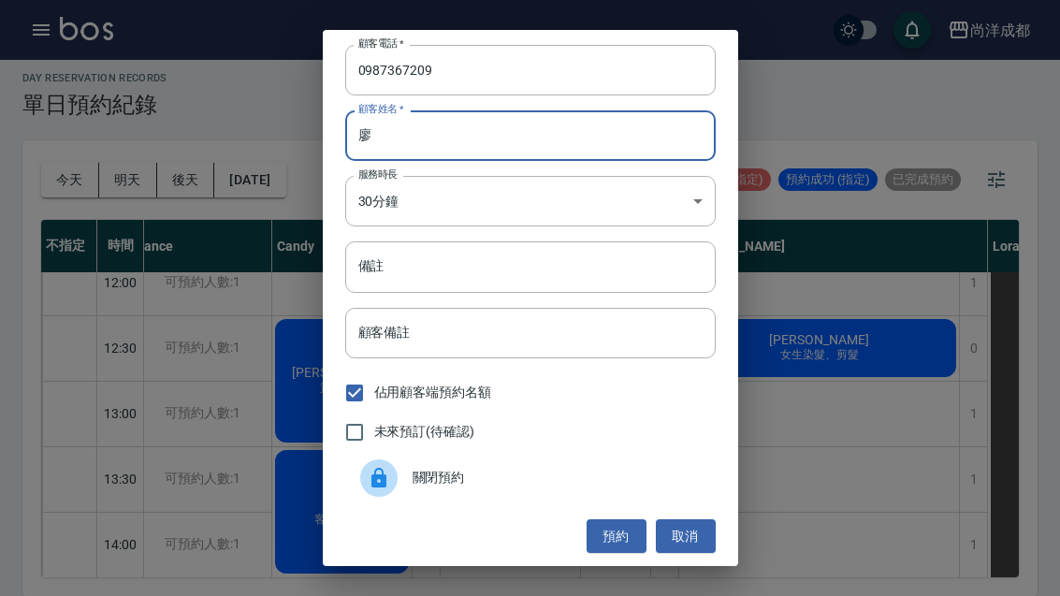
type input "廖"
click at [612, 535] on button "預約" at bounding box center [616, 536] width 60 height 35
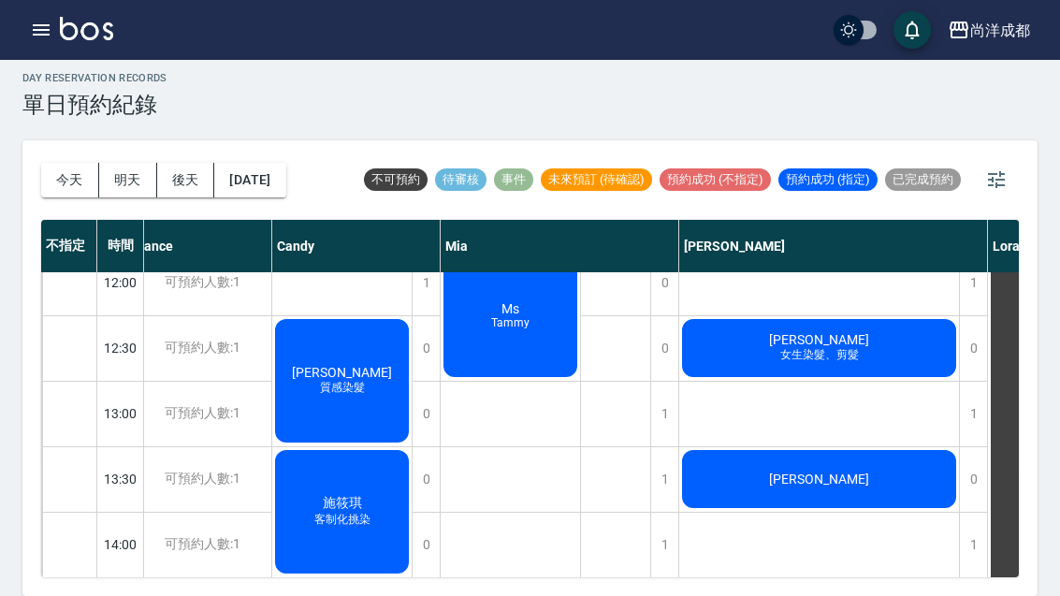
click at [870, 447] on div "[PERSON_NAME]" at bounding box center [819, 479] width 280 height 64
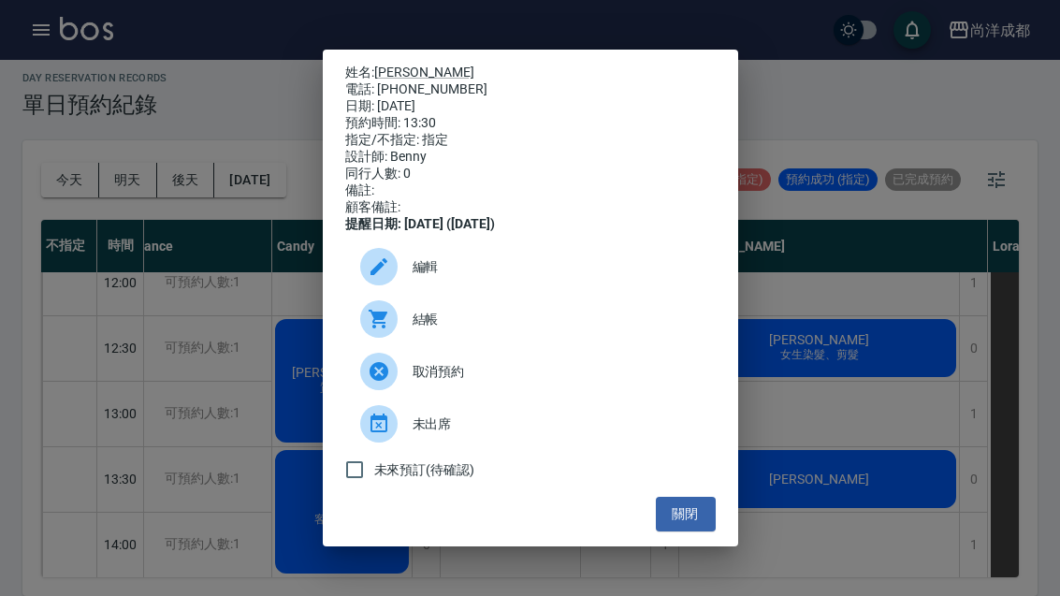
click at [436, 277] on span "編輯" at bounding box center [556, 267] width 288 height 20
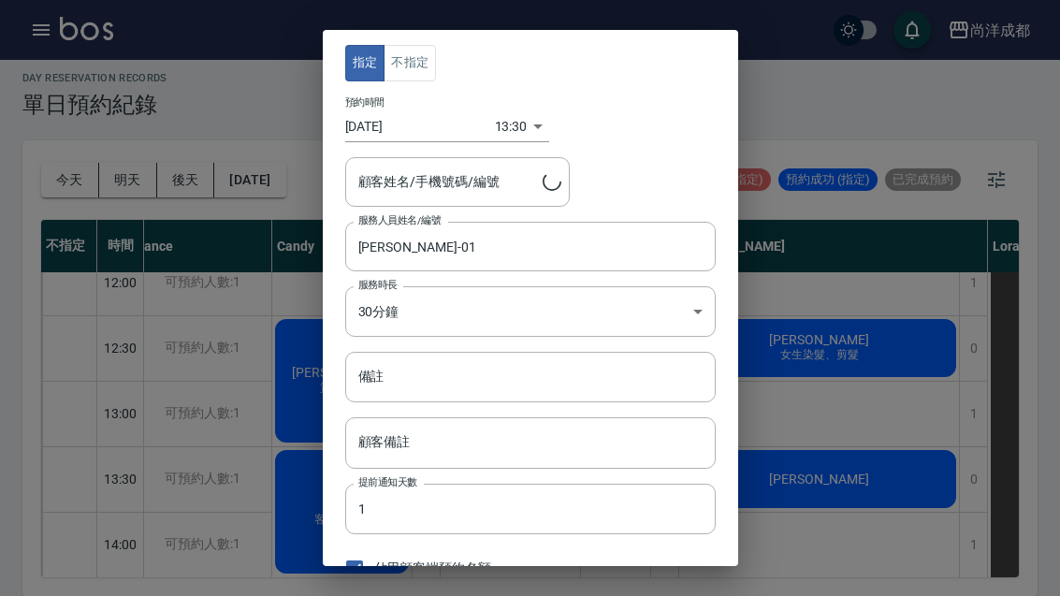
type input "[PERSON_NAME]/0987367209"
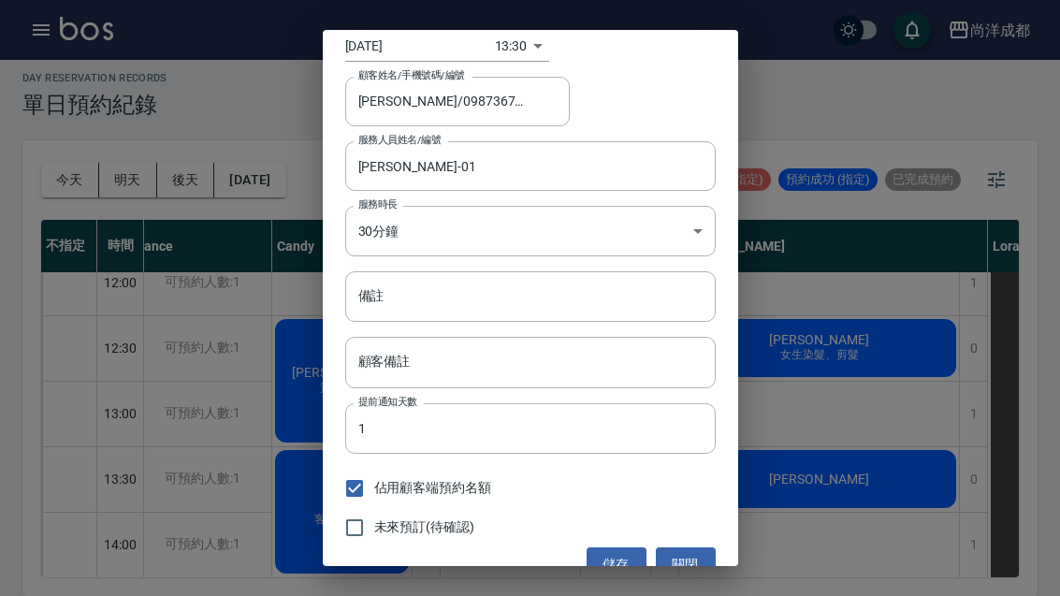
scroll to position [83, 0]
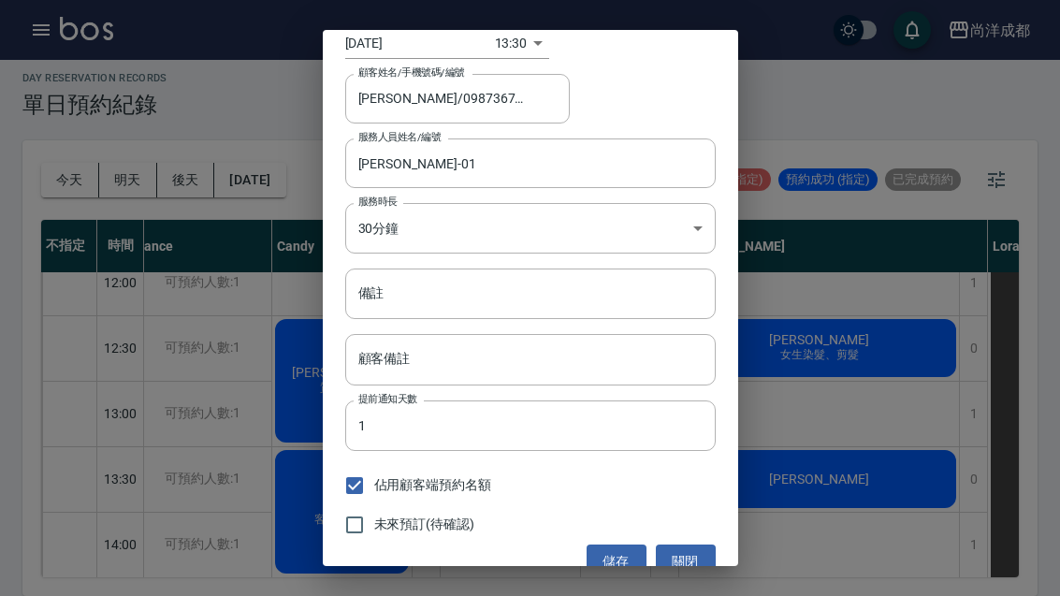
click at [475, 293] on input "備註" at bounding box center [530, 293] width 370 height 51
type input "染髮"
click at [623, 555] on button "儲存" at bounding box center [616, 561] width 60 height 35
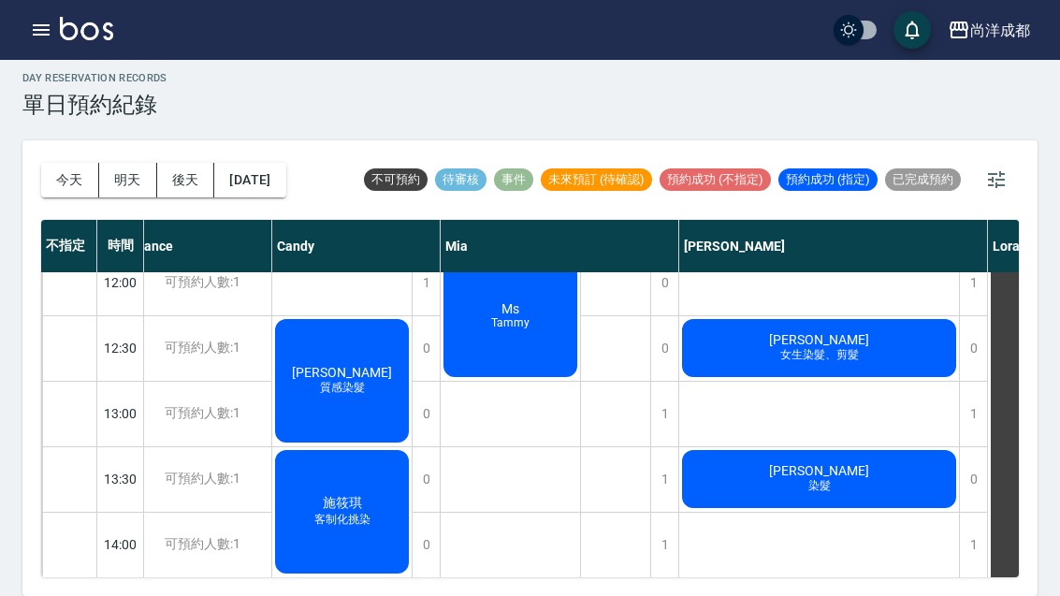
click at [125, 163] on button "明天" at bounding box center [128, 180] width 58 height 35
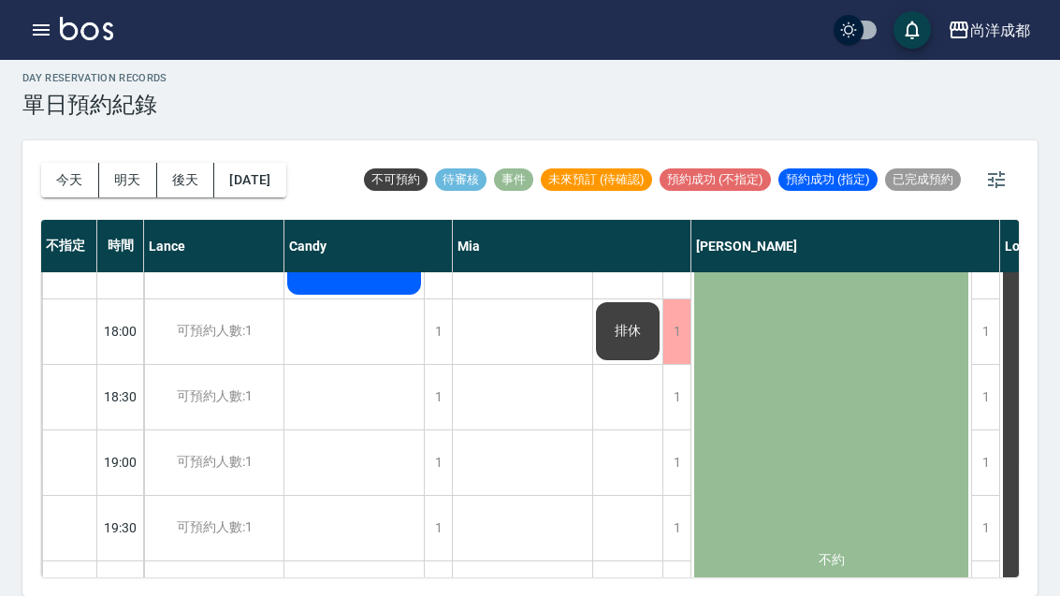
scroll to position [1022, 0]
click at [78, 364] on div at bounding box center [69, 396] width 54 height 65
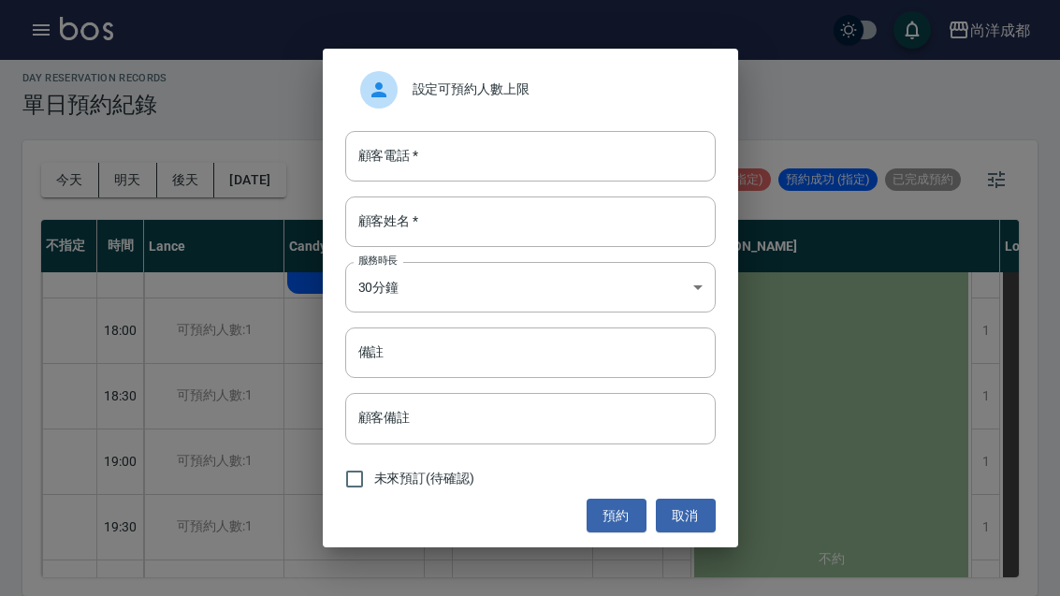
click at [463, 148] on input "顧客電話   *" at bounding box center [530, 156] width 370 height 51
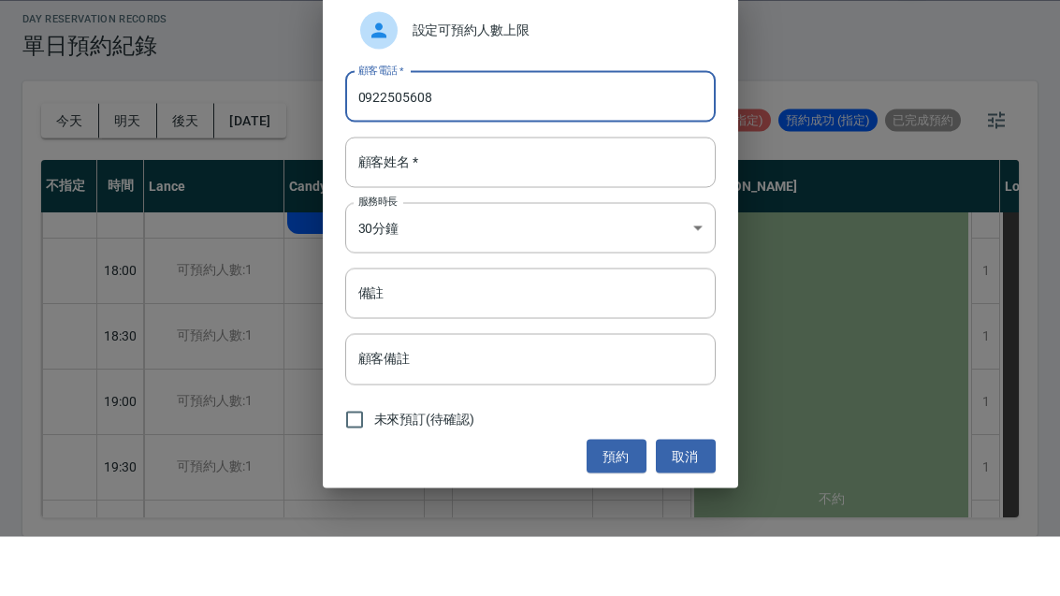
type input "0922505608"
click at [514, 196] on input "顧客姓名   *" at bounding box center [530, 221] width 370 height 51
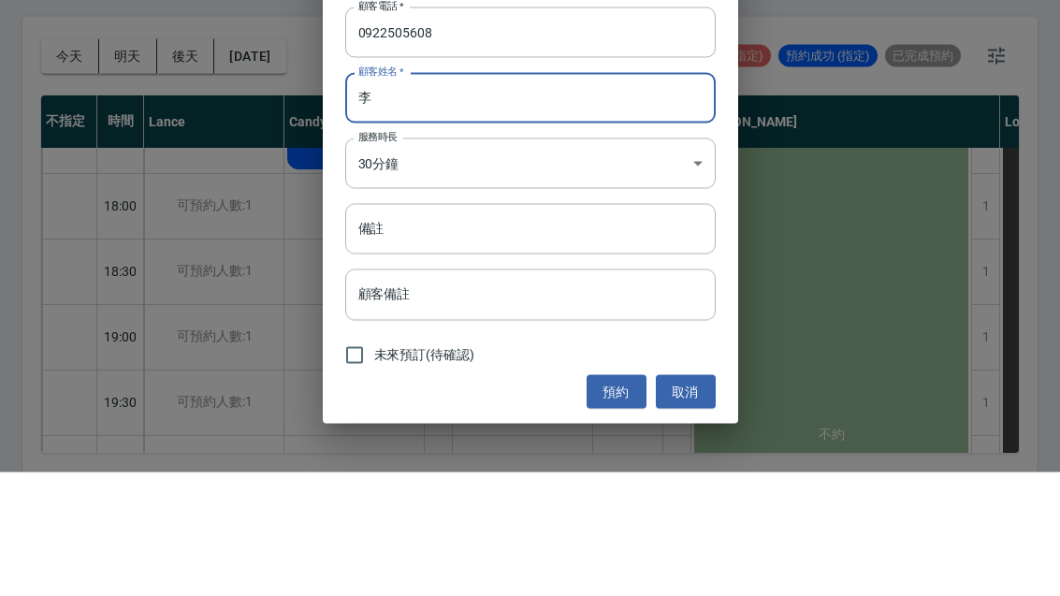
scroll to position [65, 0]
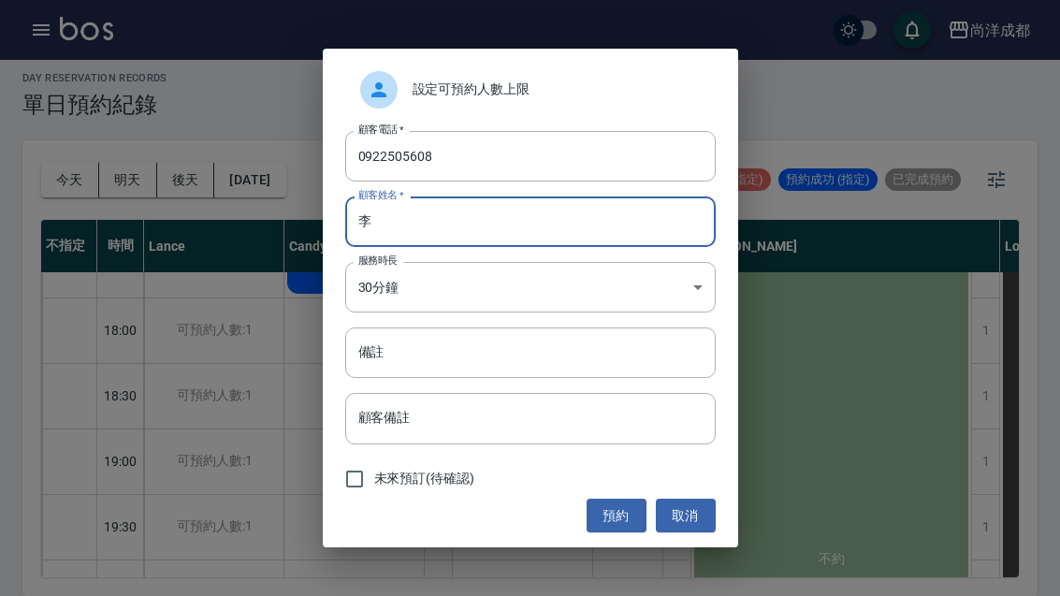
type input "李"
click at [430, 354] on input "備註" at bounding box center [530, 352] width 370 height 51
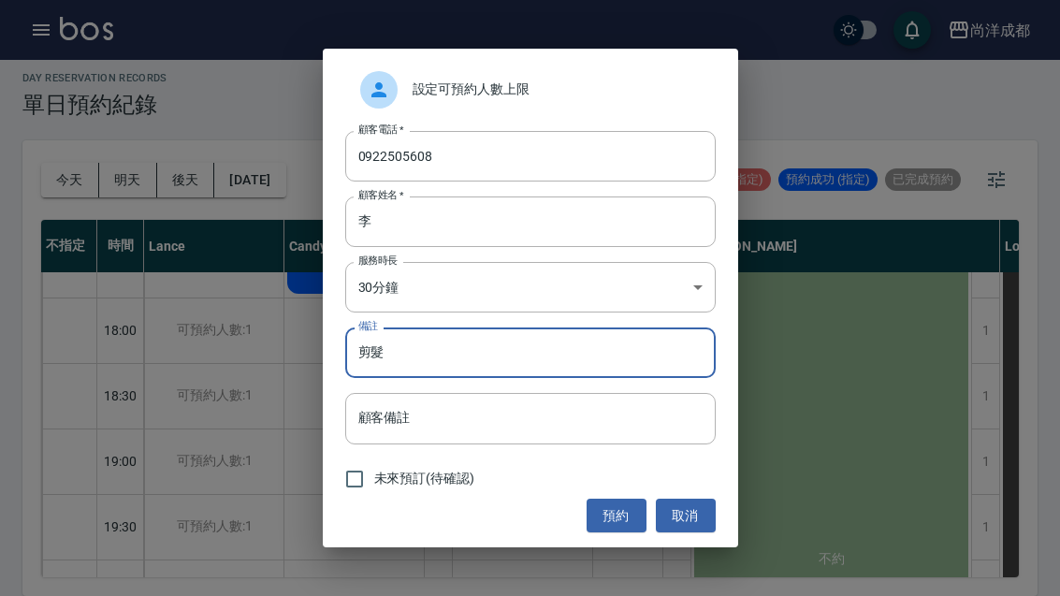
type input "剪髮"
click at [610, 528] on button "預約" at bounding box center [616, 516] width 60 height 35
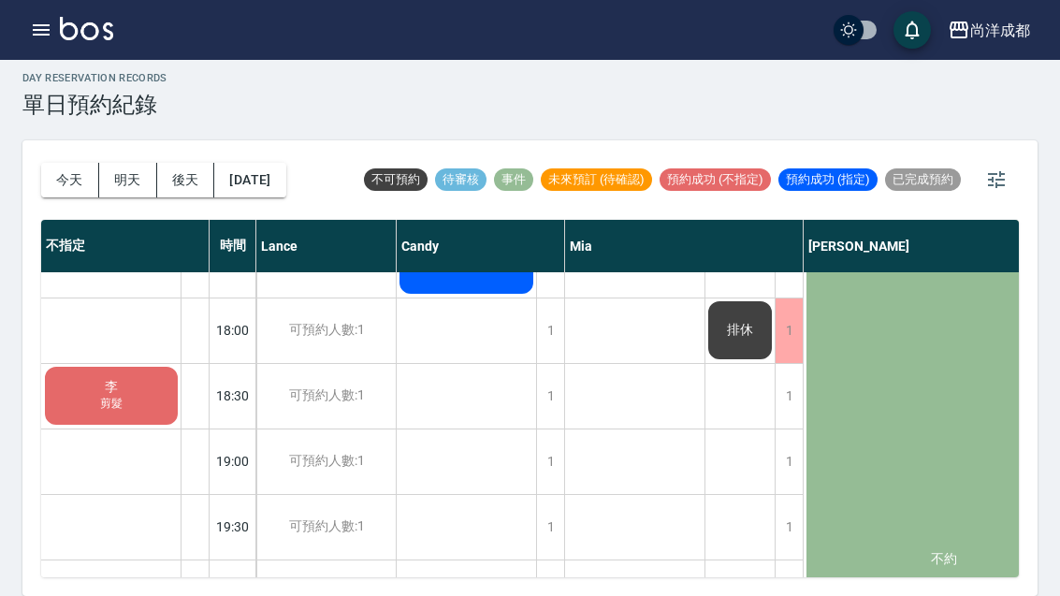
click at [75, 163] on button "今天" at bounding box center [70, 180] width 58 height 35
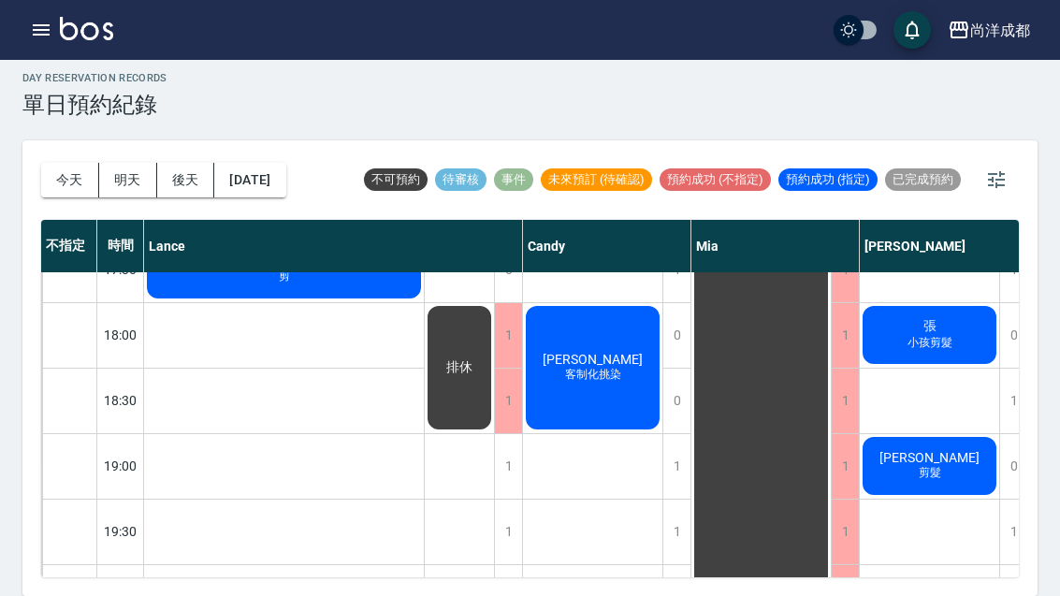
scroll to position [1016, 0]
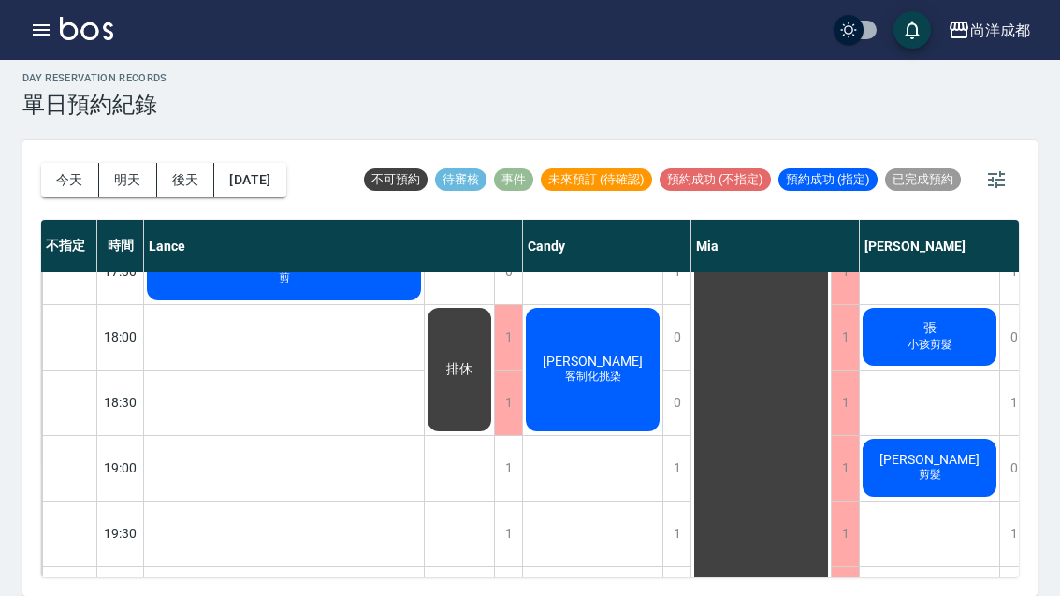
click at [199, 163] on button "後天" at bounding box center [186, 180] width 58 height 35
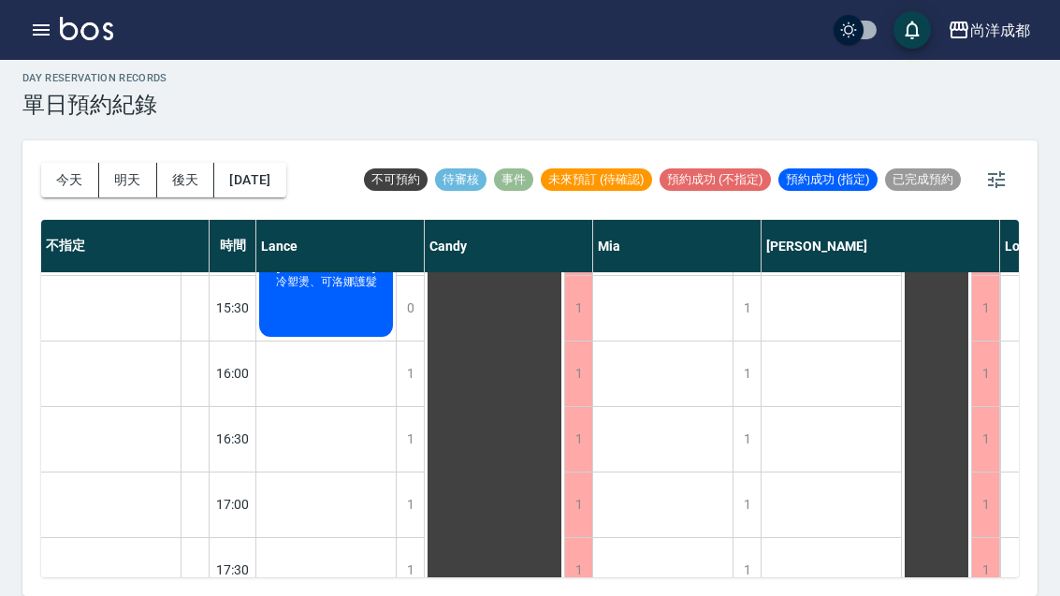
scroll to position [2028, 0]
click at [200, 163] on button "後天" at bounding box center [186, 180] width 58 height 35
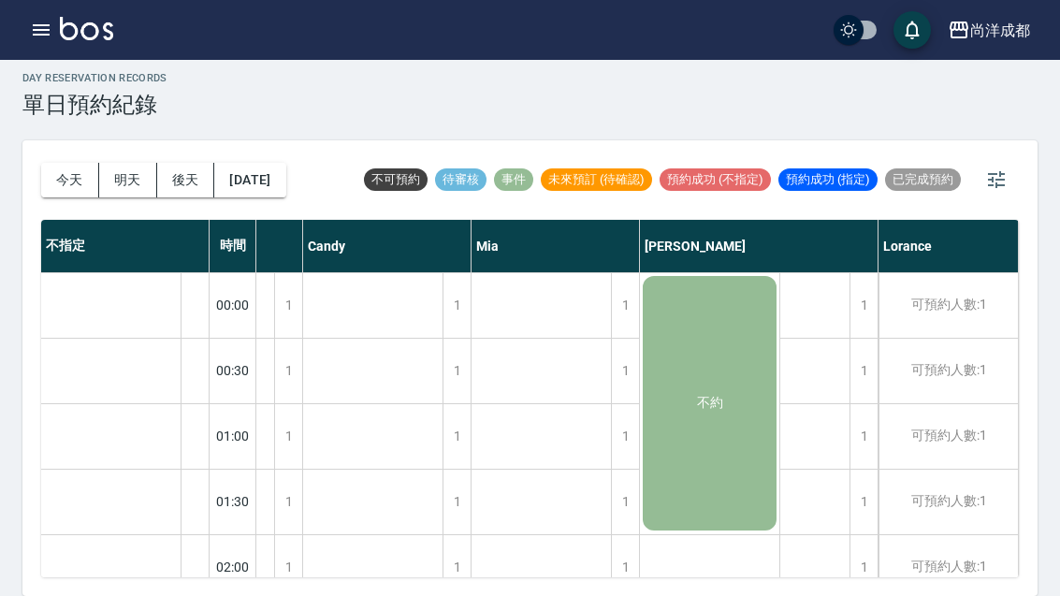
scroll to position [0, 122]
click at [44, 163] on button "今天" at bounding box center [70, 180] width 58 height 35
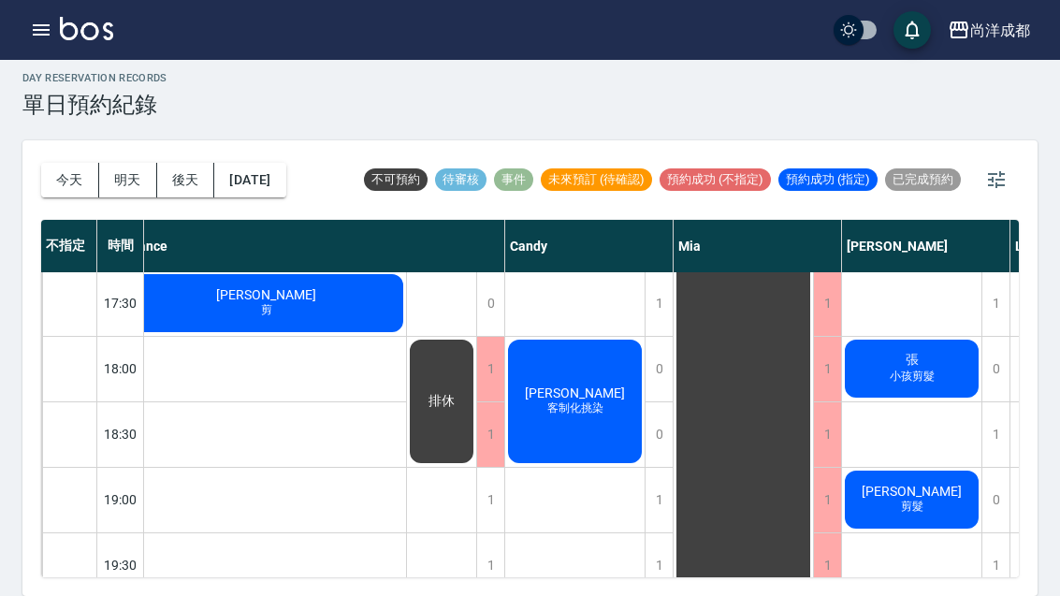
scroll to position [984, 22]
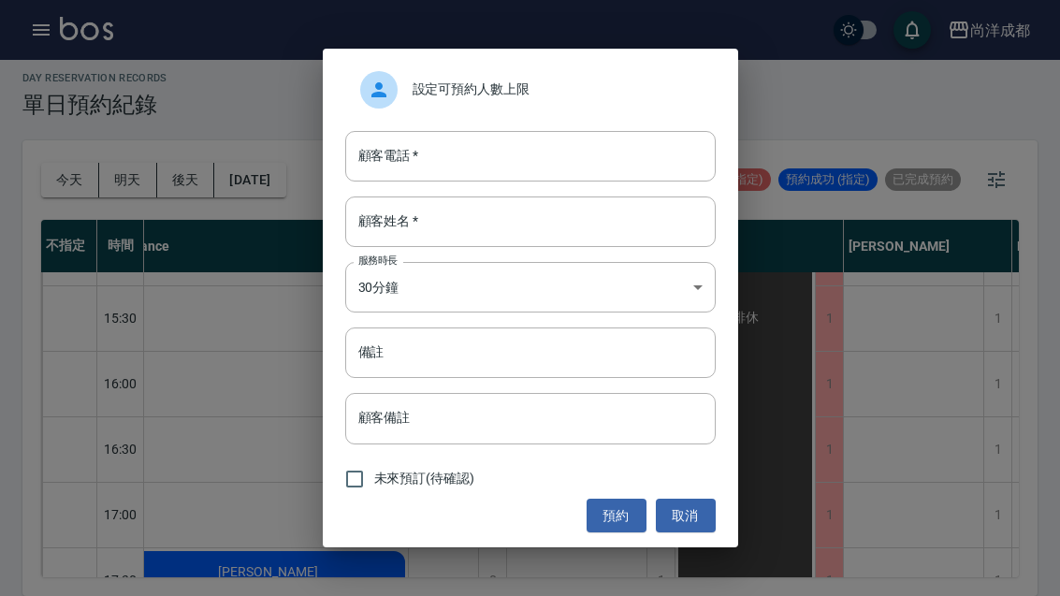
scroll to position [705, 16]
click at [687, 529] on button "取消" at bounding box center [686, 516] width 60 height 35
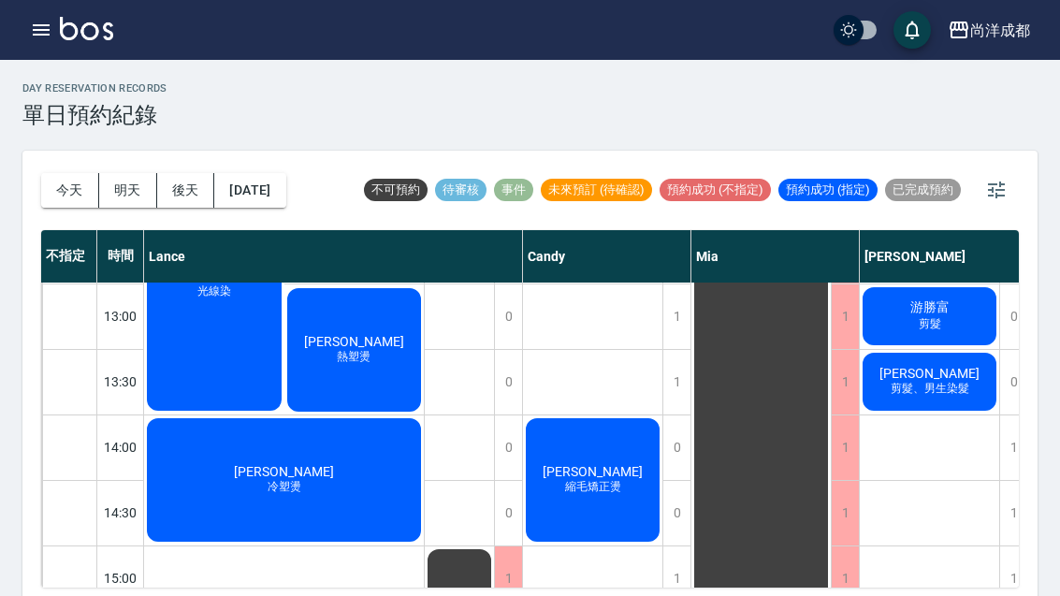
scroll to position [389, 0]
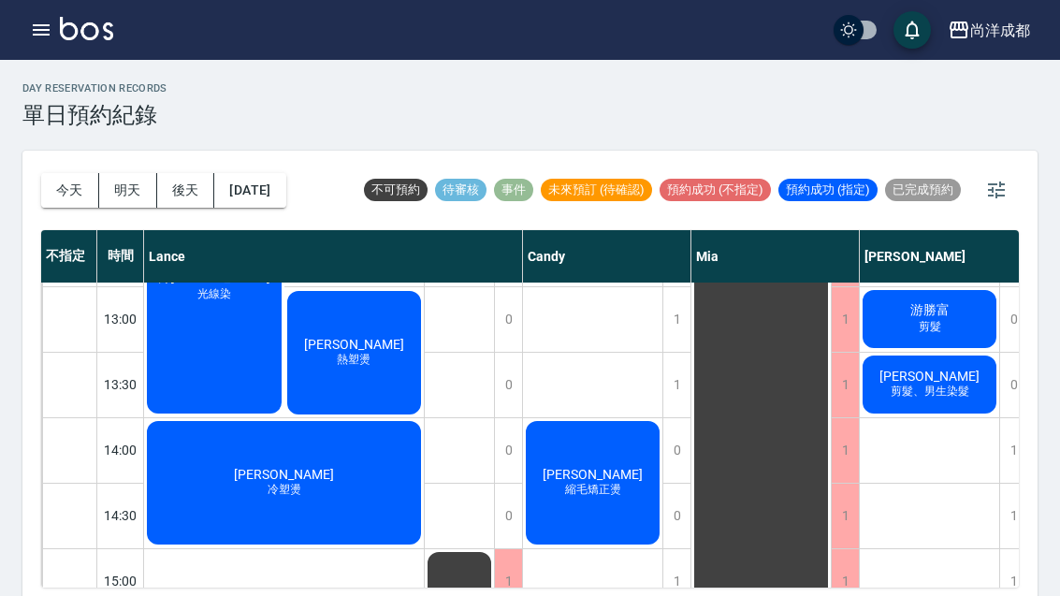
click at [356, 381] on div "[PERSON_NAME] 熱塑燙" at bounding box center [354, 352] width 140 height 129
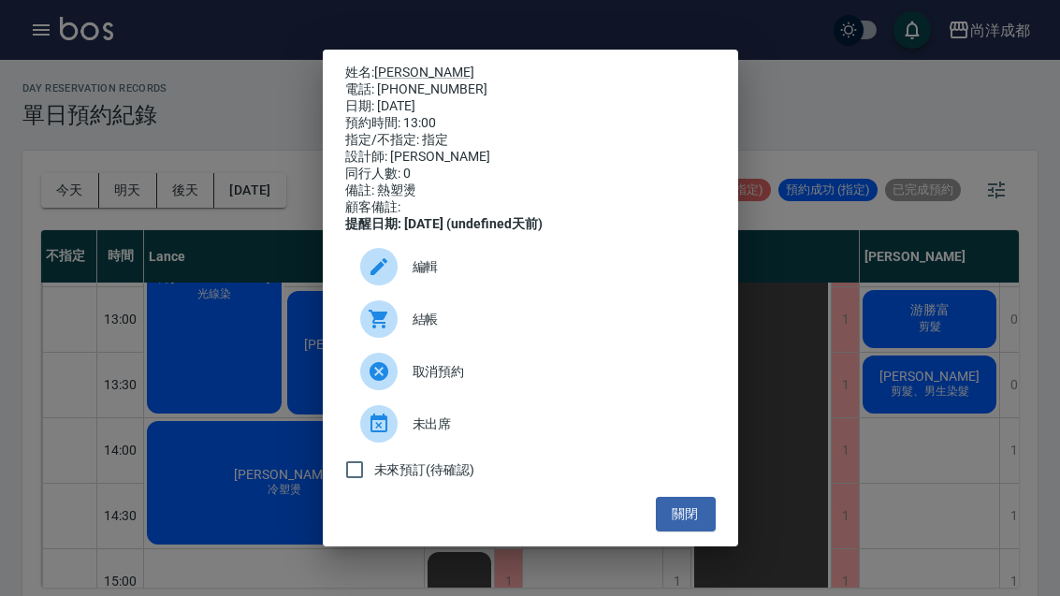
click at [1, 65] on div "姓名: [PERSON_NAME] 電話: [PHONE_NUMBER] 日期: [DATE] 預約時間: 13:00 指定/不指定: 指定 設計師: [PE…" at bounding box center [530, 298] width 1060 height 596
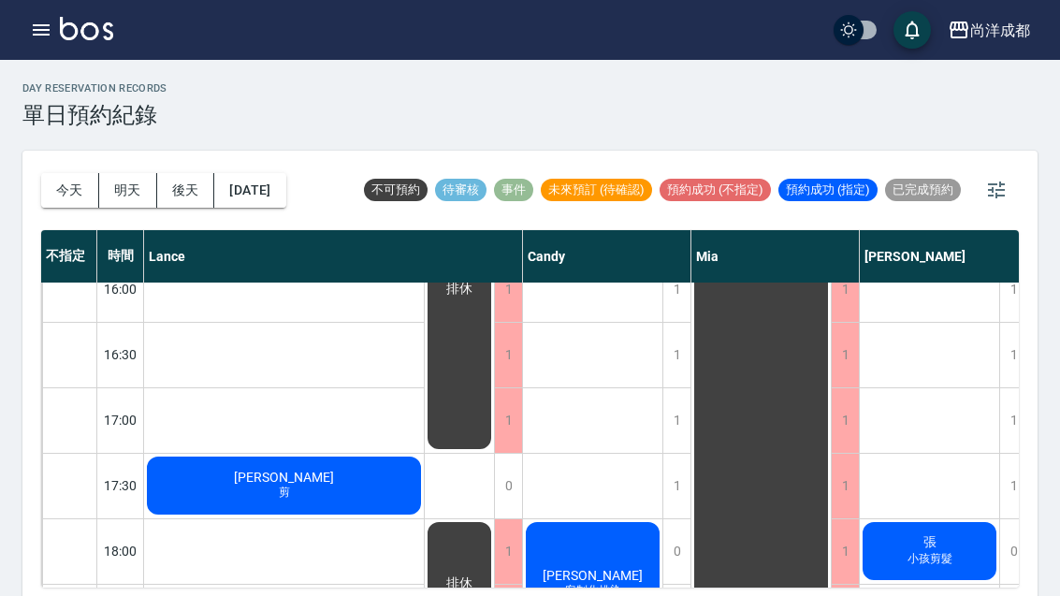
scroll to position [812, 0]
click at [288, 486] on span "剪" at bounding box center [284, 493] width 19 height 16
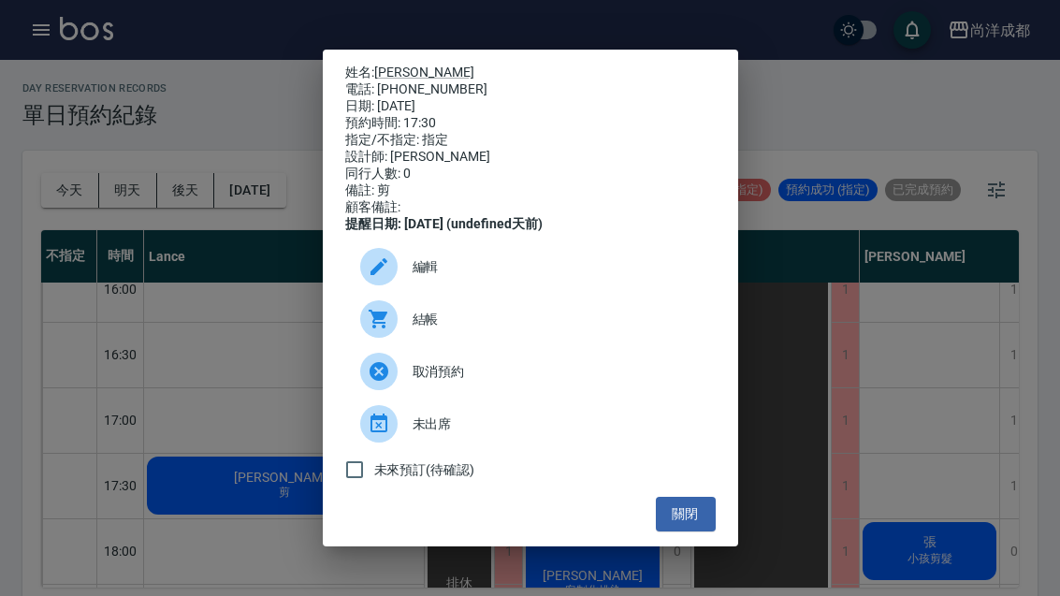
click at [216, 438] on div "姓名: [PERSON_NAME] 電話: [PHONE_NUMBER] 日期: [DATE] 預約時間: 17:30 指定/不指定: 指定 設計師: [PE…" at bounding box center [530, 298] width 1060 height 596
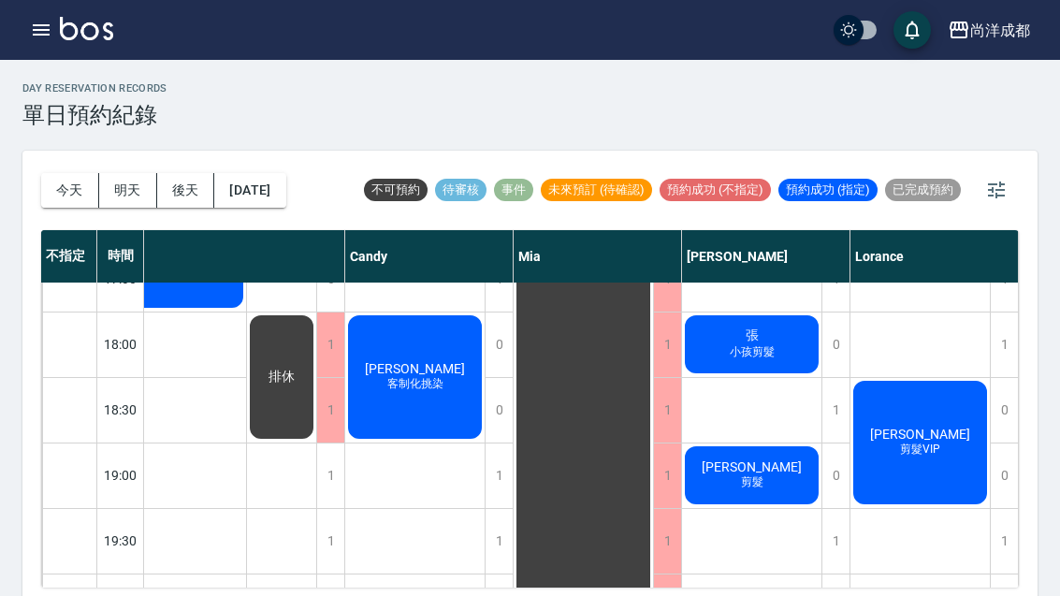
scroll to position [1016, 178]
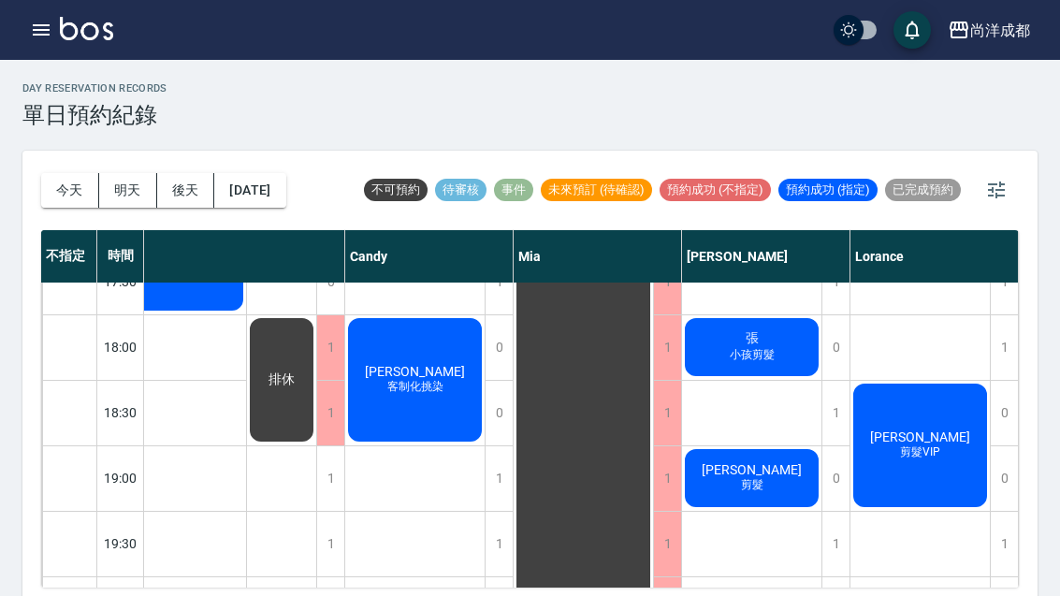
click at [924, 455] on span "剪髮VIP" at bounding box center [920, 452] width 48 height 16
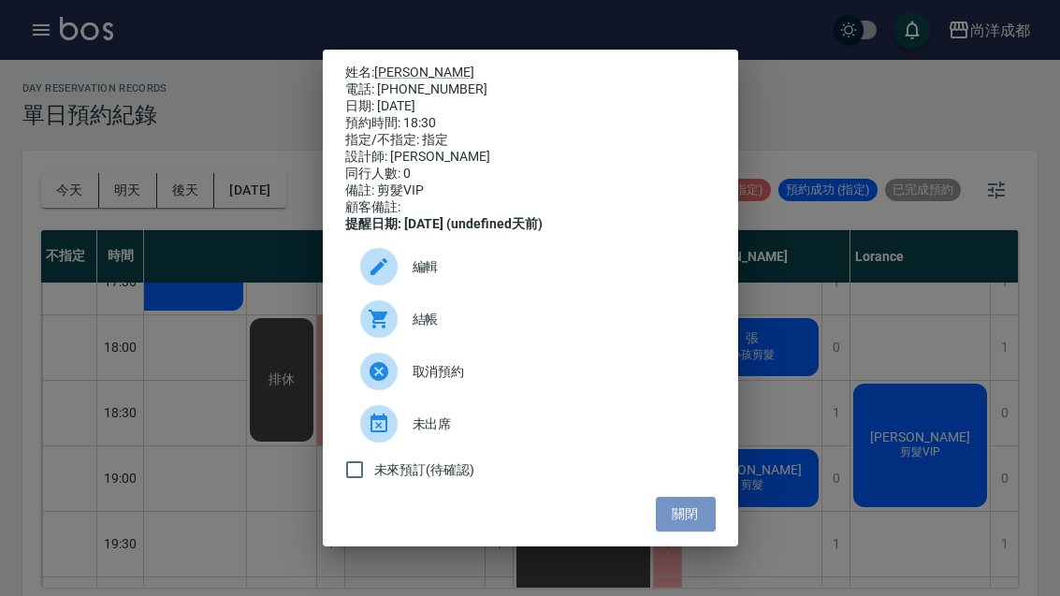
click at [692, 531] on button "關閉" at bounding box center [686, 514] width 60 height 35
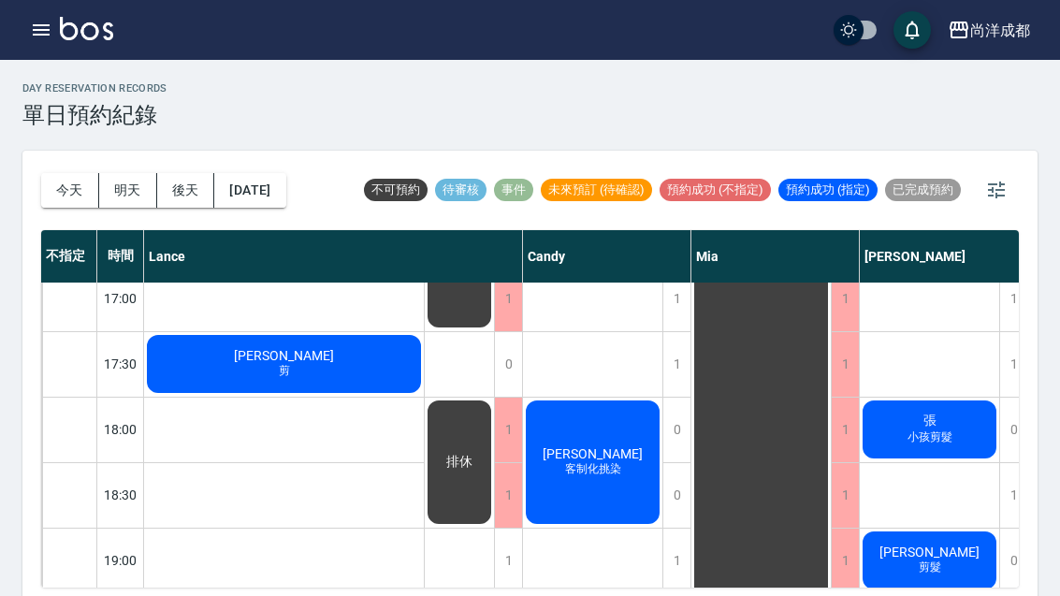
scroll to position [933, 0]
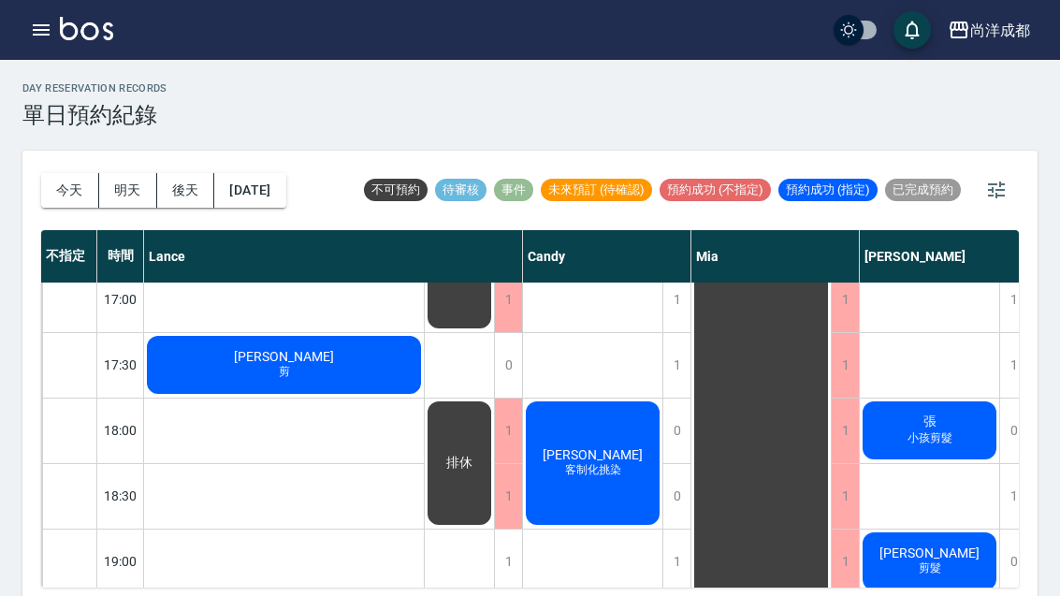
click at [934, 392] on div "游勝富 剪髮 [PERSON_NAME] 剪髮、男生染髮 張 小孩剪髮 [PERSON_NAME] 剪髮" at bounding box center [930, 37] width 140 height 1375
click at [899, 422] on div "張 小孩剪髮" at bounding box center [929, 430] width 139 height 64
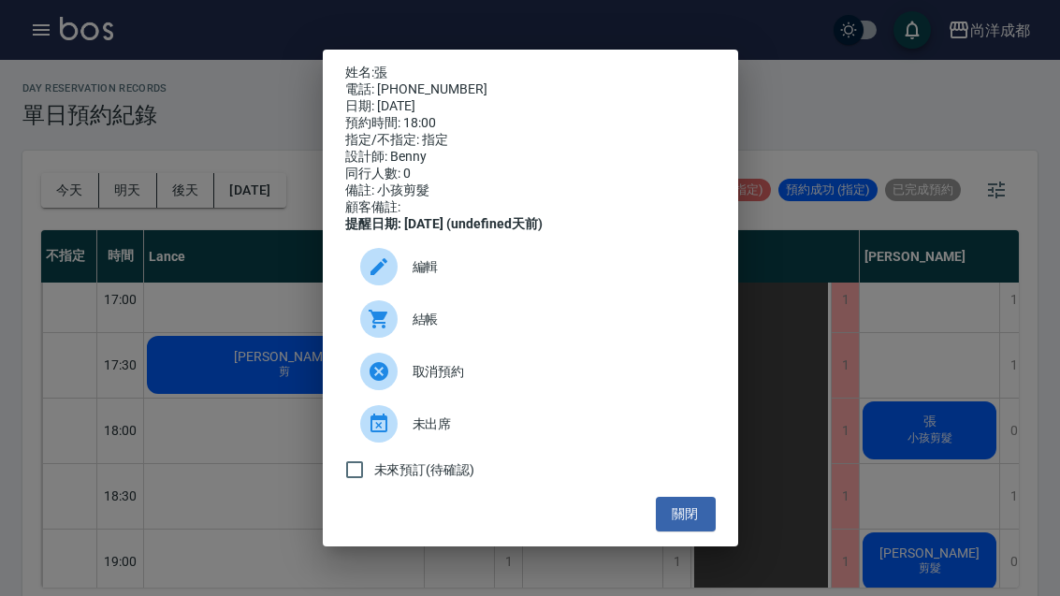
click at [696, 531] on button "關閉" at bounding box center [686, 514] width 60 height 35
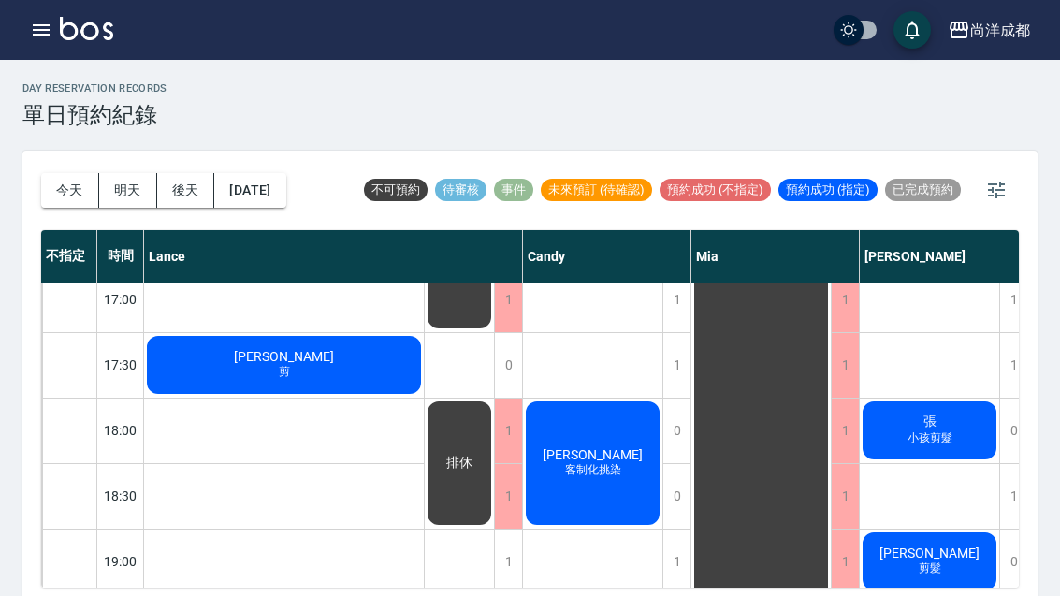
click at [938, 572] on span "剪髮" at bounding box center [930, 568] width 30 height 16
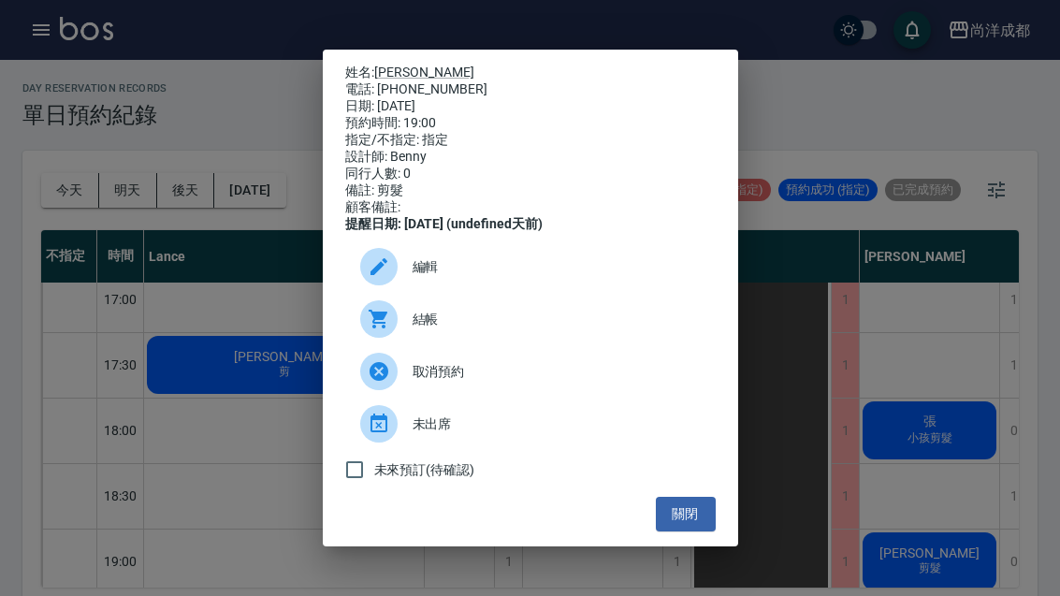
click at [673, 531] on button "關閉" at bounding box center [686, 514] width 60 height 35
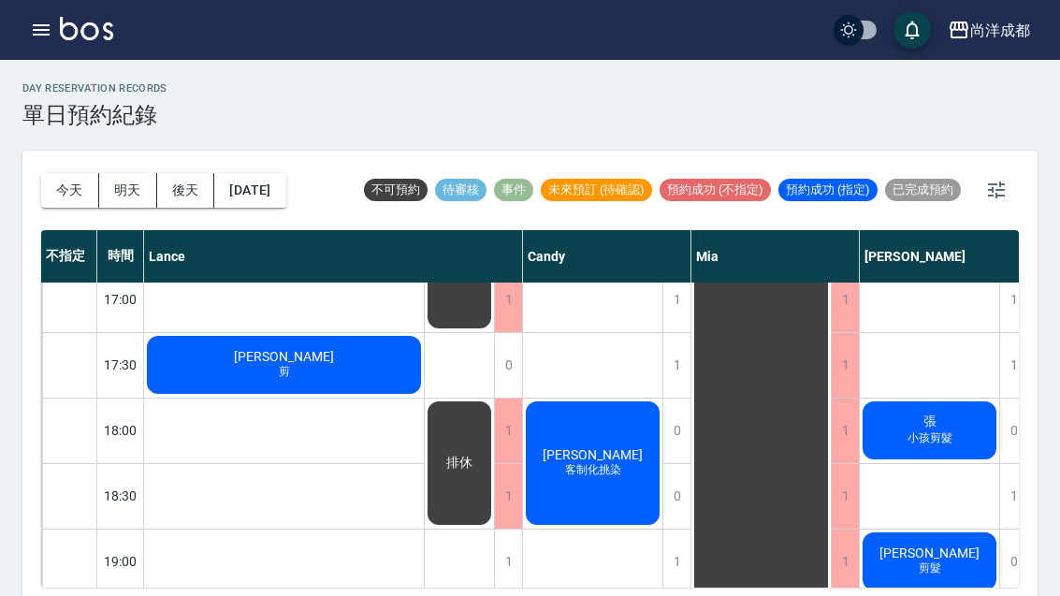
click at [132, 183] on button "明天" at bounding box center [128, 190] width 58 height 35
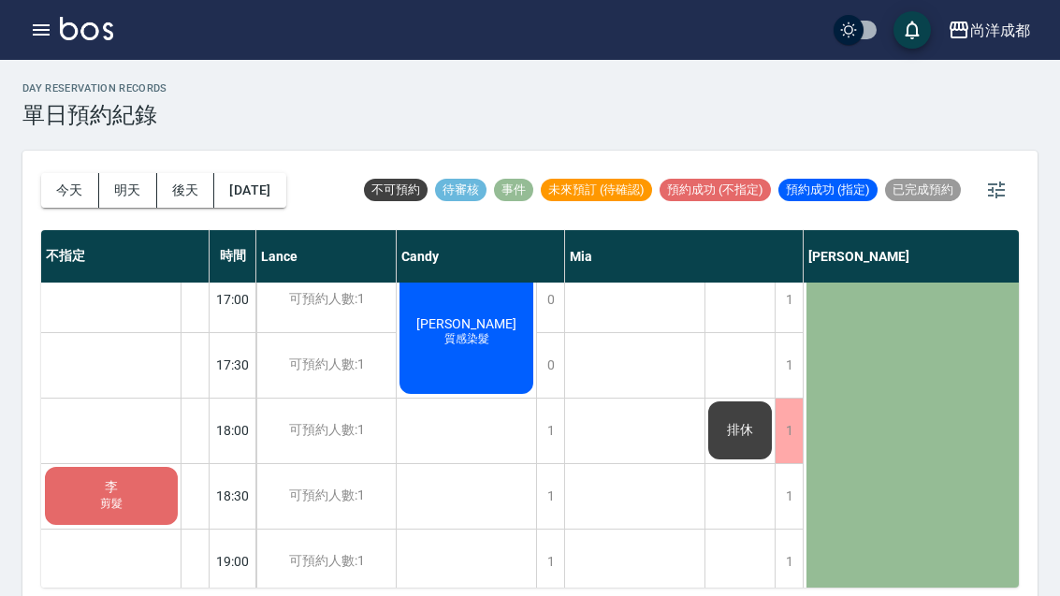
click at [268, 203] on button "[DATE]" at bounding box center [249, 190] width 71 height 35
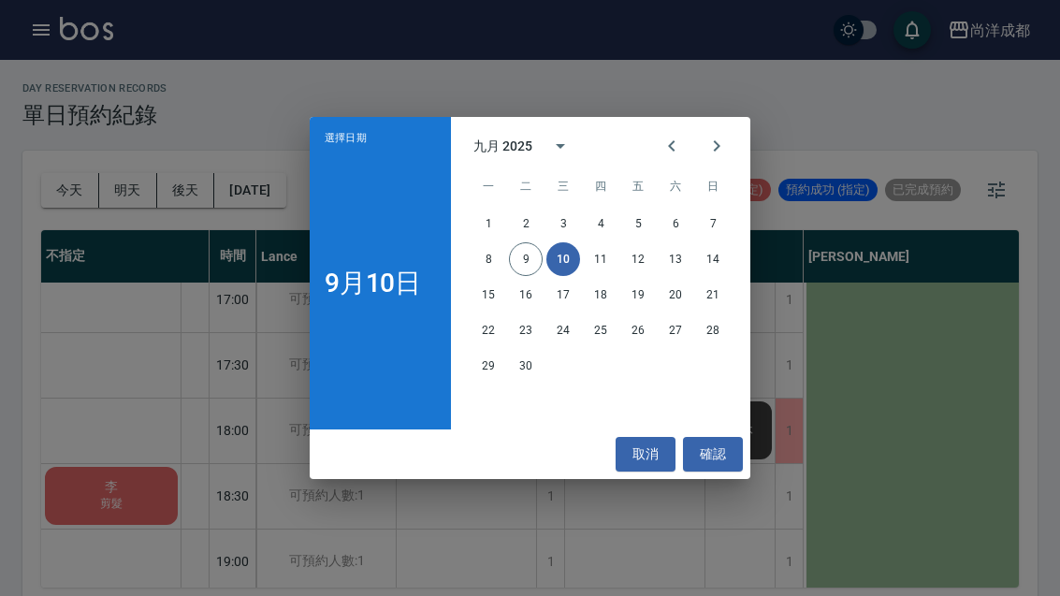
click at [563, 293] on button "17" at bounding box center [563, 295] width 34 height 34
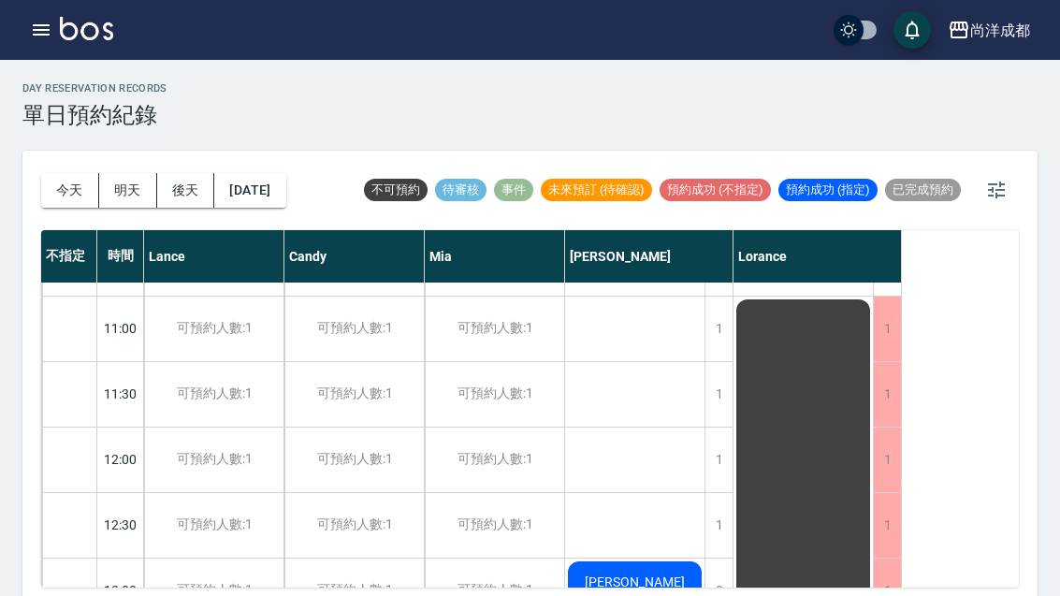
scroll to position [93, 0]
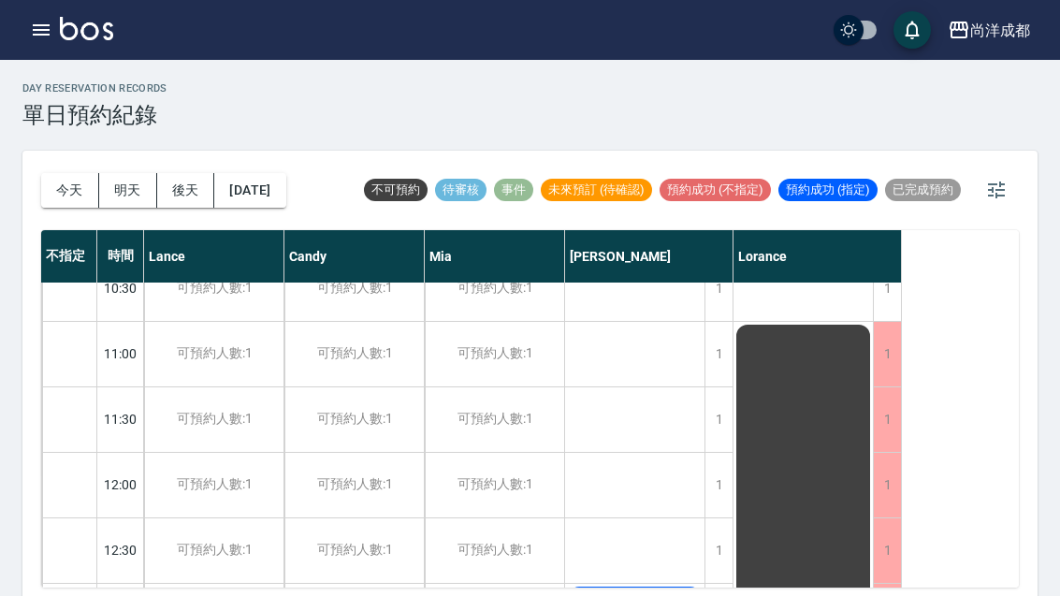
click at [71, 189] on button "今天" at bounding box center [70, 190] width 58 height 35
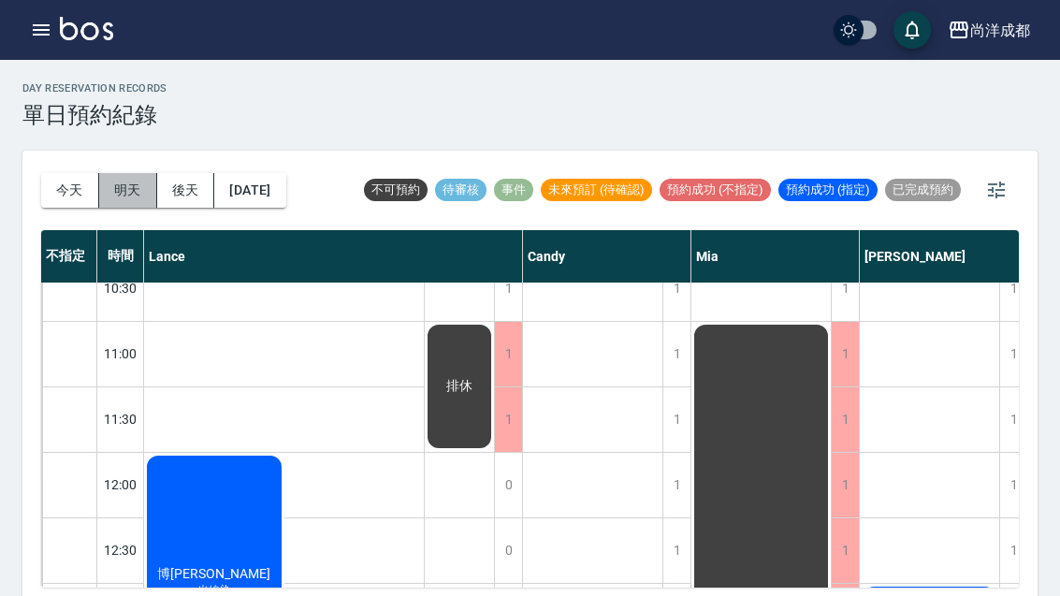
click at [124, 177] on button "明天" at bounding box center [128, 190] width 58 height 35
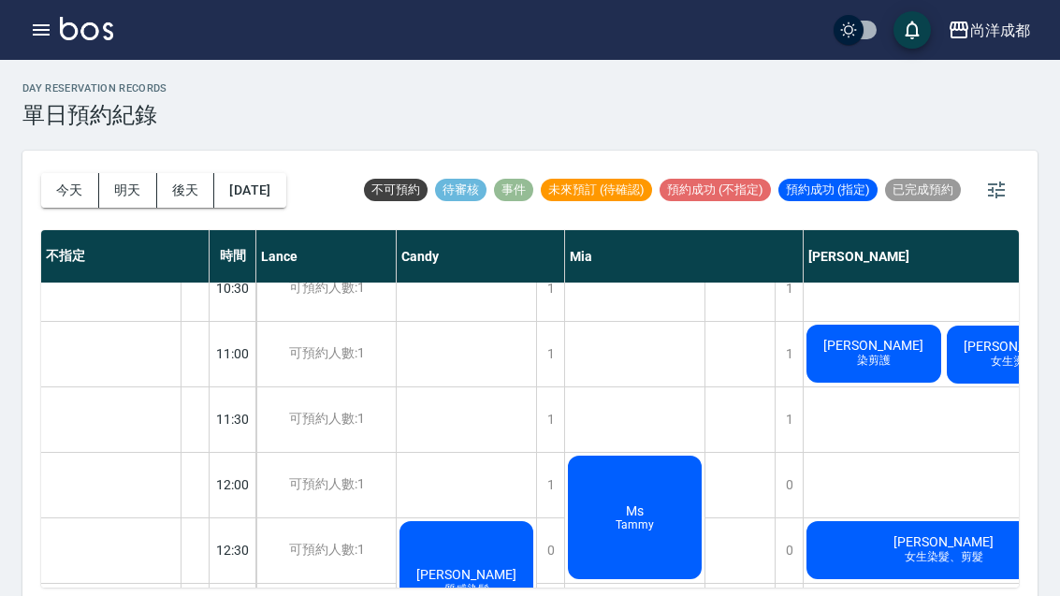
click at [260, 195] on button "[DATE]" at bounding box center [249, 190] width 71 height 35
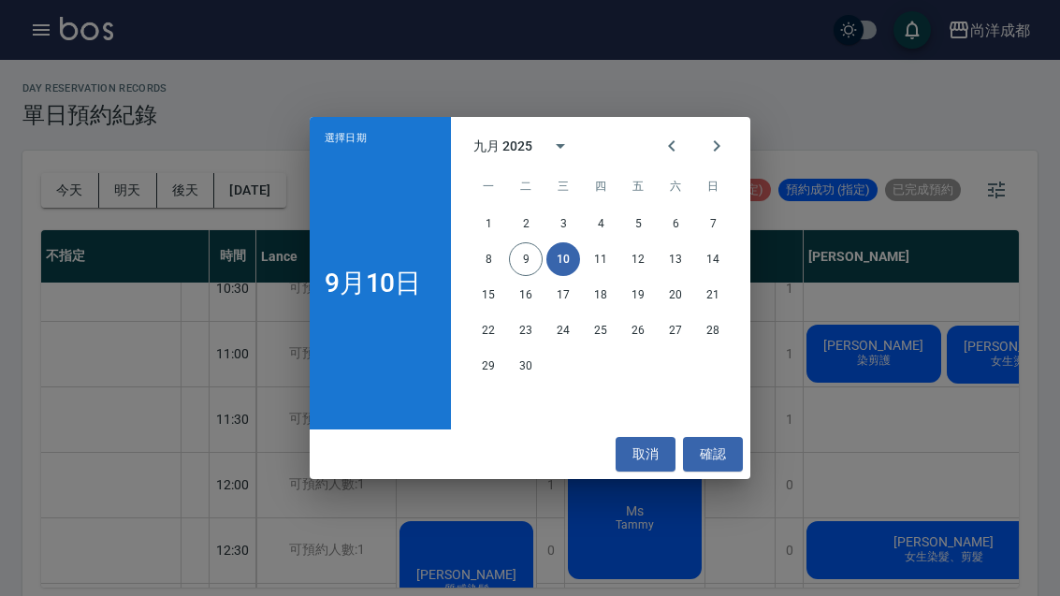
click at [558, 290] on button "17" at bounding box center [563, 295] width 34 height 34
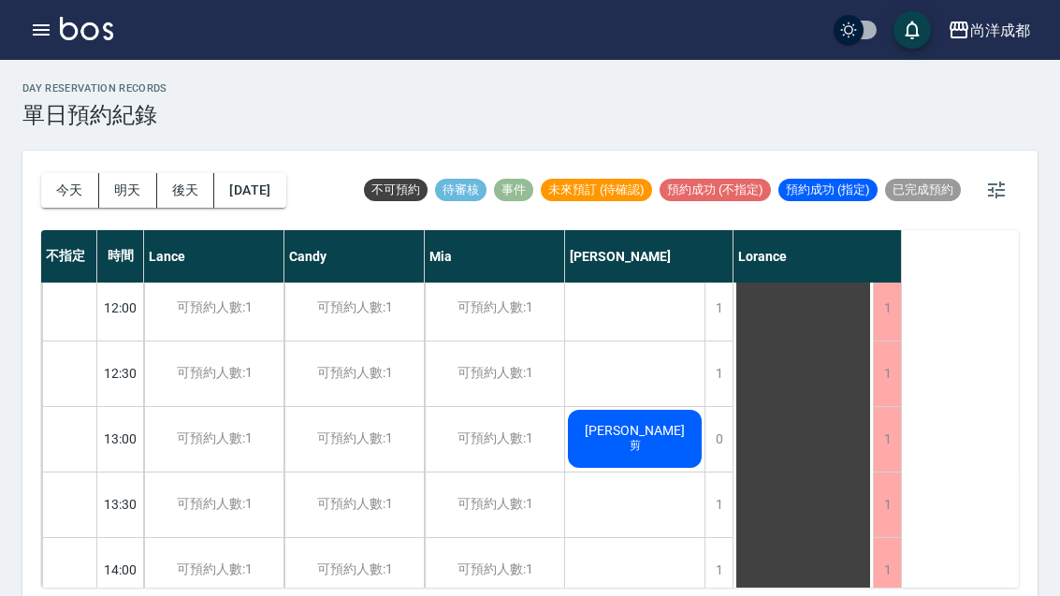
scroll to position [262, 0]
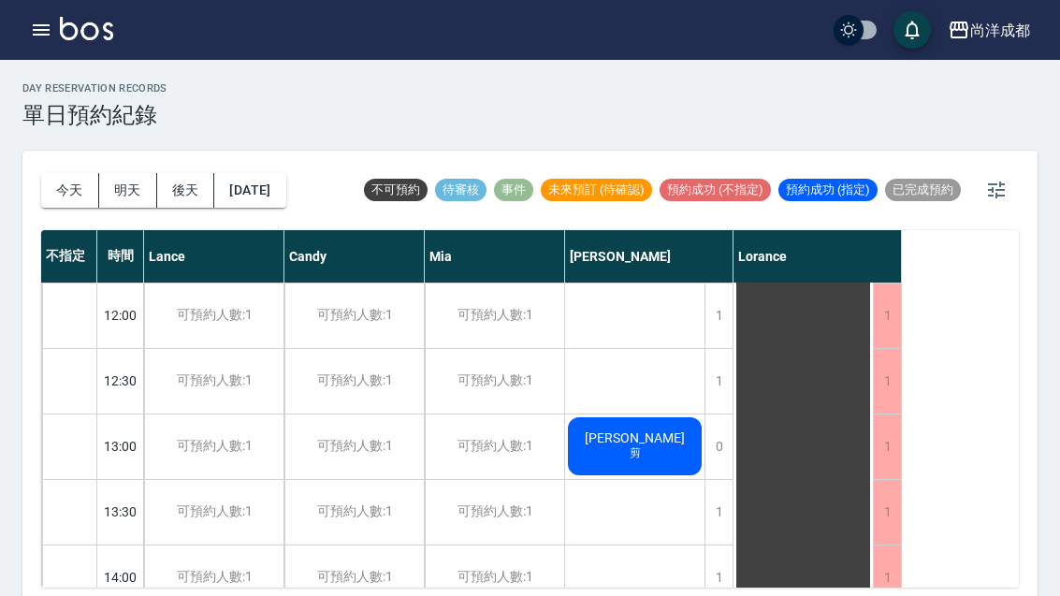
click at [705, 383] on div "1" at bounding box center [718, 381] width 28 height 65
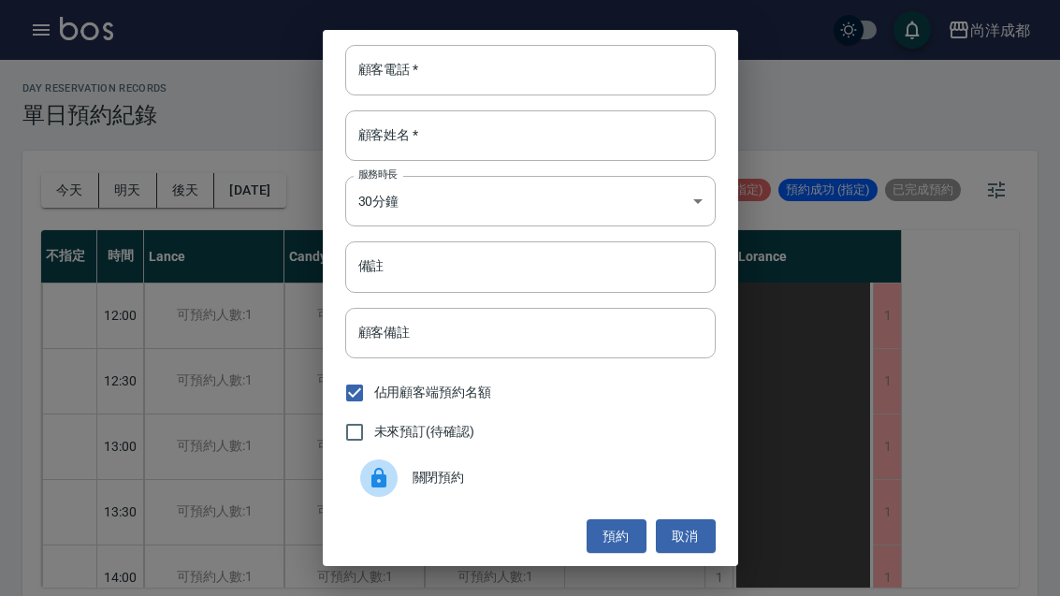
click at [490, 67] on input "顧客電話   *" at bounding box center [530, 70] width 370 height 51
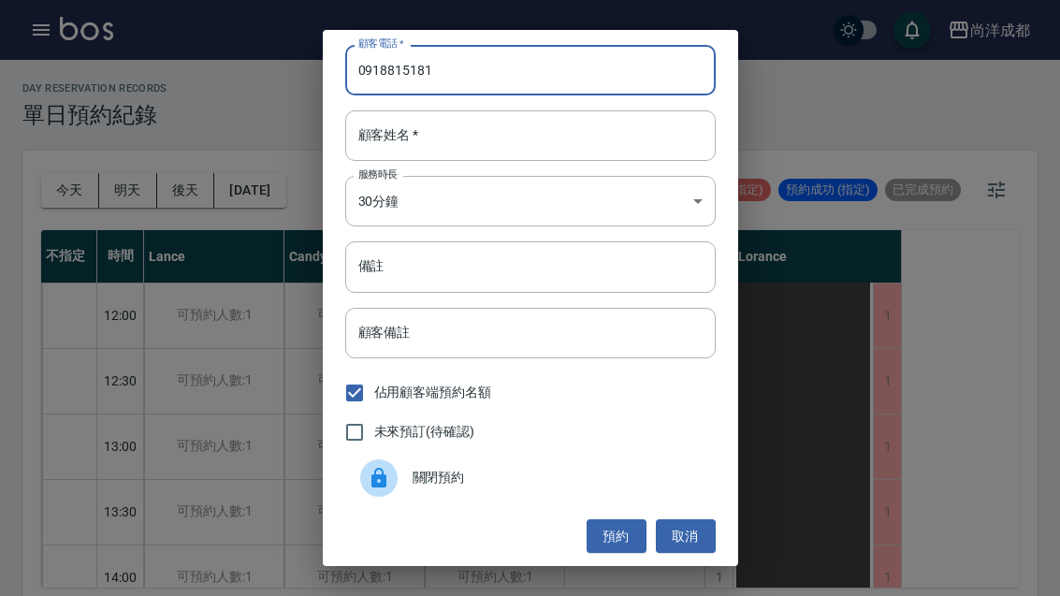
type input "0918815181"
click at [386, 138] on div "顧客姓名   * 顧客姓名   *" at bounding box center [530, 135] width 370 height 51
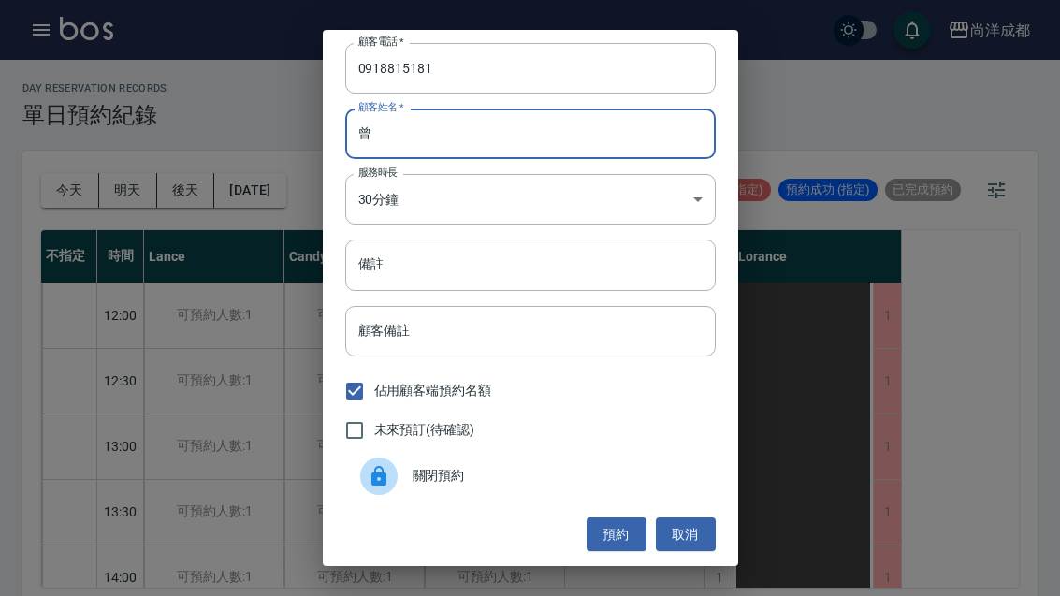
scroll to position [2, 0]
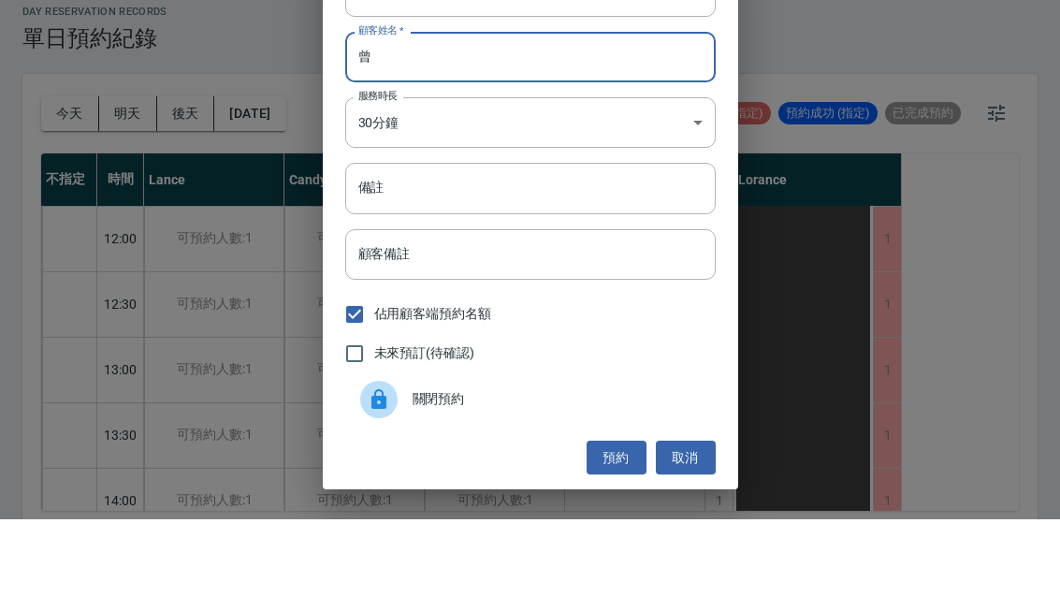
type input "曾"
click at [670, 239] on input "備註" at bounding box center [530, 264] width 370 height 51
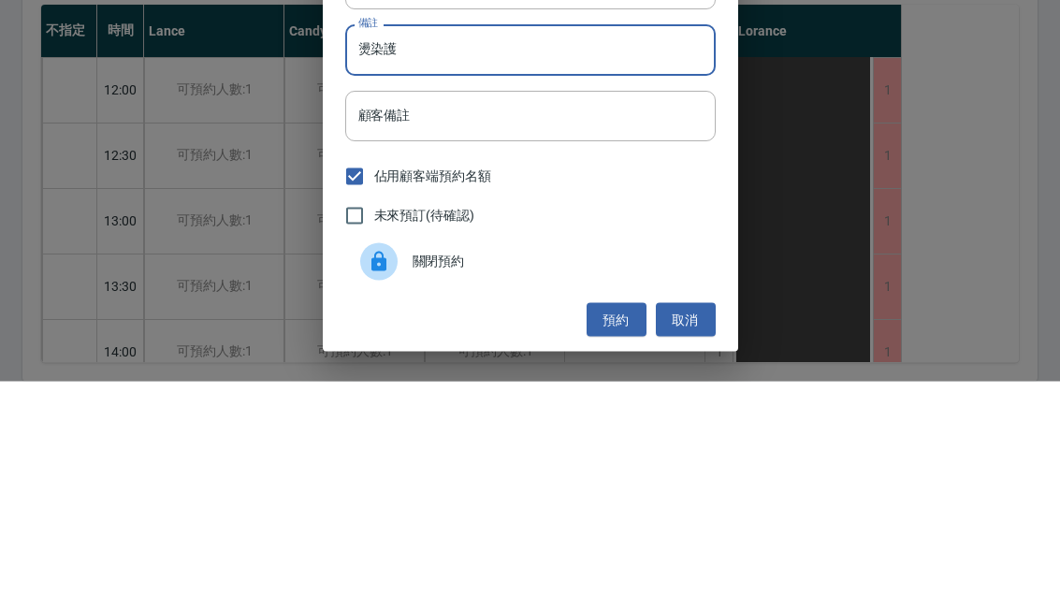
scroll to position [65, 0]
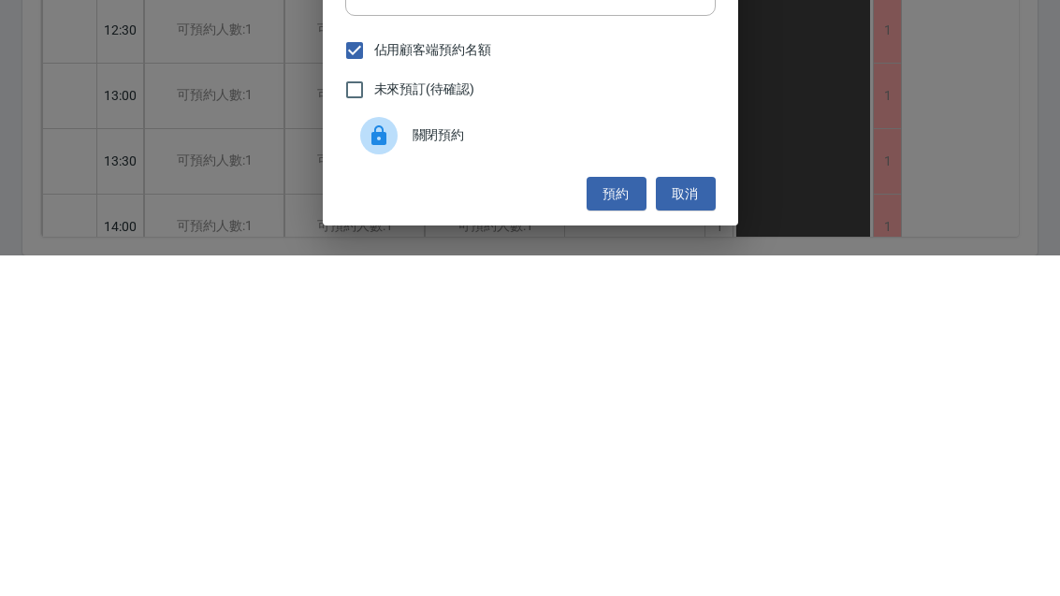
type input "燙染護"
click at [629, 517] on button "預約" at bounding box center [616, 534] width 60 height 35
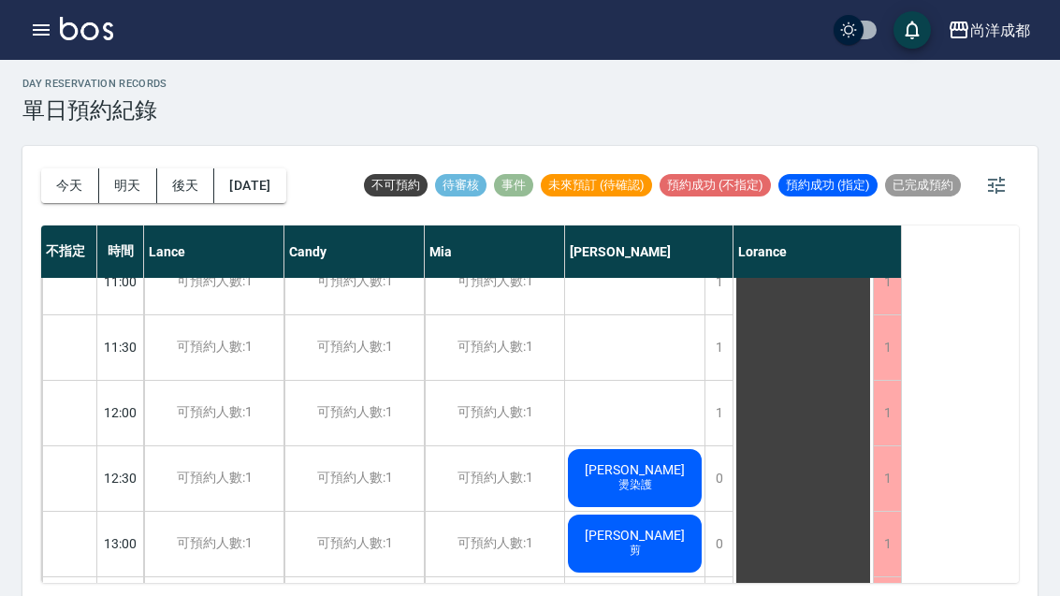
scroll to position [156, 0]
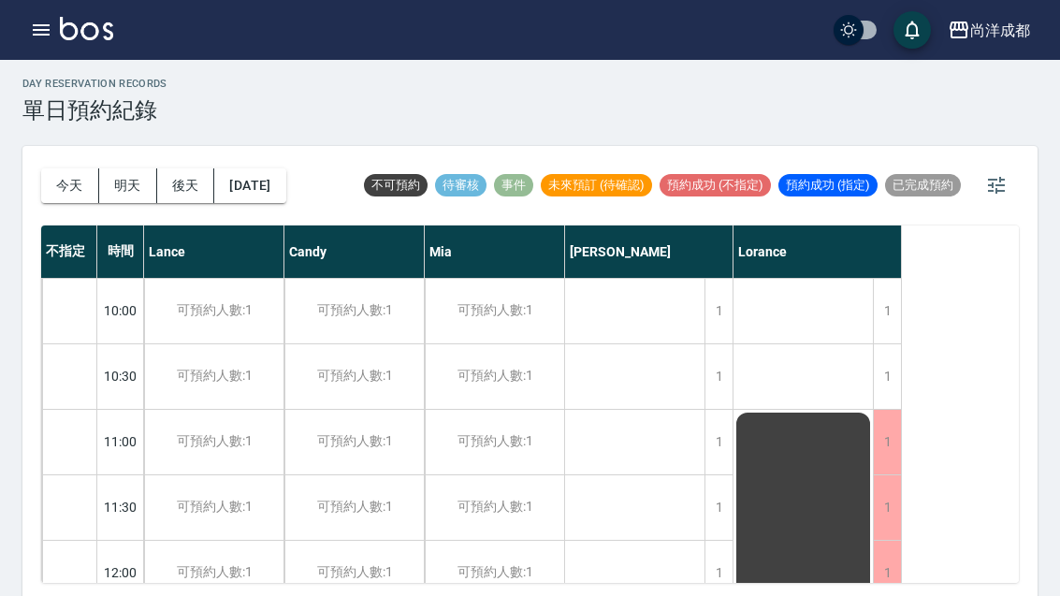
click at [66, 170] on button "今天" at bounding box center [70, 185] width 58 height 35
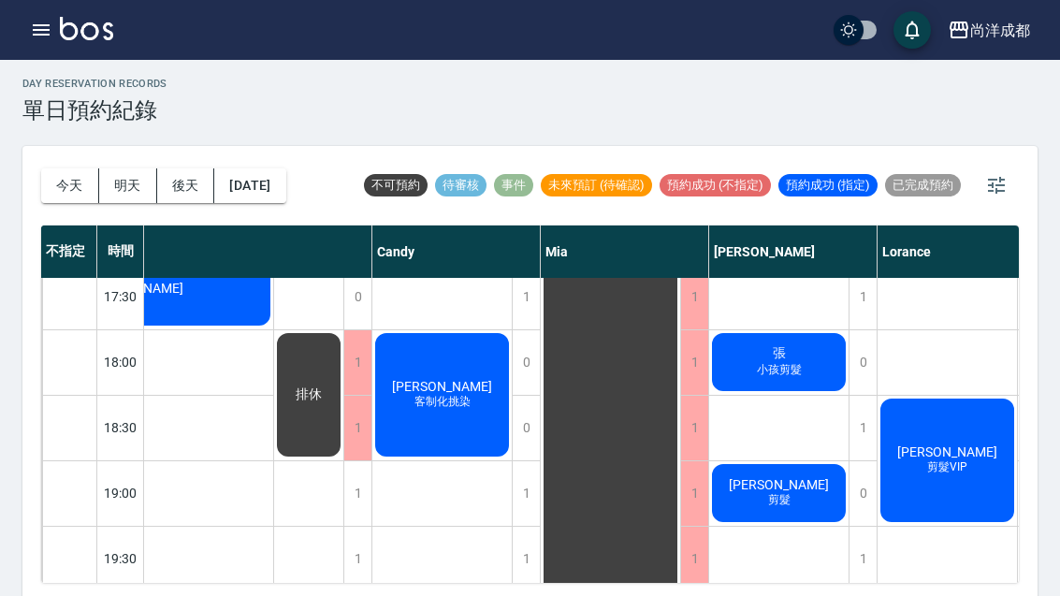
scroll to position [995, 147]
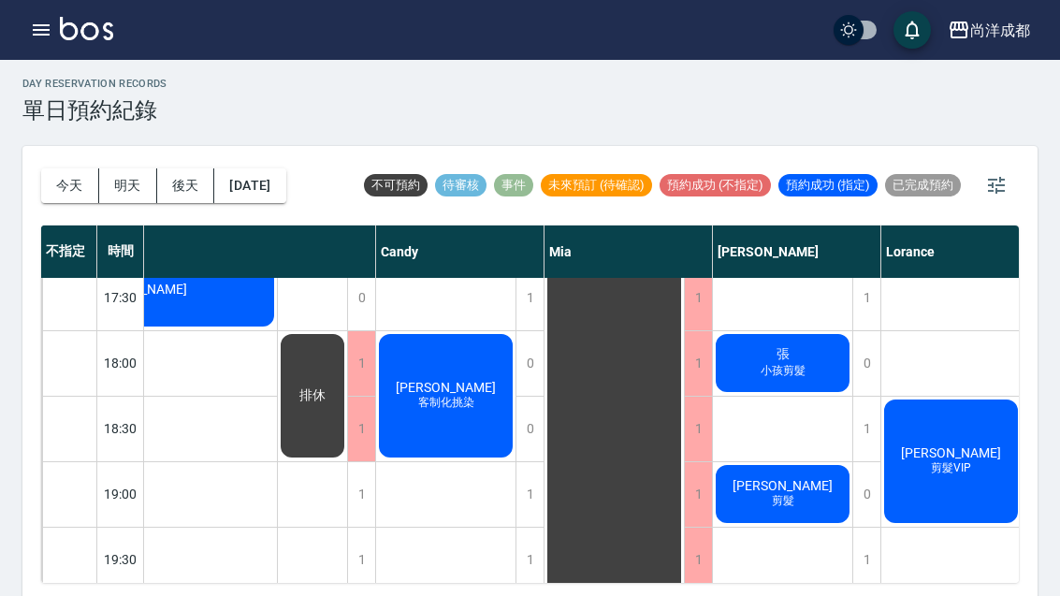
click at [130, 188] on button "明天" at bounding box center [128, 185] width 58 height 35
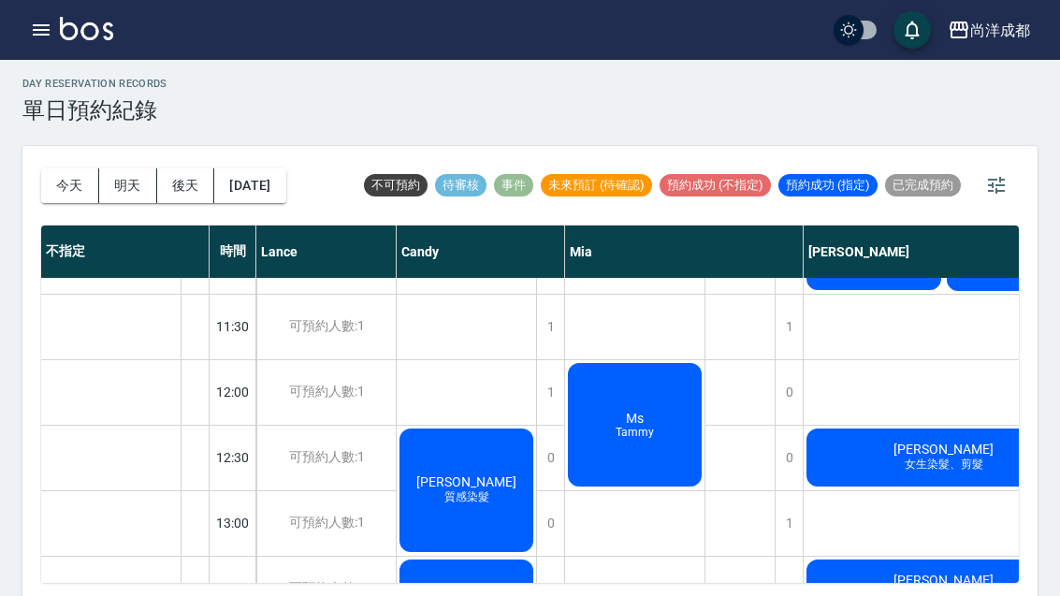
scroll to position [181, 0]
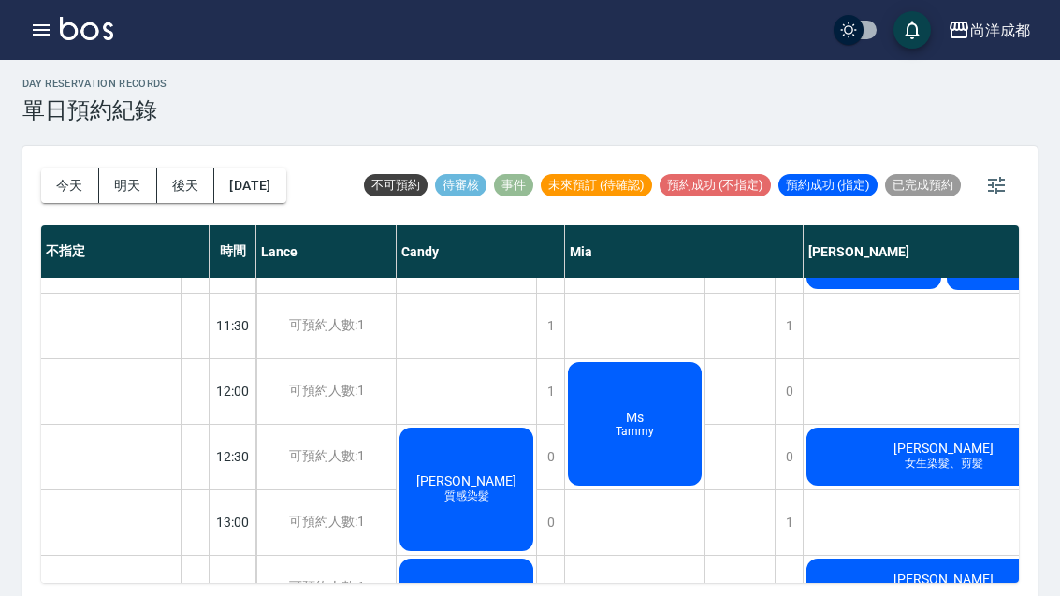
click at [187, 186] on button "後天" at bounding box center [186, 185] width 58 height 35
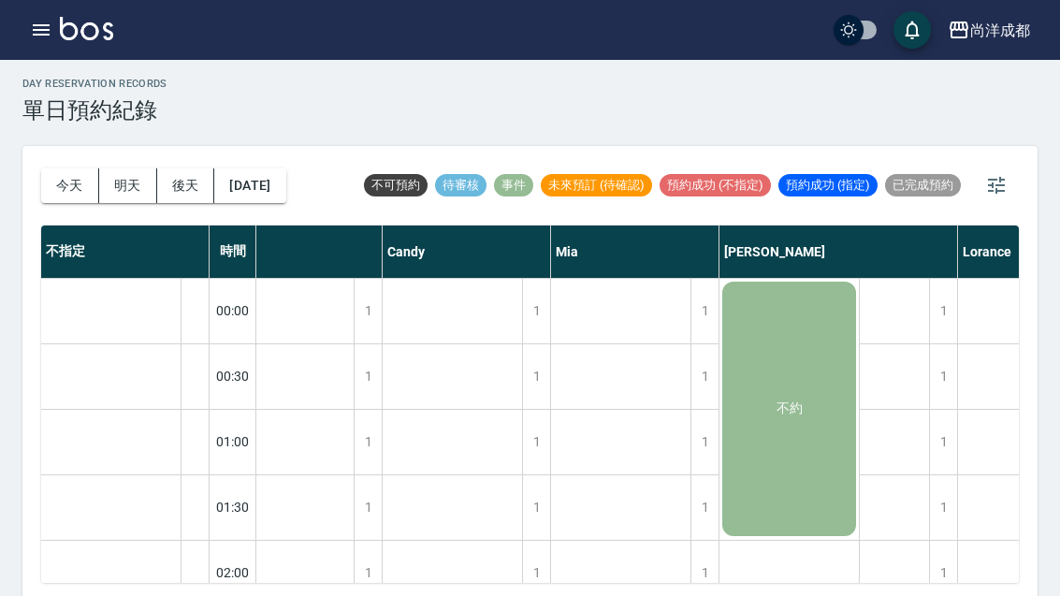
scroll to position [0, 42]
click at [243, 191] on button "[DATE]" at bounding box center [249, 185] width 71 height 35
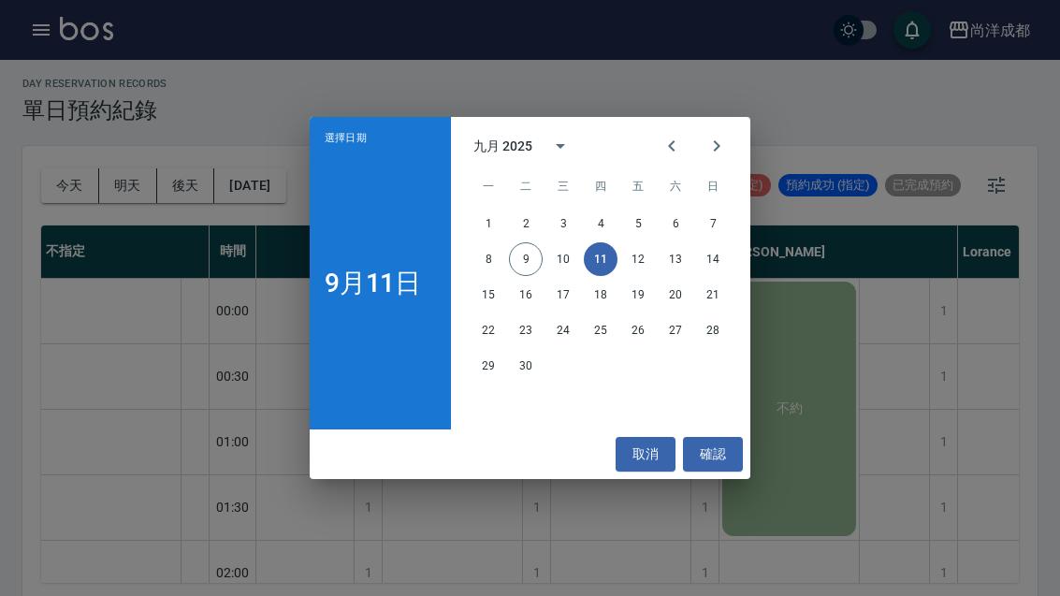
click at [645, 276] on button "12" at bounding box center [638, 259] width 34 height 34
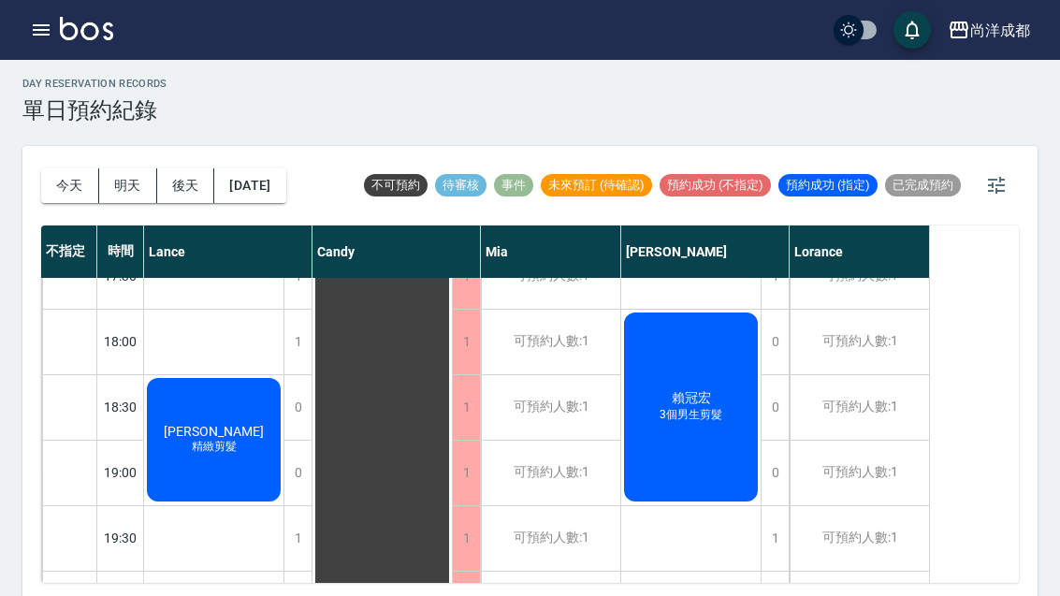
scroll to position [1016, 0]
click at [243, 173] on button "[DATE]" at bounding box center [249, 185] width 71 height 35
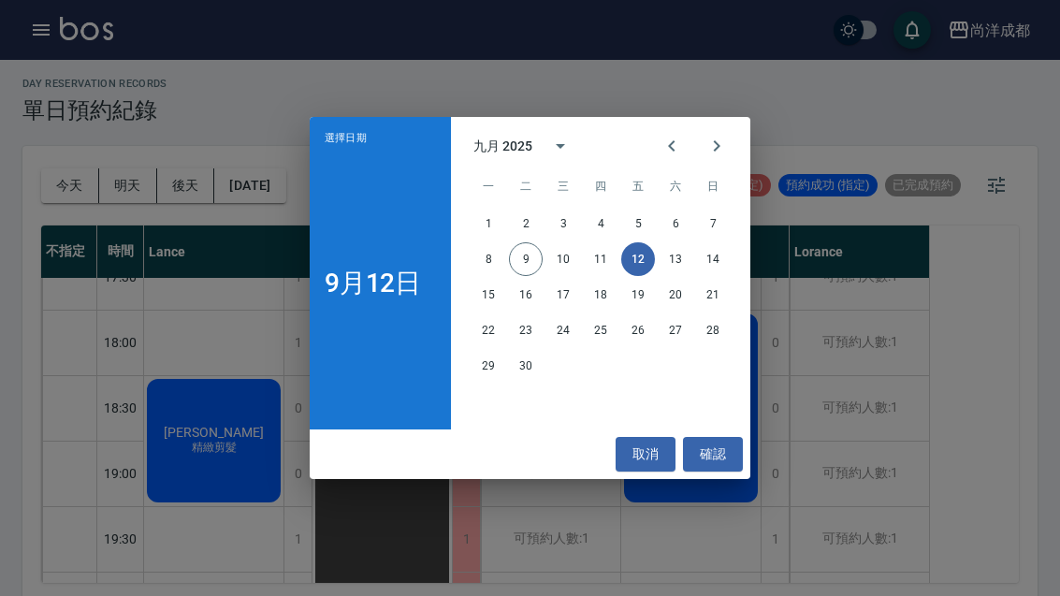
click at [698, 276] on button "14" at bounding box center [713, 259] width 34 height 34
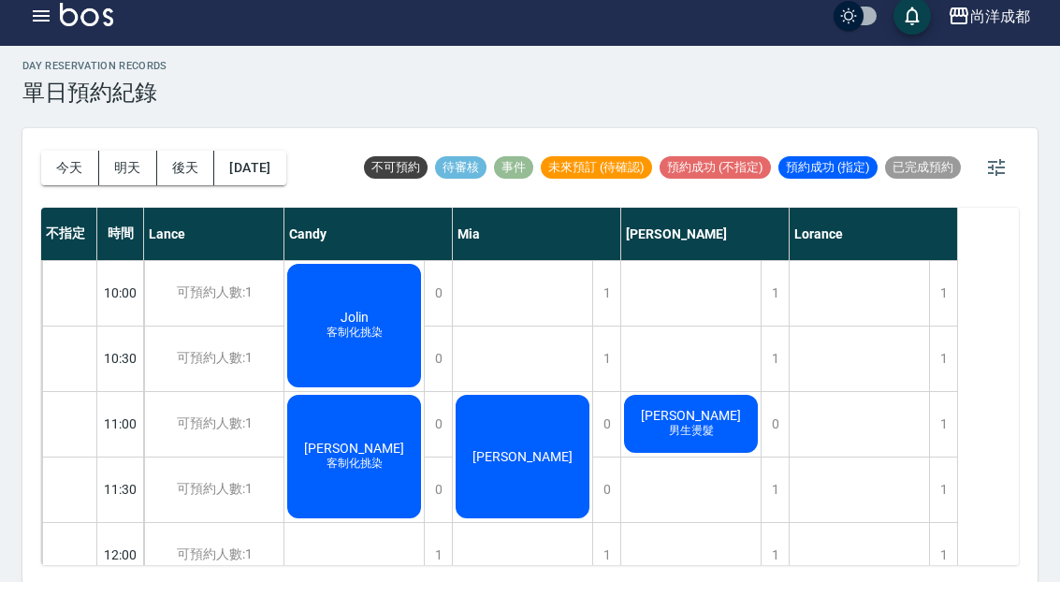
scroll to position [5, 0]
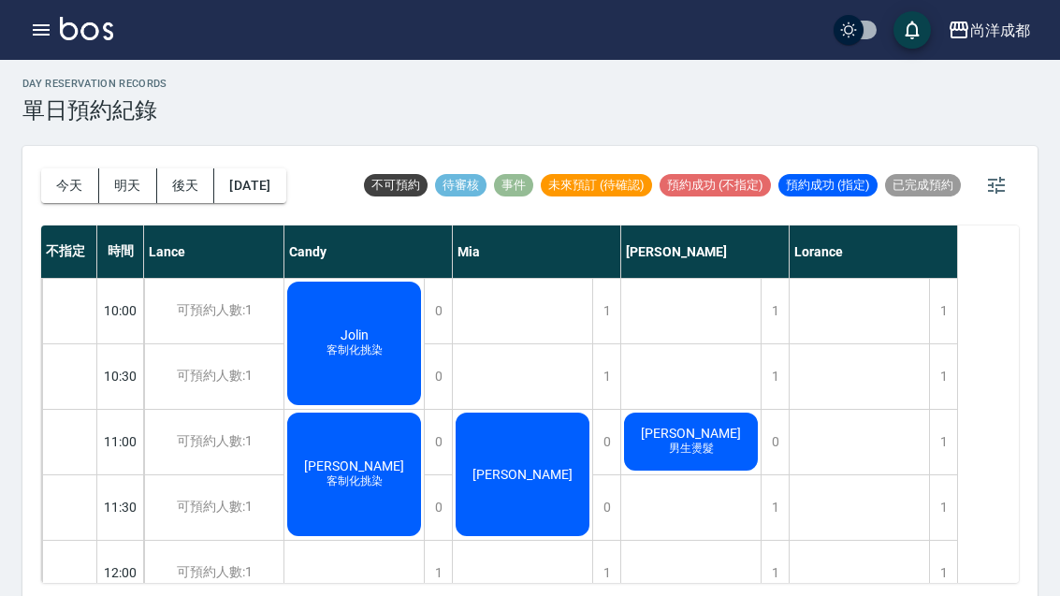
click at [62, 181] on button "今天" at bounding box center [70, 185] width 58 height 35
